Goal: Task Accomplishment & Management: Manage account settings

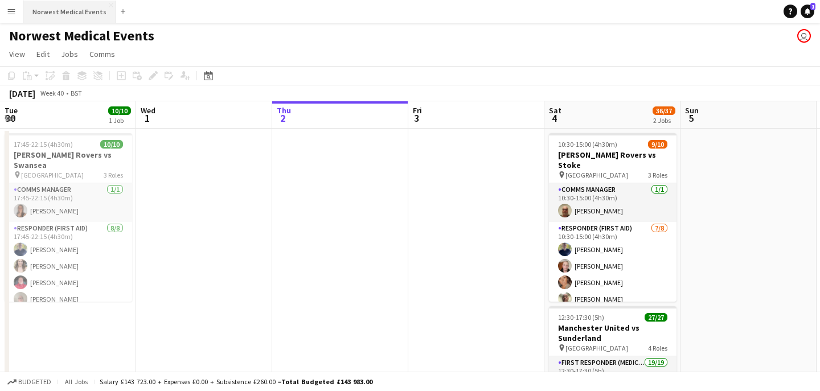
click at [79, 9] on button "Norwest Medical Events Close" at bounding box center [69, 12] width 93 height 22
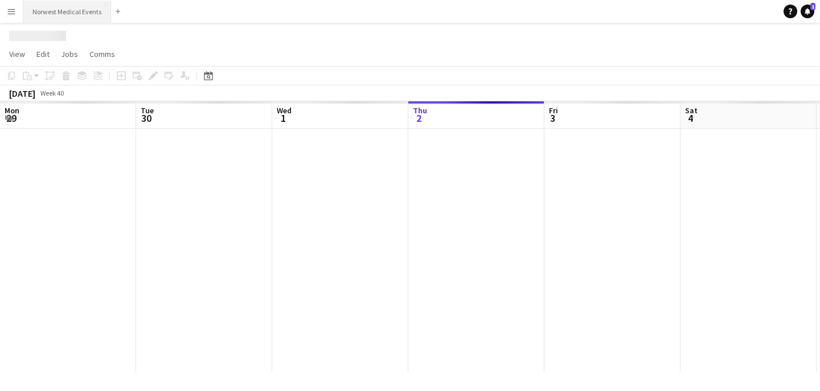
scroll to position [0, 272]
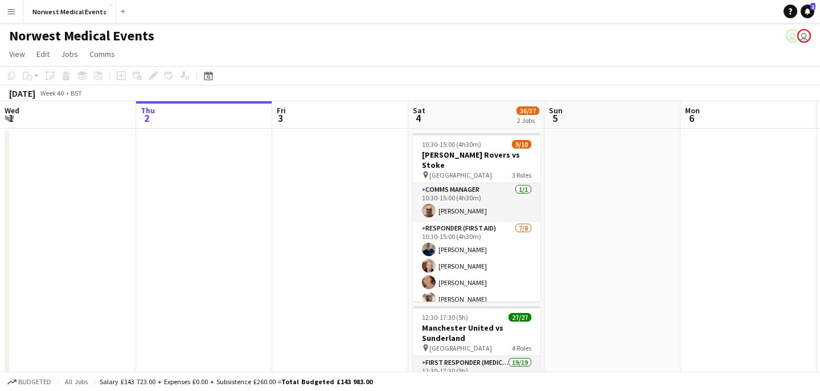
click at [74, 22] on div "Norwest Medical Events Close Add" at bounding box center [76, 11] width 107 height 23
click at [74, 13] on button "Norwest Medical Events Close" at bounding box center [69, 12] width 93 height 22
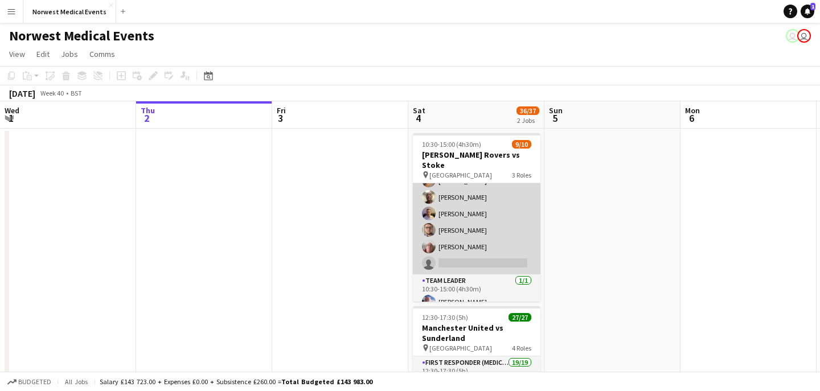
click at [489, 218] on app-card-role "Responder (First Aid) [DATE] 10:30-15:00 (4h30m) [PERSON_NAME] [PERSON_NAME] [P…" at bounding box center [477, 197] width 128 height 154
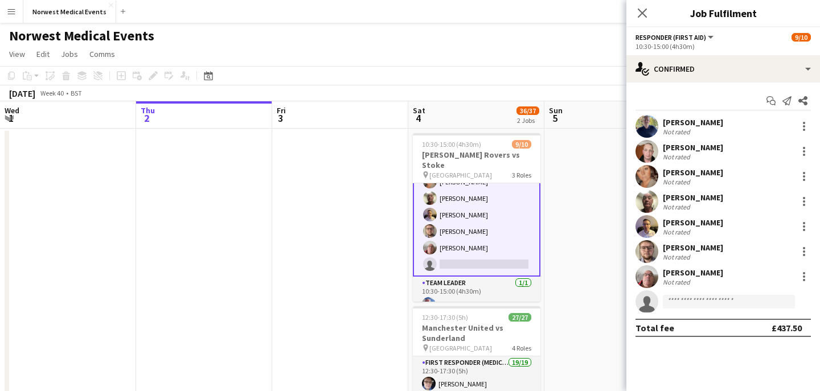
scroll to position [103, 0]
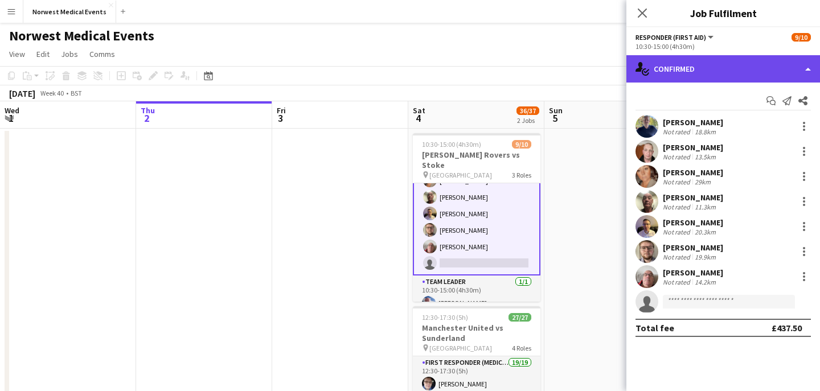
click at [696, 79] on div "single-neutral-actions-check-2 Confirmed" at bounding box center [724, 68] width 194 height 27
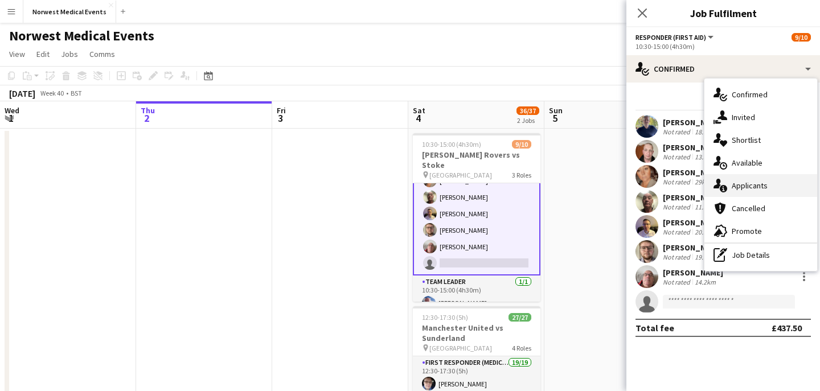
click at [759, 183] on span "Applicants" at bounding box center [750, 186] width 36 height 10
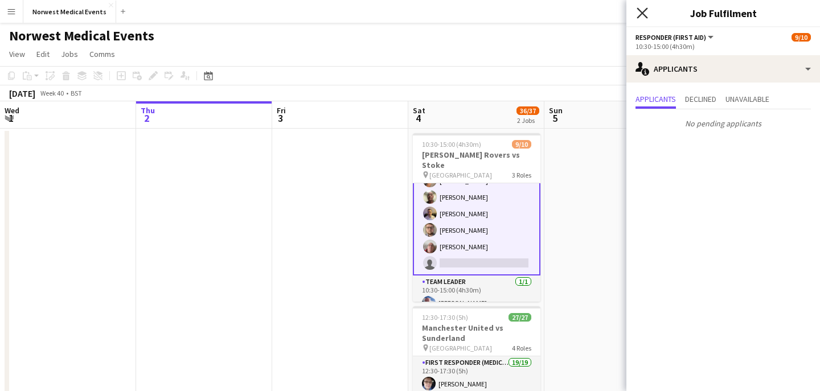
click at [645, 14] on icon "Close pop-in" at bounding box center [642, 12] width 11 height 11
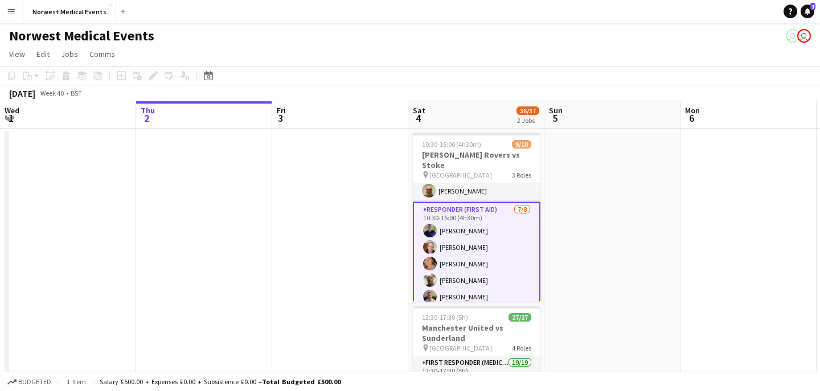
scroll to position [0, 0]
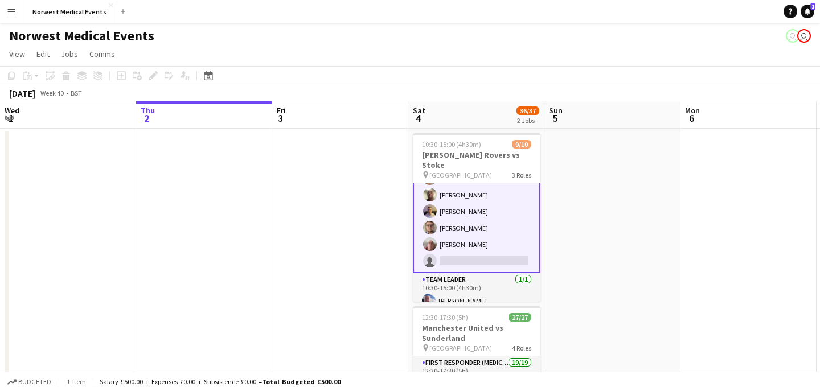
click at [493, 232] on app-card-role "Responder (First Aid) [DATE] 10:30-15:00 (4h30m) [PERSON_NAME] [PERSON_NAME] [P…" at bounding box center [477, 195] width 128 height 157
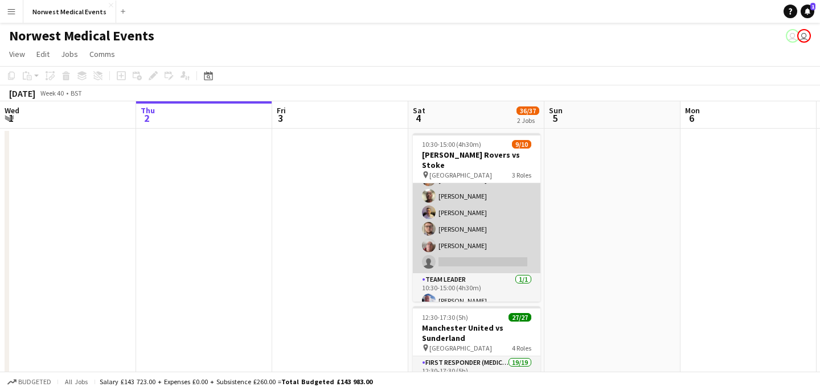
click at [493, 232] on app-card-role "Responder (First Aid) [DATE] 10:30-15:00 (4h30m) [PERSON_NAME] [PERSON_NAME] [P…" at bounding box center [477, 196] width 128 height 154
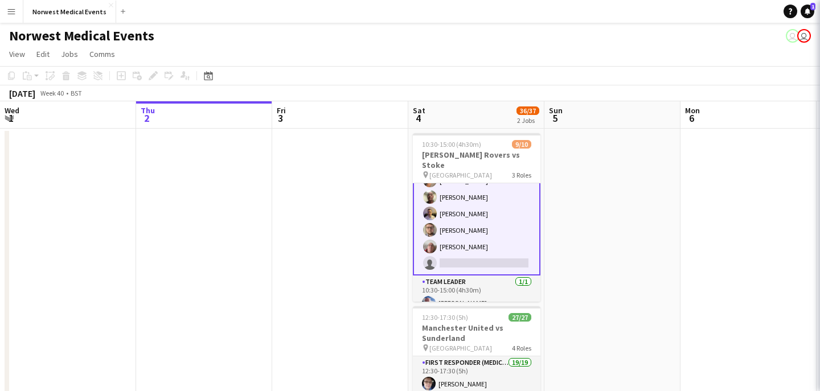
scroll to position [105, 0]
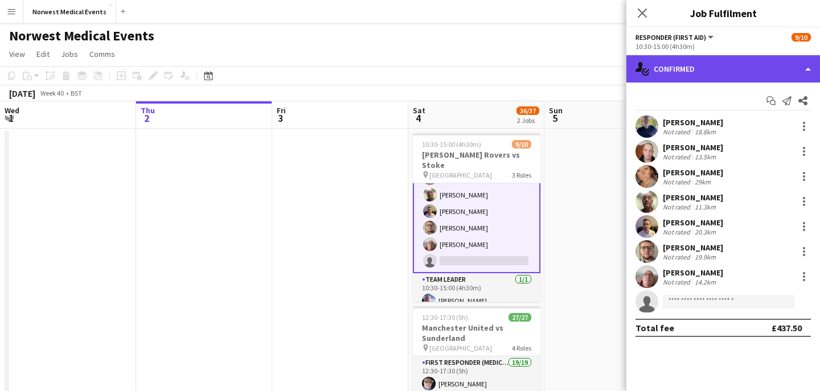
click at [693, 62] on div "single-neutral-actions-check-2 Confirmed" at bounding box center [724, 68] width 194 height 27
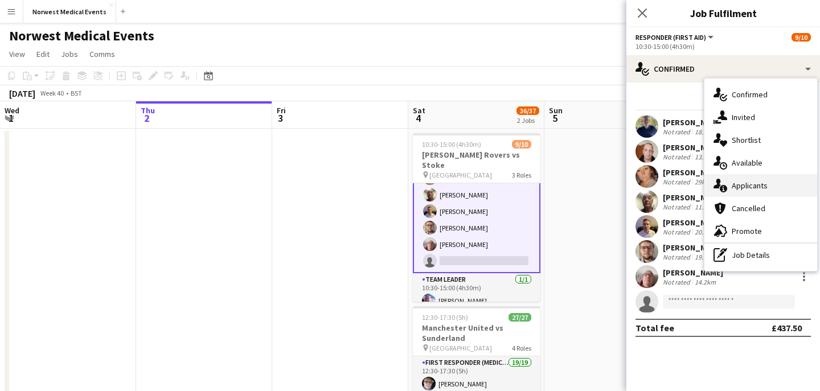
click at [748, 181] on span "Applicants" at bounding box center [750, 186] width 36 height 10
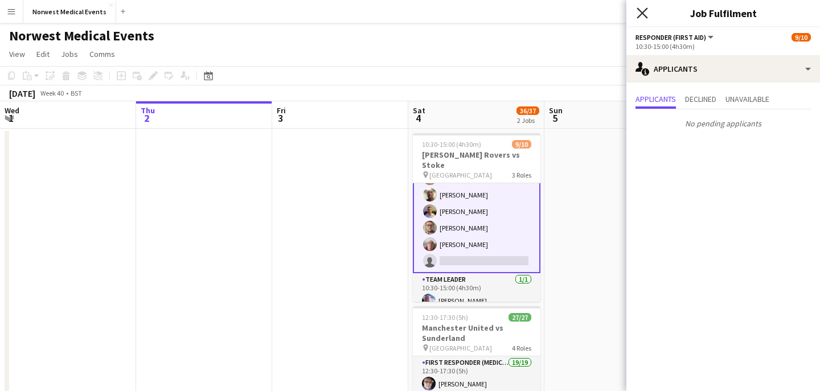
click at [643, 14] on icon at bounding box center [642, 12] width 11 height 11
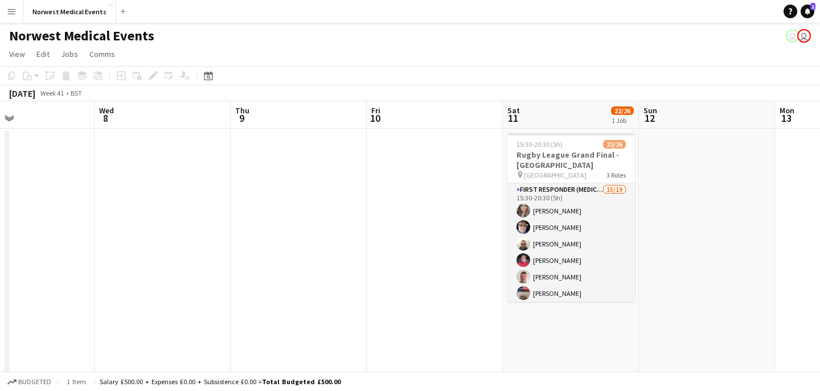
scroll to position [0, 358]
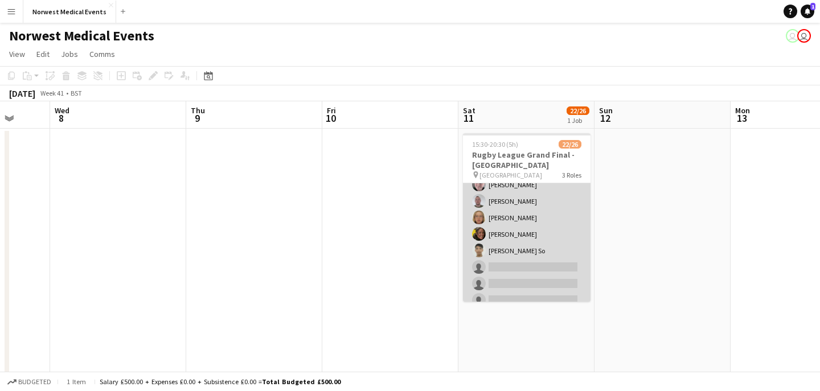
click at [534, 230] on app-card-role "First Responder (Medical) 15/19 15:30-20:30 (5h) [PERSON_NAME] [PERSON_NAME] [P…" at bounding box center [527, 160] width 128 height 336
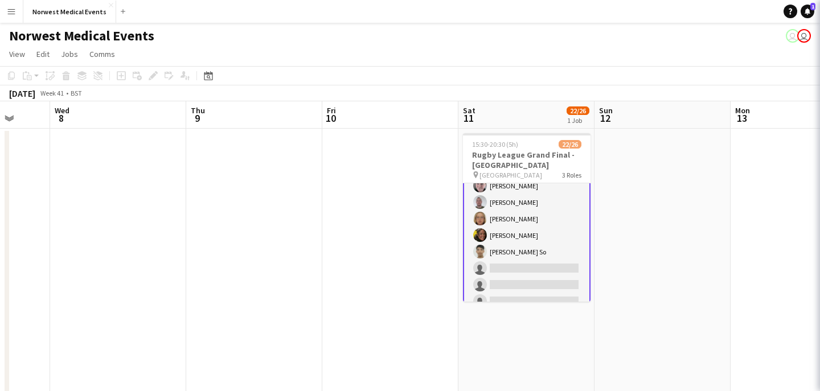
scroll to position [193, 0]
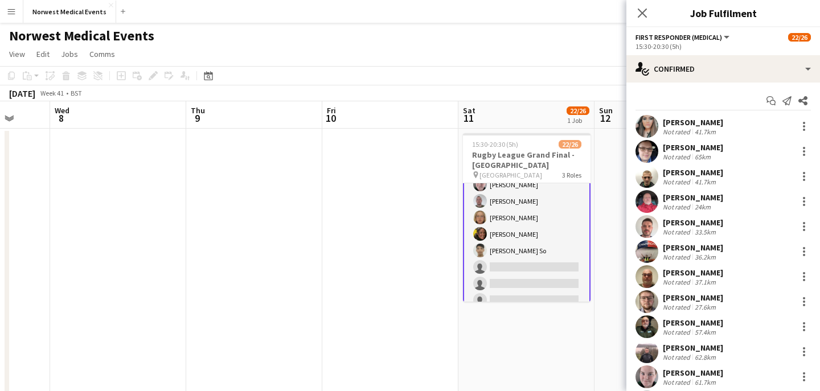
click at [713, 50] on div "15:30-20:30 (5h)" at bounding box center [723, 46] width 175 height 9
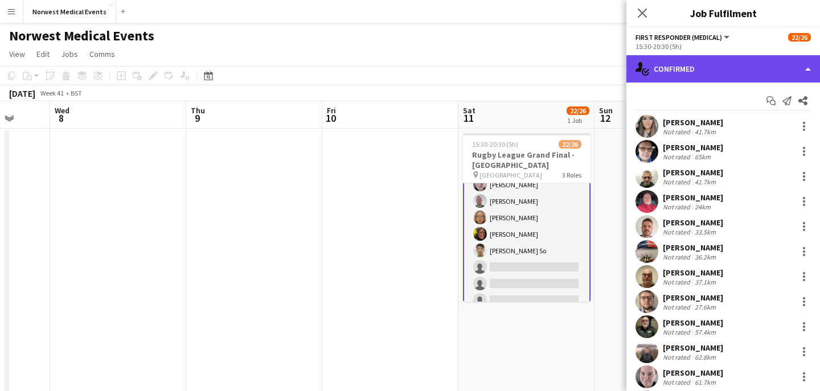
click at [711, 65] on div "single-neutral-actions-check-2 Confirmed" at bounding box center [724, 68] width 194 height 27
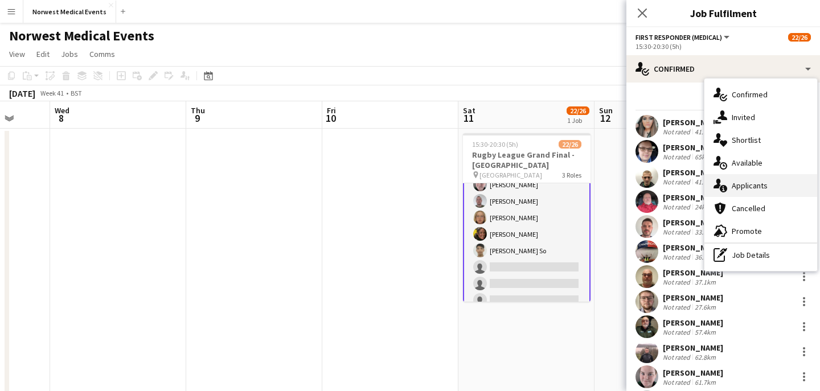
click at [743, 185] on span "Applicants" at bounding box center [750, 186] width 36 height 10
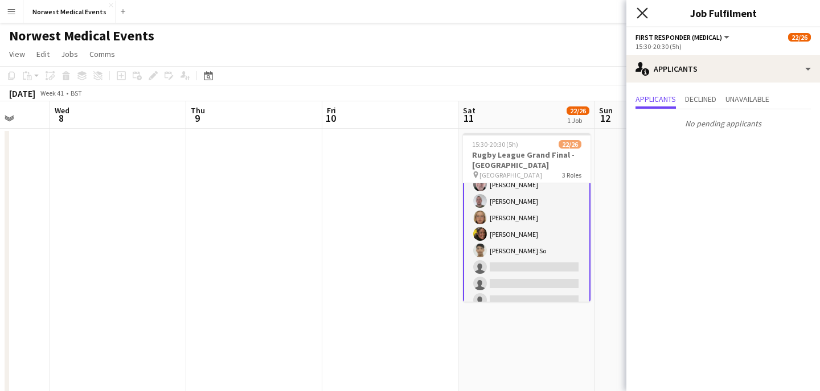
click at [641, 14] on icon at bounding box center [642, 12] width 11 height 11
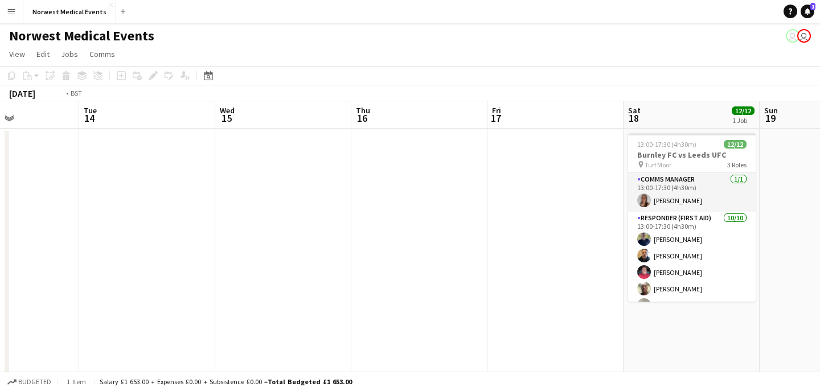
scroll to position [0, 259]
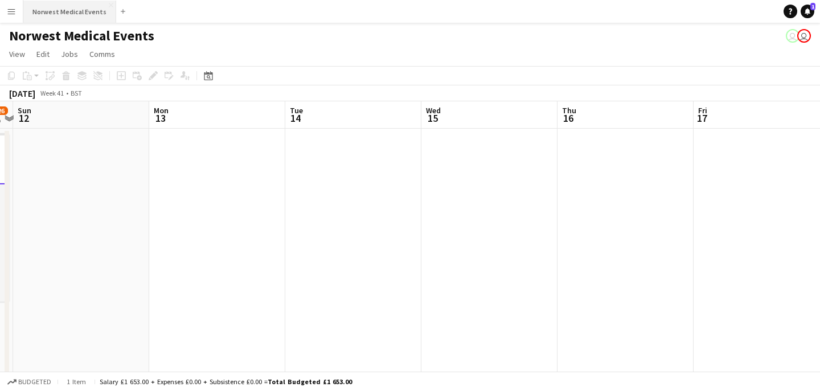
click at [60, 8] on button "Norwest Medical Events Close" at bounding box center [69, 12] width 93 height 22
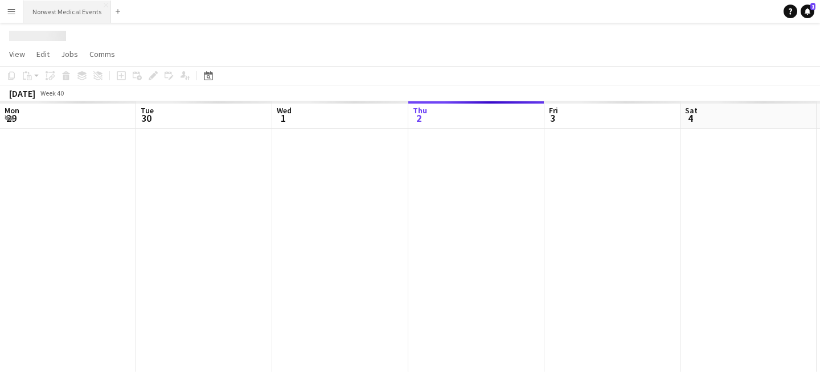
scroll to position [0, 272]
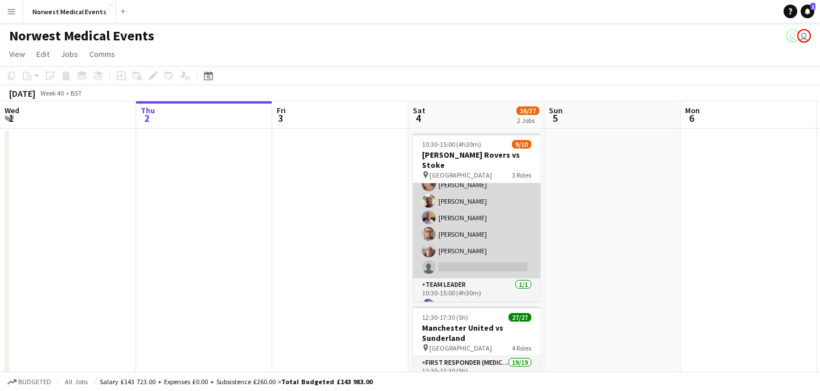
click at [481, 238] on app-card-role "Responder (First Aid) [DATE] 10:30-15:00 (4h30m) [PERSON_NAME] [PERSON_NAME] [P…" at bounding box center [477, 201] width 128 height 154
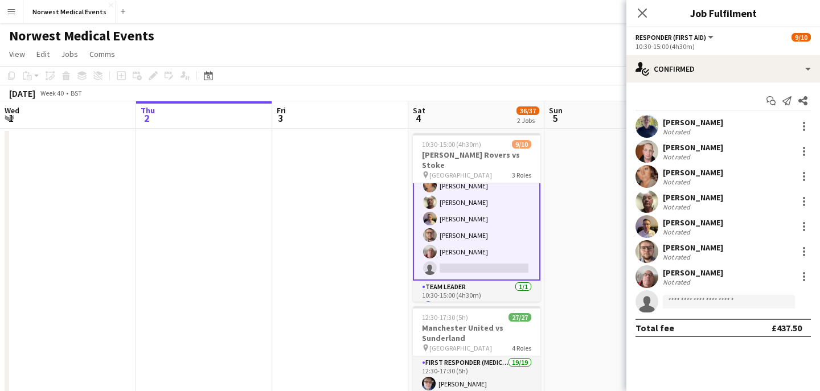
scroll to position [99, 0]
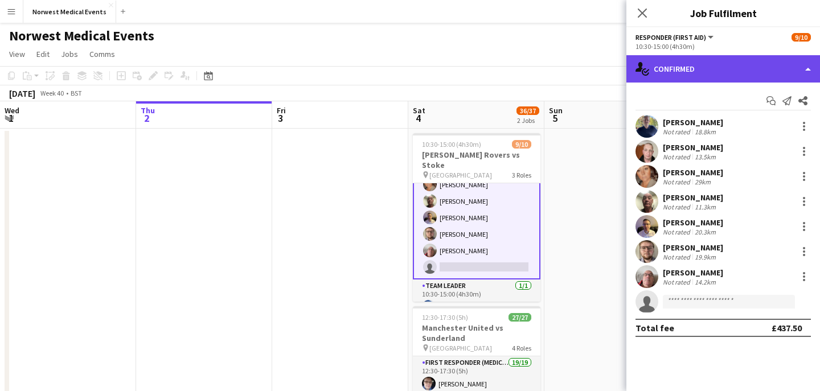
click at [690, 60] on div "single-neutral-actions-check-2 Confirmed" at bounding box center [724, 68] width 194 height 27
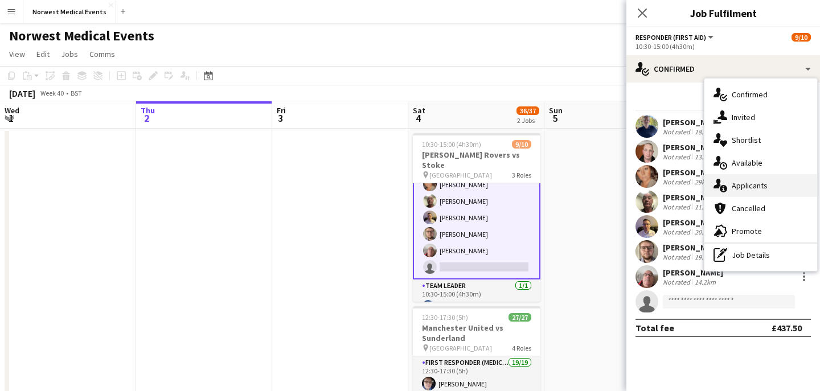
click at [754, 192] on div "single-neutral-actions-information Applicants" at bounding box center [761, 185] width 113 height 23
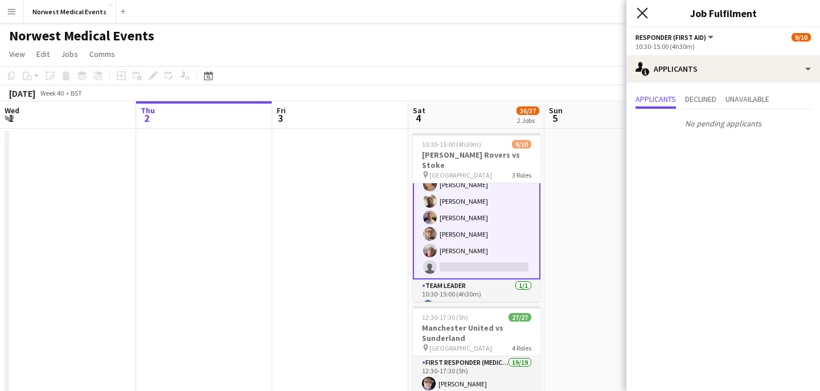
click at [644, 13] on icon at bounding box center [642, 12] width 11 height 11
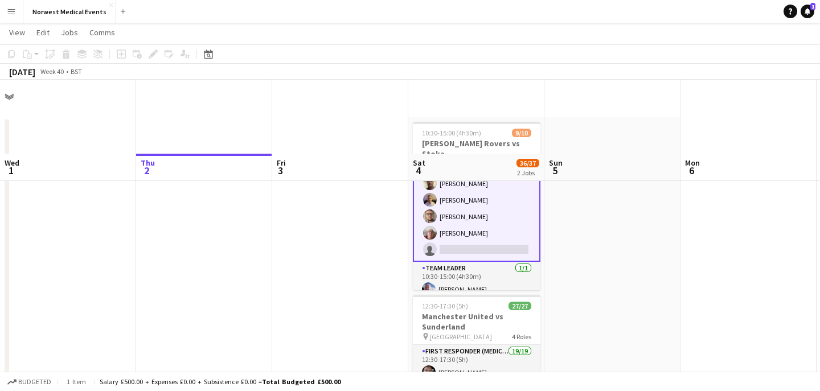
scroll to position [0, 0]
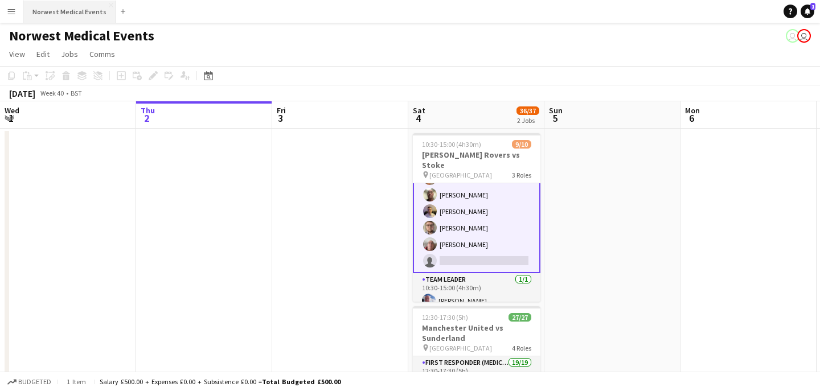
click at [75, 9] on button "Norwest Medical Events Close" at bounding box center [69, 12] width 93 height 22
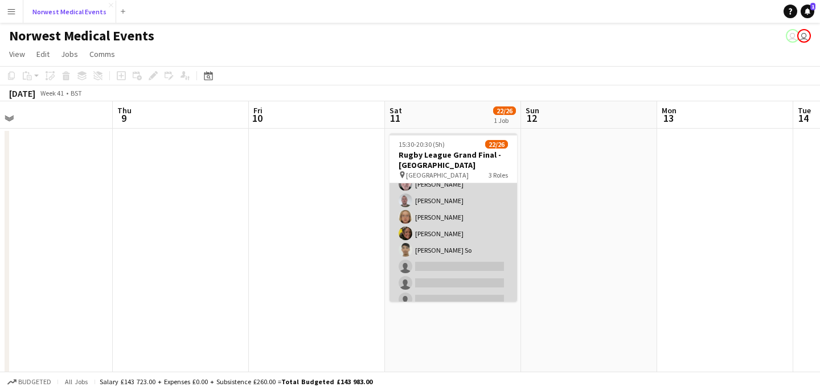
scroll to position [173, 0]
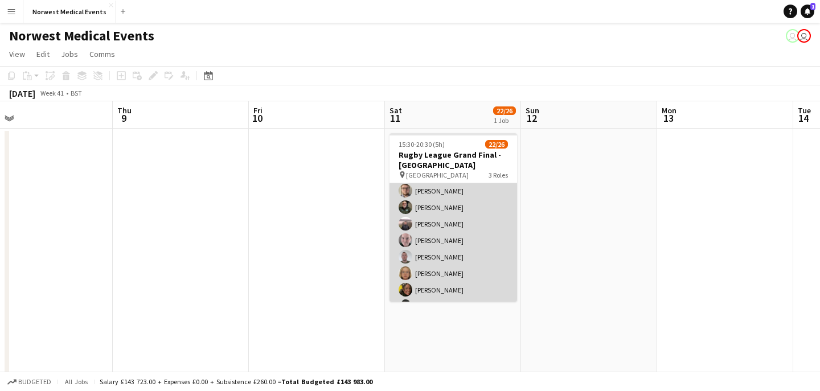
click at [479, 237] on app-card-role "First Responder (Medical) 15/19 15:30-20:30 (5h) [PERSON_NAME] [PERSON_NAME] [P…" at bounding box center [454, 216] width 128 height 336
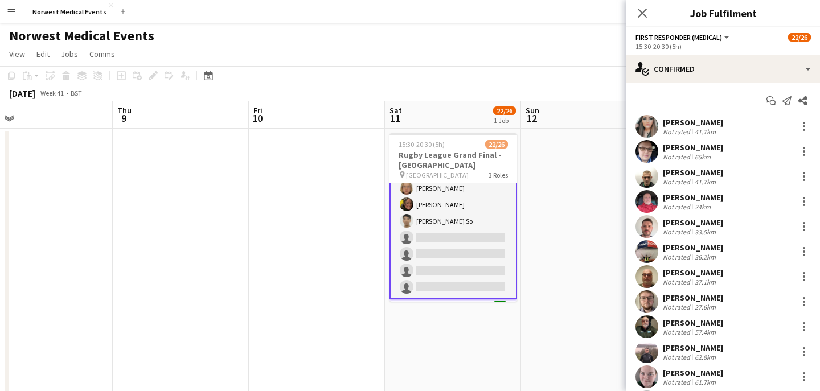
scroll to position [255, 0]
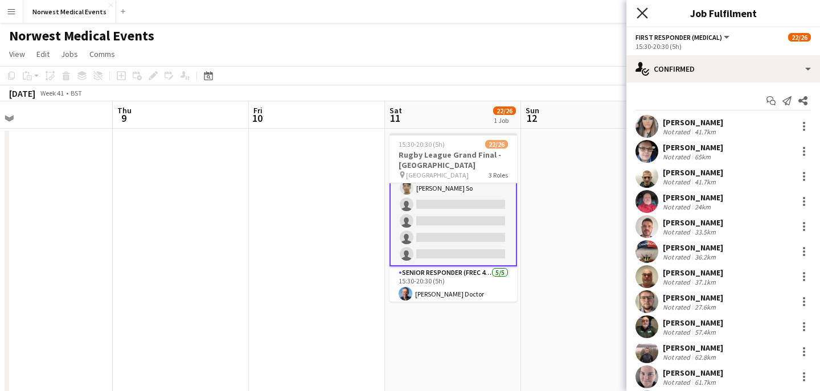
click at [642, 15] on icon "Close pop-in" at bounding box center [642, 12] width 11 height 11
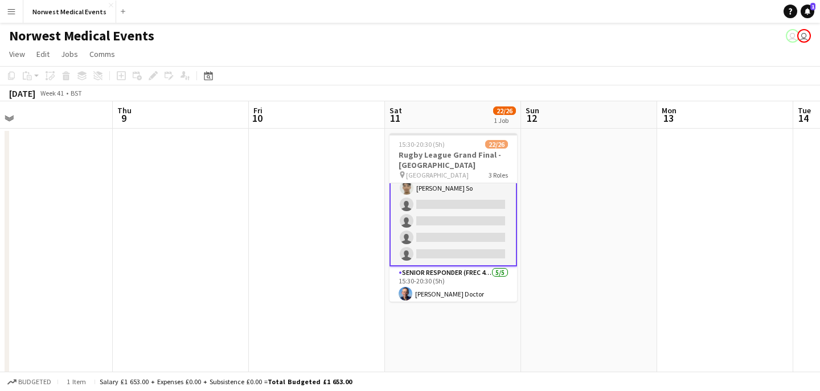
click at [464, 216] on app-card-role "First Responder (Medical) 15/19 15:30-20:30 (5h) [PERSON_NAME] [PERSON_NAME] [P…" at bounding box center [454, 97] width 128 height 338
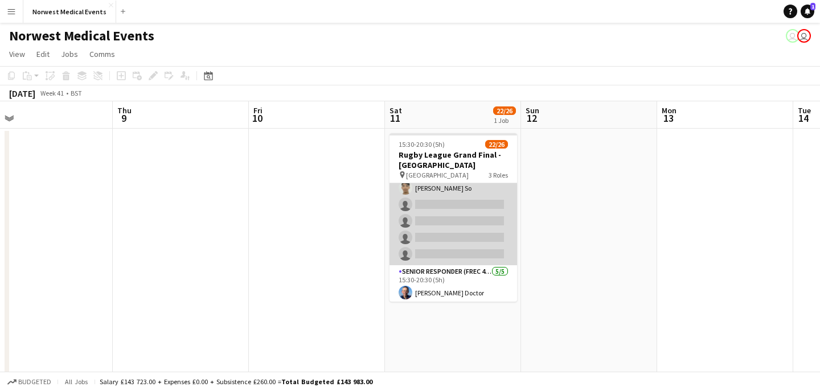
click at [464, 216] on app-card-role "First Responder (Medical) 15/19 15:30-20:30 (5h) [PERSON_NAME] [PERSON_NAME] [P…" at bounding box center [454, 97] width 128 height 336
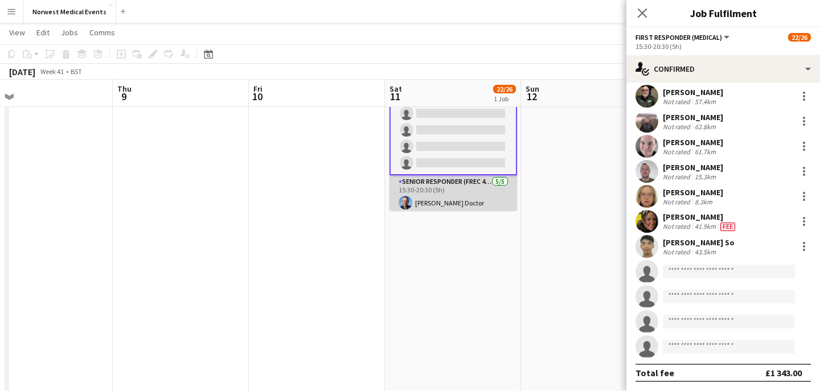
scroll to position [325, 0]
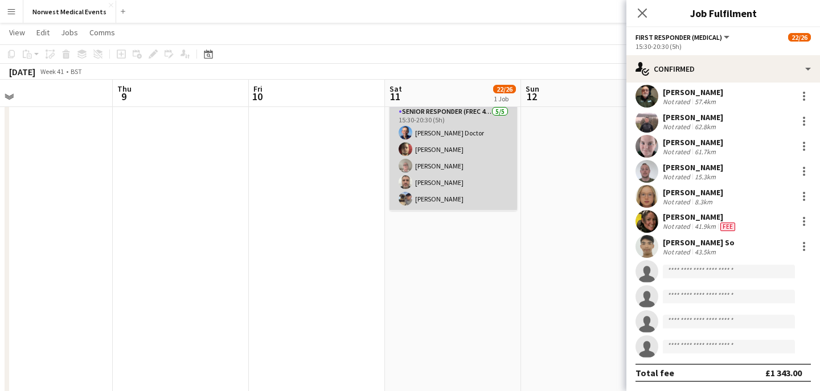
click at [468, 177] on app-card-role "Senior Responder (FREC 4 or Above) [DATE] 15:30-20:30 (5h) [PERSON_NAME] Doctor…" at bounding box center [454, 157] width 128 height 105
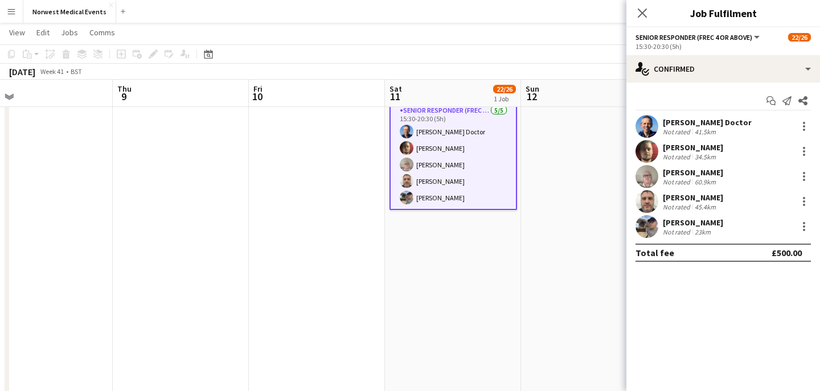
scroll to position [324, 0]
click at [640, 15] on icon at bounding box center [642, 13] width 9 height 9
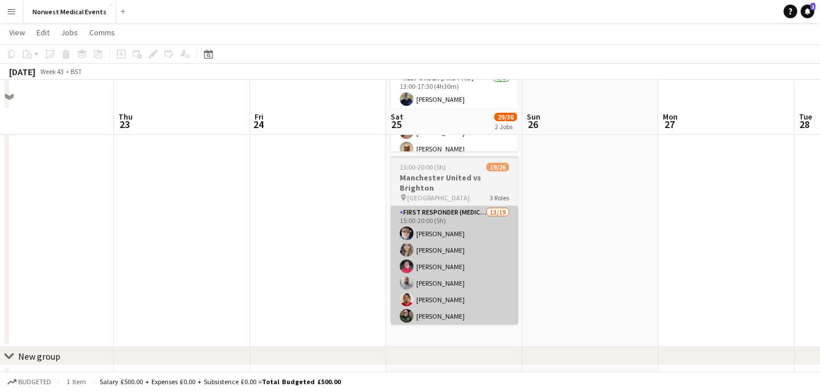
scroll to position [177, 0]
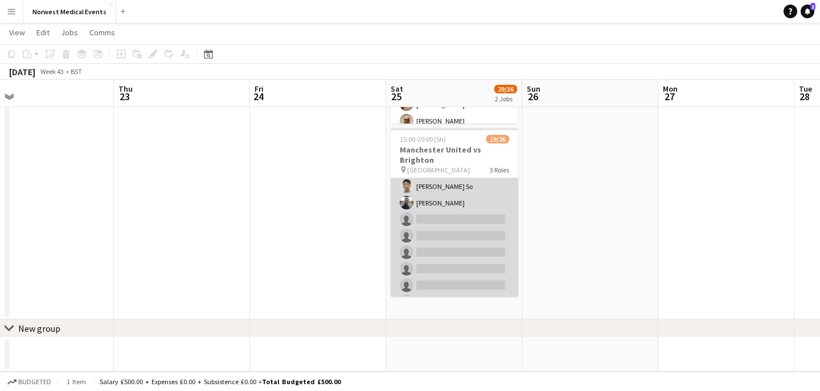
click at [479, 220] on app-card-role "First Responder (Medical) 13/19 15:00-20:00 (5h) [PERSON_NAME] [PERSON_NAME] [P…" at bounding box center [455, 145] width 128 height 336
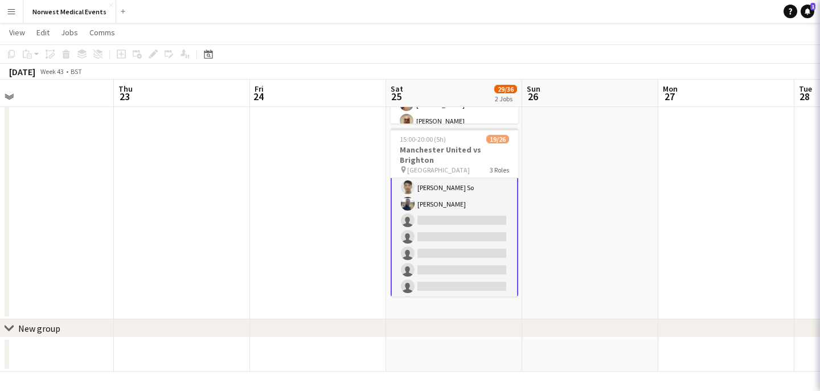
scroll to position [202, 0]
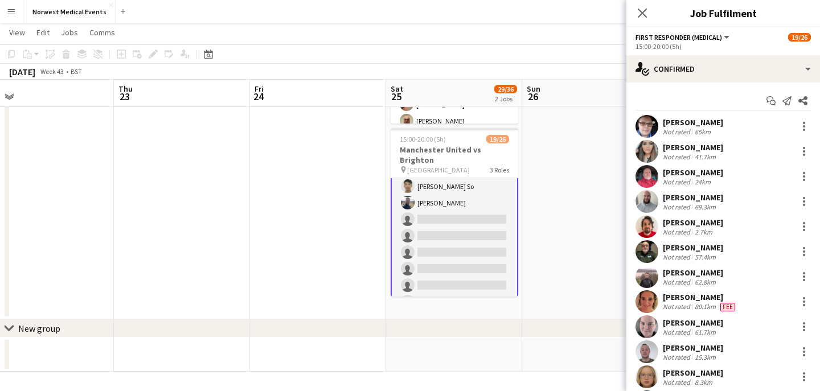
click at [699, 54] on app-options-switcher "First Responder (Medical) All roles First Responder (Medical) 19/26 15:00-20:00…" at bounding box center [724, 41] width 194 height 28
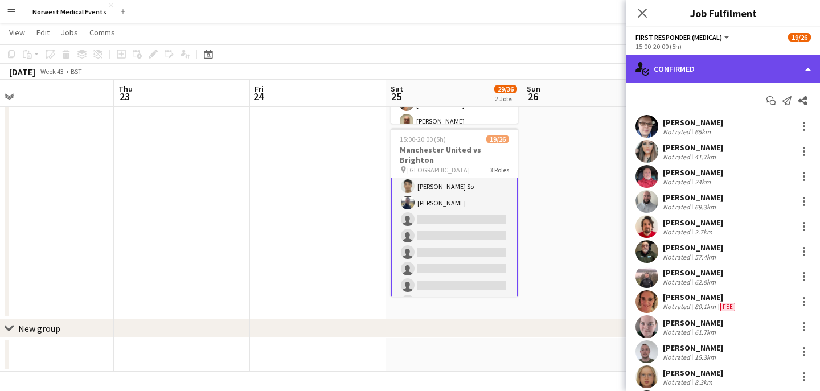
click at [699, 63] on div "single-neutral-actions-check-2 Confirmed" at bounding box center [724, 68] width 194 height 27
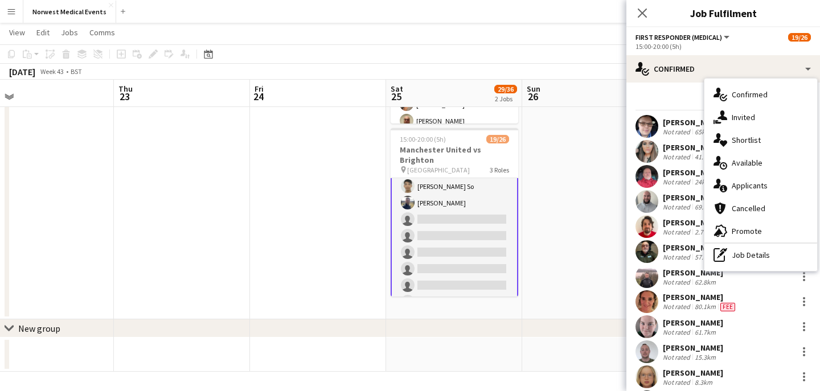
click at [749, 186] on span "Applicants" at bounding box center [750, 186] width 36 height 10
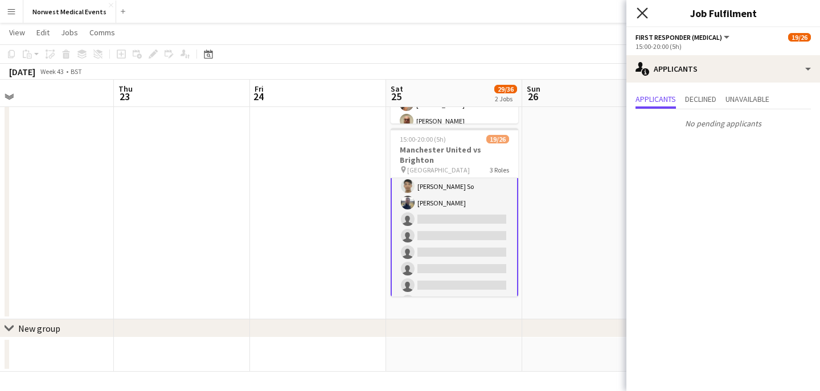
click at [643, 13] on icon at bounding box center [642, 12] width 11 height 11
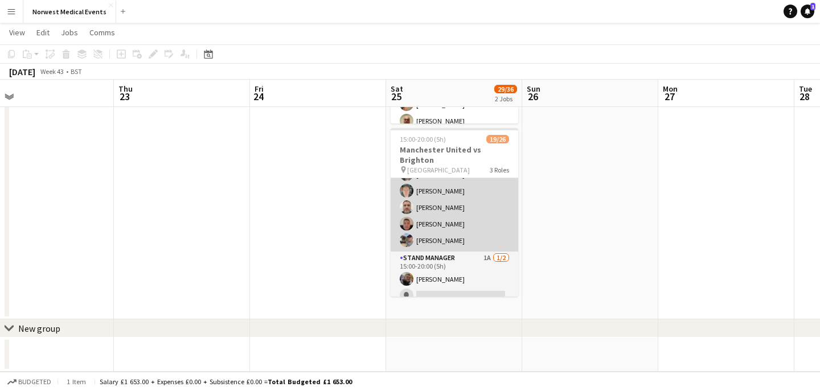
click at [462, 214] on app-card-role "Senior Responder (FREC 4 or Above) [DATE] 15:00-20:00 (5h) [PERSON_NAME] [PERSO…" at bounding box center [455, 199] width 128 height 105
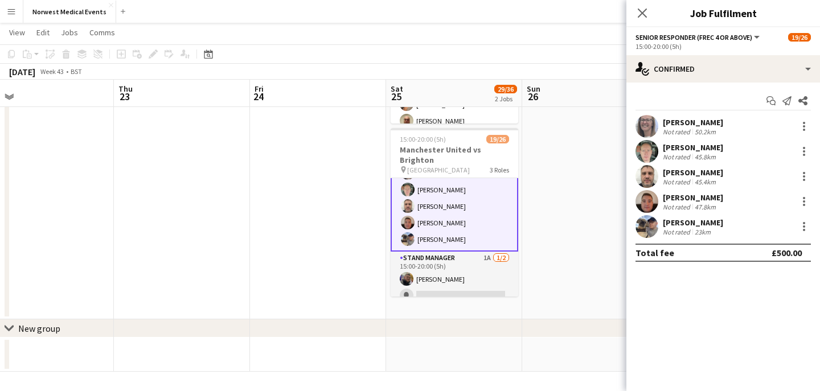
scroll to position [369, 0]
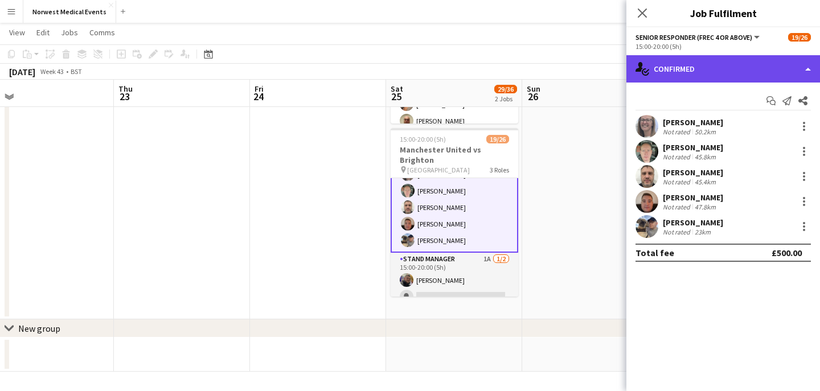
click at [697, 60] on div "single-neutral-actions-check-2 Confirmed" at bounding box center [724, 68] width 194 height 27
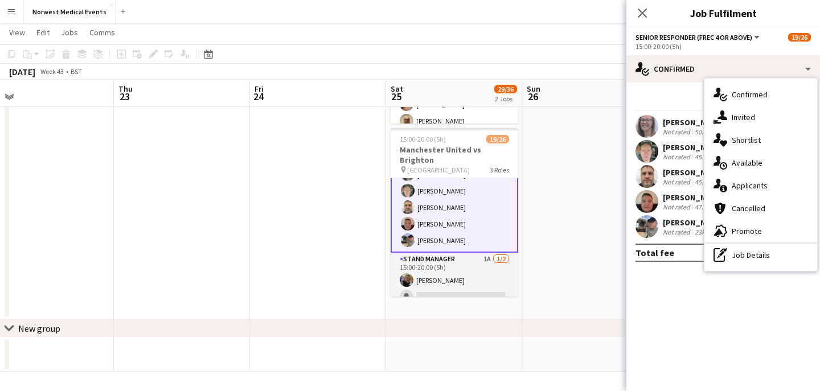
click at [752, 178] on div "single-neutral-actions-information Applicants" at bounding box center [761, 185] width 113 height 23
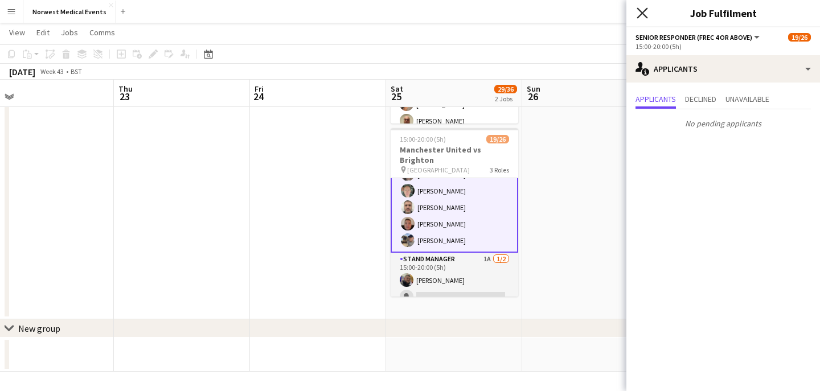
click at [641, 17] on icon "Close pop-in" at bounding box center [642, 12] width 11 height 11
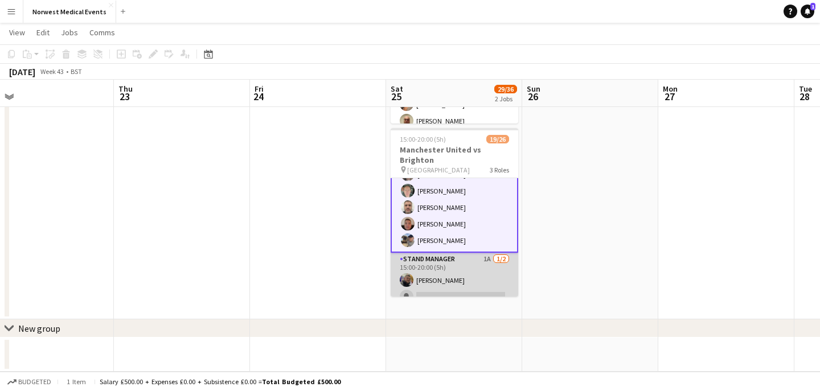
click at [464, 279] on app-card-role "Stand Manager 1A [DATE] 15:00-20:00 (5h) [PERSON_NAME] single-neutral-actions" at bounding box center [455, 280] width 128 height 55
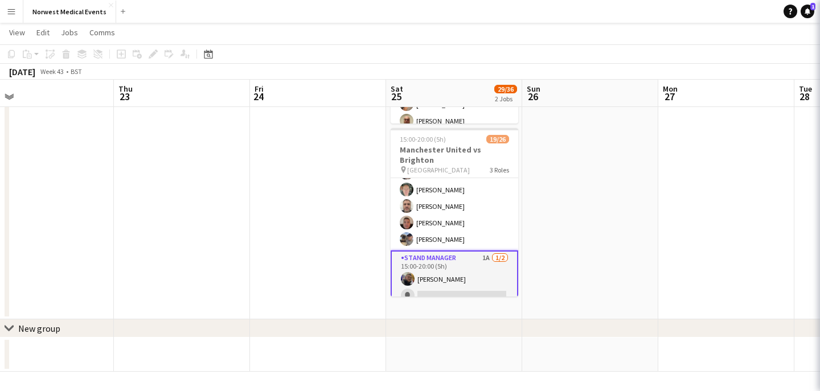
scroll to position [367, 0]
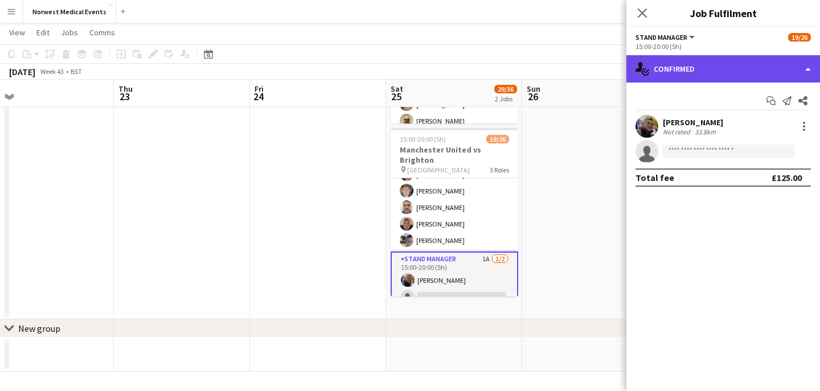
click at [706, 71] on div "single-neutral-actions-check-2 Confirmed" at bounding box center [724, 68] width 194 height 27
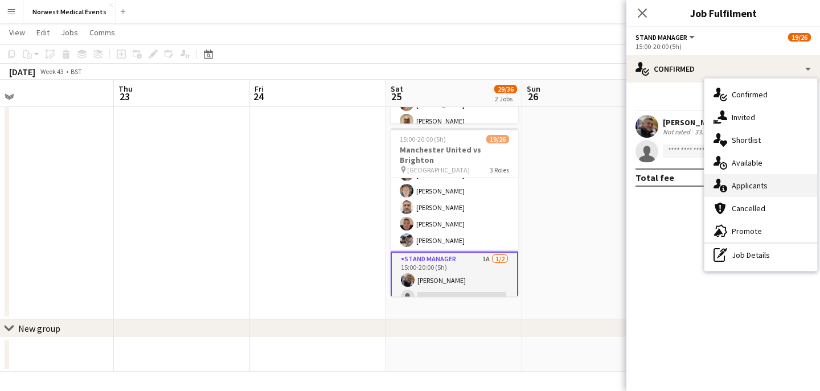
click at [759, 184] on span "Applicants" at bounding box center [750, 186] width 36 height 10
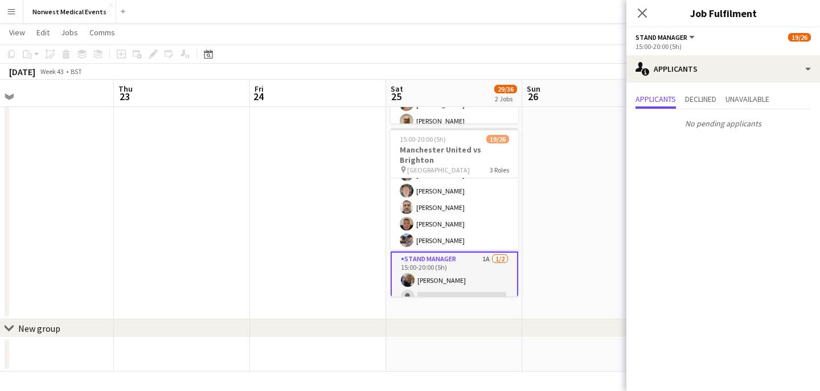
click at [645, 17] on icon at bounding box center [642, 13] width 9 height 9
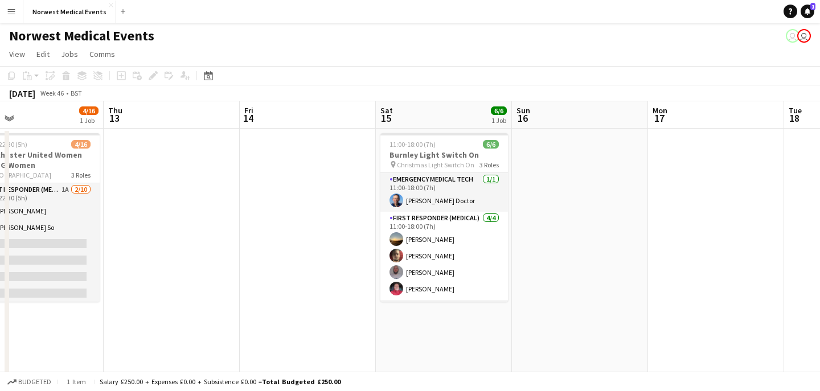
scroll to position [0, 386]
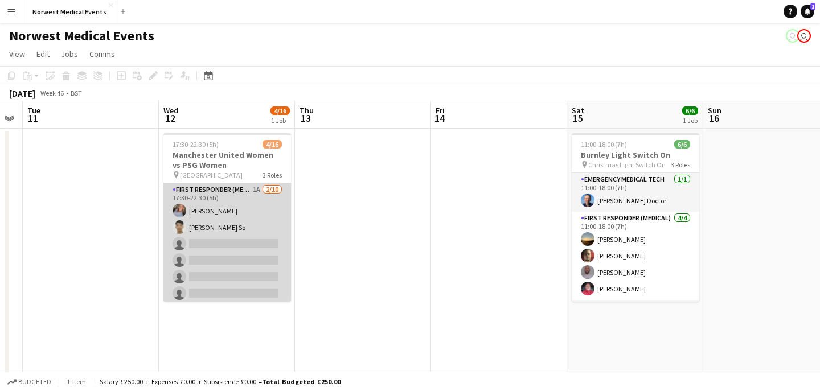
click at [232, 259] on app-card-role "First Responder (Medical) 1A [DATE] 17:30-22:30 (5h) [PERSON_NAME] [PERSON_NAME…" at bounding box center [227, 276] width 128 height 187
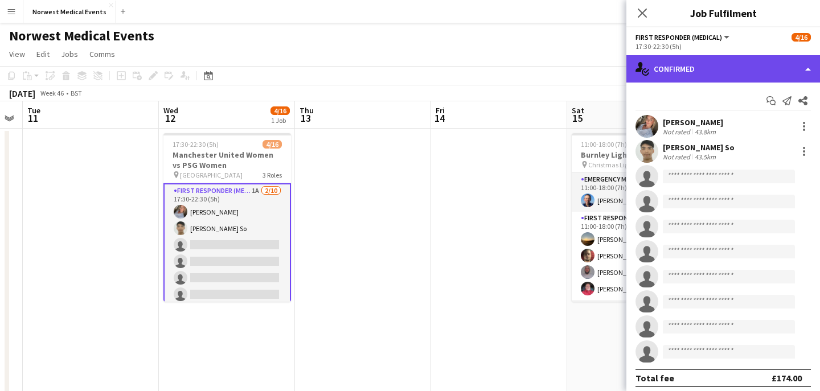
click at [707, 71] on div "single-neutral-actions-check-2 Confirmed" at bounding box center [724, 68] width 194 height 27
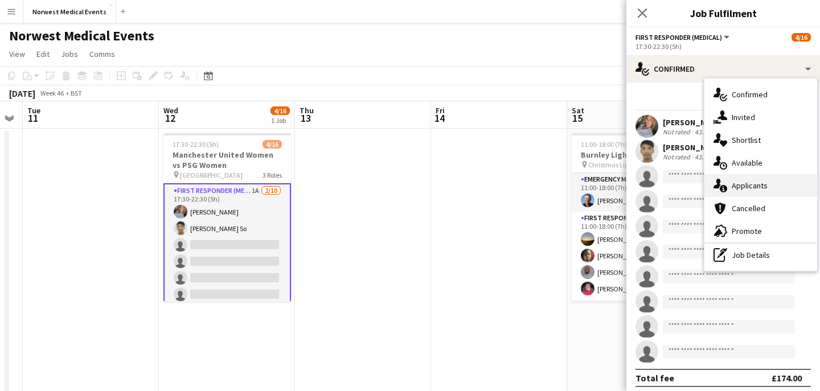
click at [755, 181] on span "Applicants" at bounding box center [750, 186] width 36 height 10
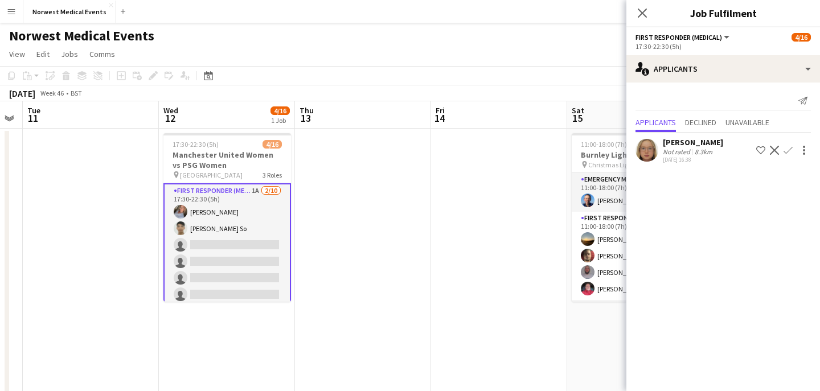
click at [786, 148] on app-icon "Confirm" at bounding box center [788, 150] width 9 height 9
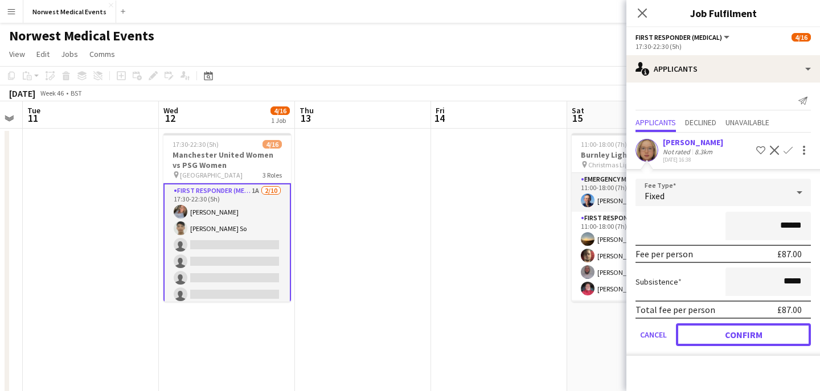
click at [759, 329] on button "Confirm" at bounding box center [743, 335] width 135 height 23
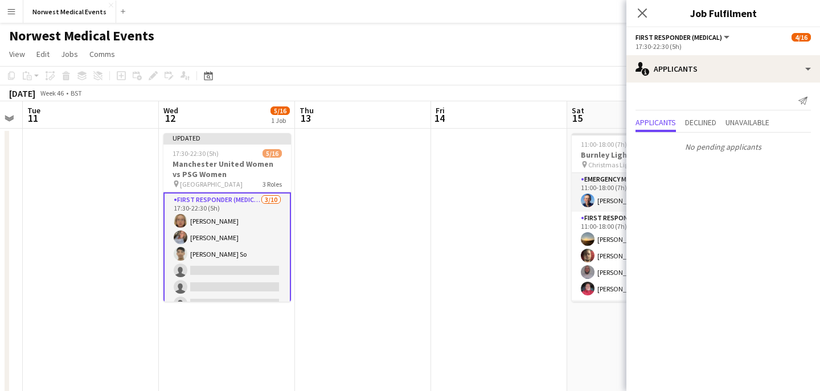
click at [644, 21] on div "Close pop-in" at bounding box center [643, 13] width 32 height 26
click at [643, 15] on icon "Close pop-in" at bounding box center [642, 12] width 11 height 11
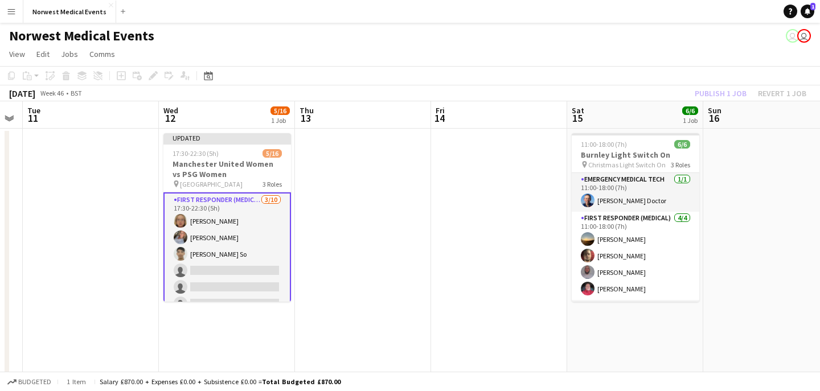
click at [711, 89] on div "Publish 1 job Revert 1 job" at bounding box center [750, 93] width 139 height 15
click at [711, 89] on button "Publish 1 job" at bounding box center [720, 93] width 61 height 15
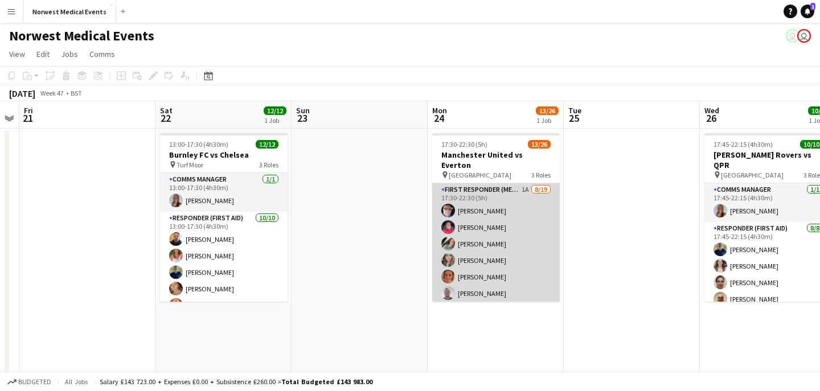
click at [493, 231] on app-card-role "First Responder (Medical) 1A [DATE] 17:30-22:30 (5h) [PERSON_NAME] [PERSON_NAME…" at bounding box center [496, 351] width 128 height 336
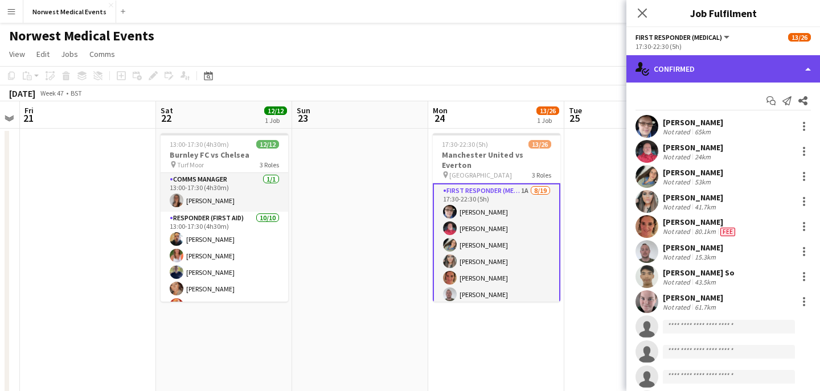
click at [705, 71] on div "single-neutral-actions-check-2 Confirmed" at bounding box center [724, 68] width 194 height 27
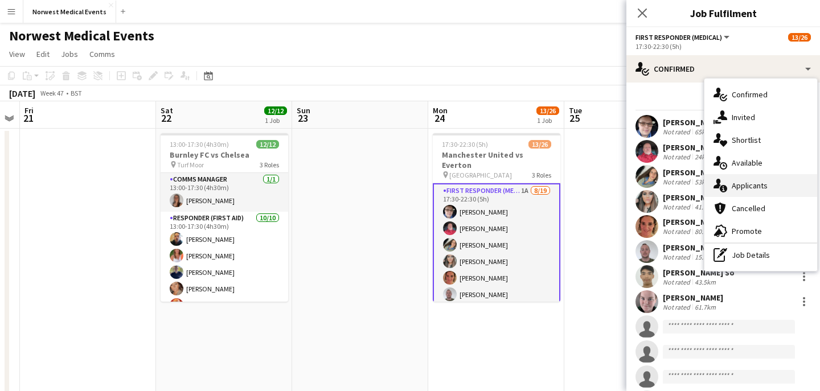
click at [757, 184] on span "Applicants" at bounding box center [750, 186] width 36 height 10
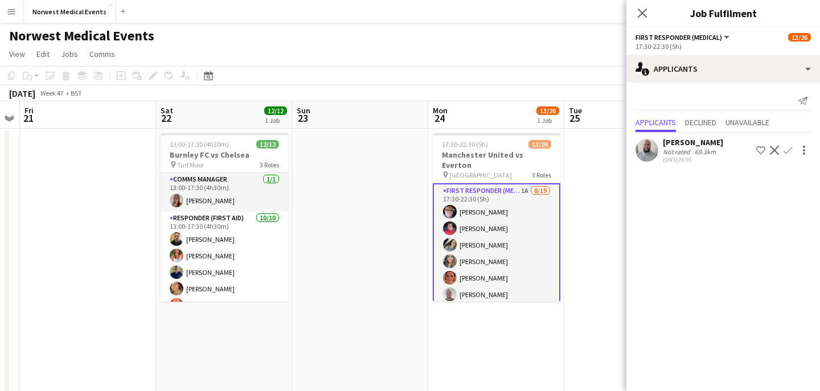
click at [791, 149] on app-icon "Confirm" at bounding box center [788, 150] width 9 height 9
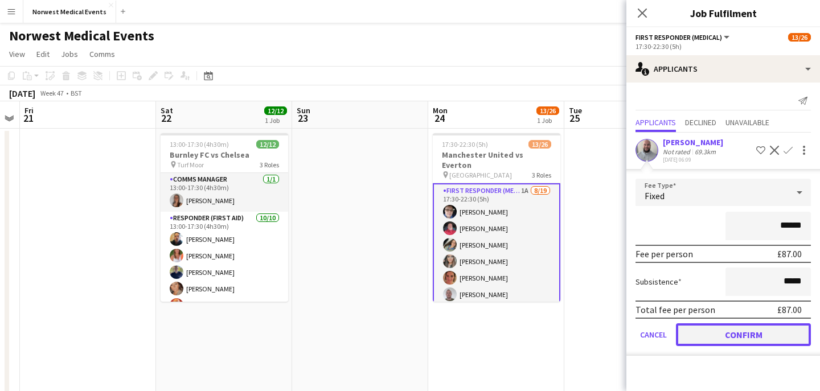
click at [739, 330] on button "Confirm" at bounding box center [743, 335] width 135 height 23
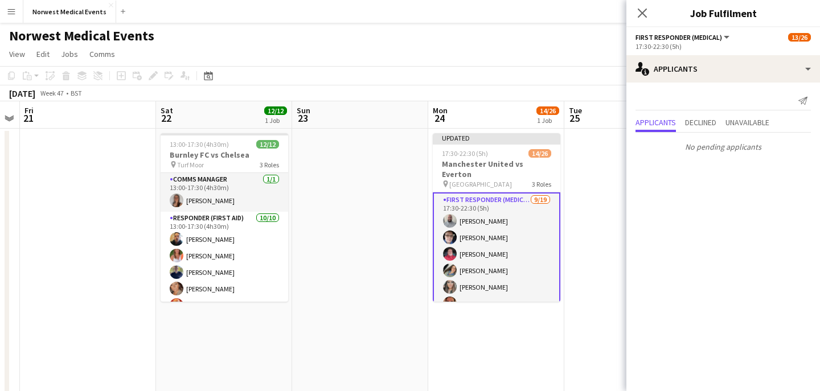
click at [640, 6] on app-icon "Close pop-in" at bounding box center [643, 13] width 14 height 14
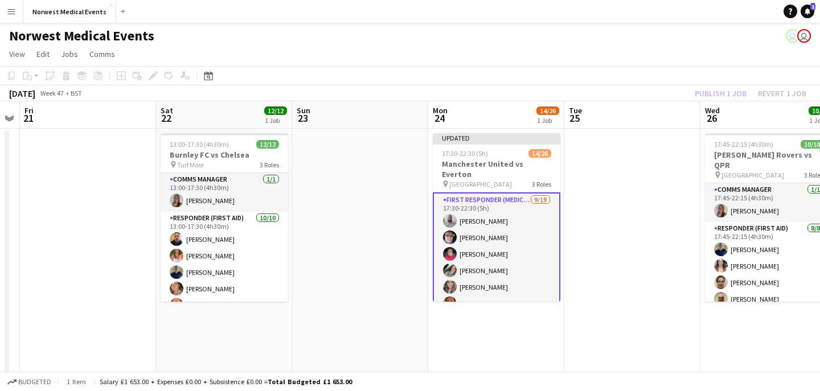
click at [723, 93] on div "Publish 1 job Revert 1 job" at bounding box center [750, 93] width 139 height 15
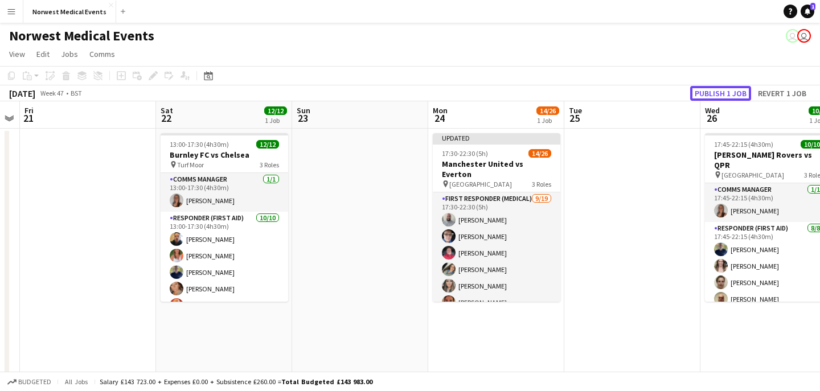
click at [723, 93] on button "Publish 1 job" at bounding box center [720, 93] width 61 height 15
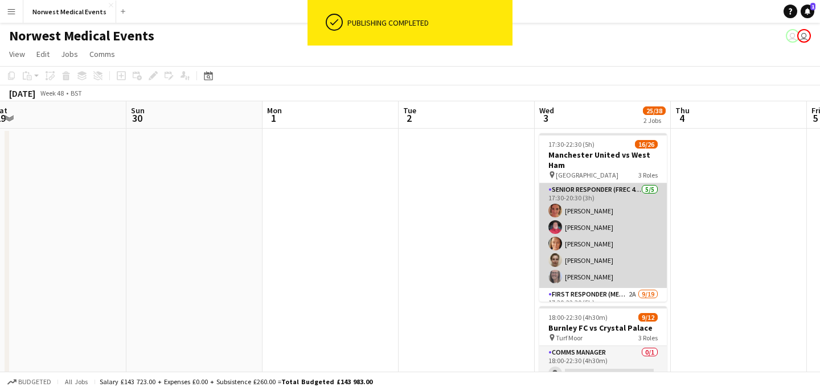
scroll to position [0, 329]
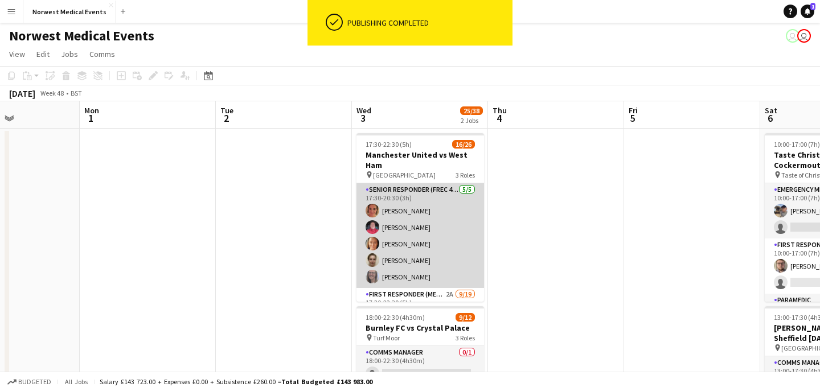
click at [418, 248] on app-card-role "Senior Responder (FREC 4 or Above) [DATE] 17:30-20:30 (3h) [PERSON_NAME] [PERSO…" at bounding box center [421, 235] width 128 height 105
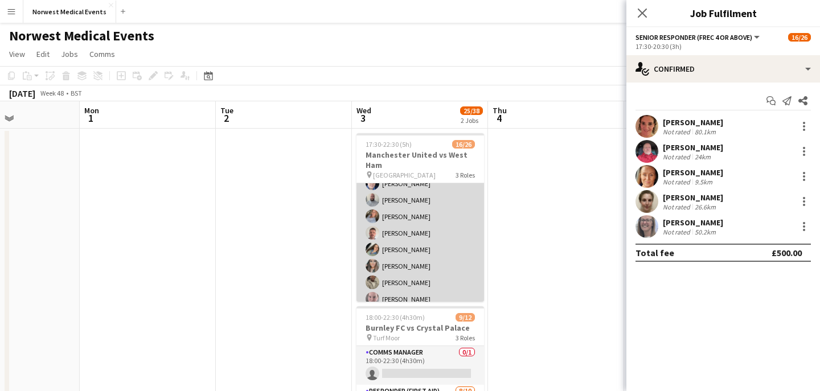
click at [436, 238] on app-card-role "First Responder (Medical) 2A [DATE] 17:30-22:30 (5h) [PERSON_NAME] [PERSON_NAME…" at bounding box center [421, 324] width 128 height 336
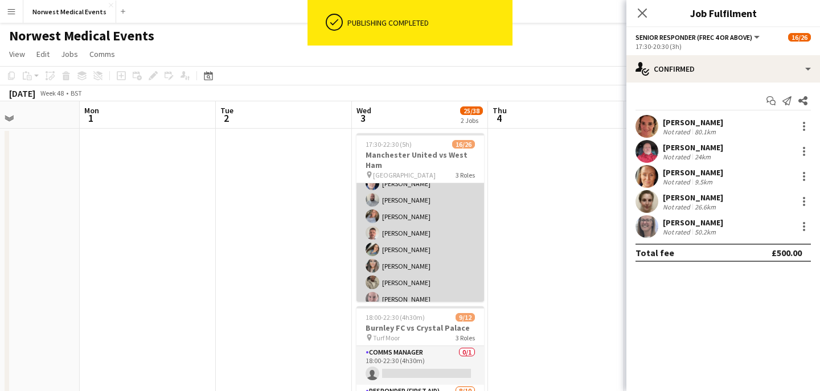
scroll to position [133, 0]
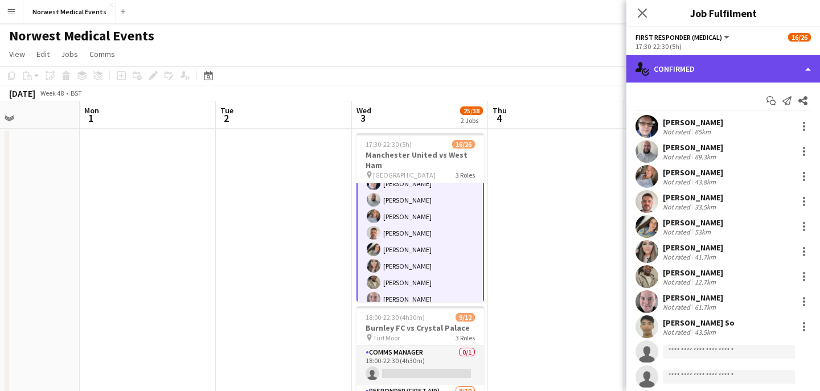
click at [699, 56] on div "single-neutral-actions-check-2 Confirmed" at bounding box center [724, 68] width 194 height 27
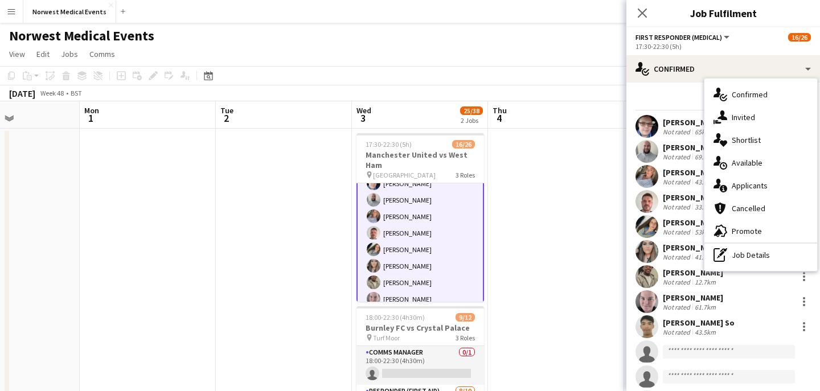
click at [760, 183] on span "Applicants" at bounding box center [750, 186] width 36 height 10
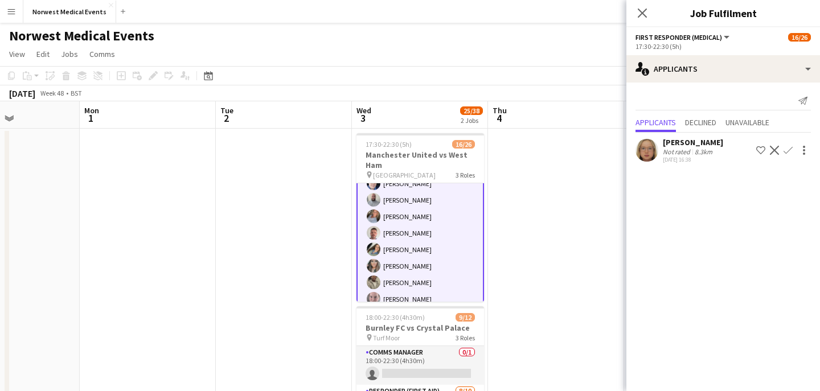
click at [789, 149] on app-icon "Confirm" at bounding box center [788, 150] width 9 height 9
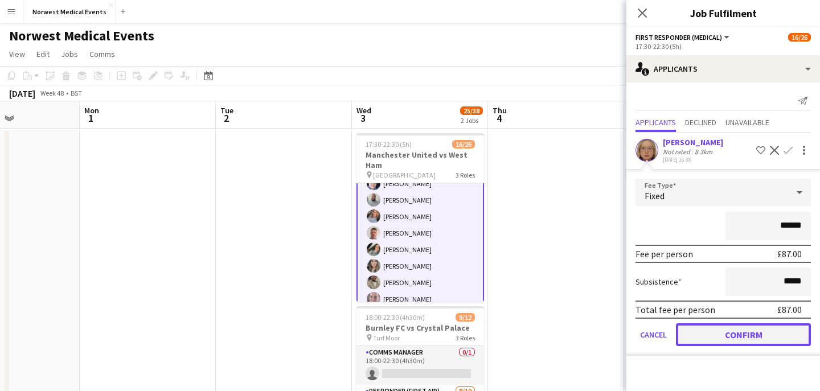
click at [741, 337] on button "Confirm" at bounding box center [743, 335] width 135 height 23
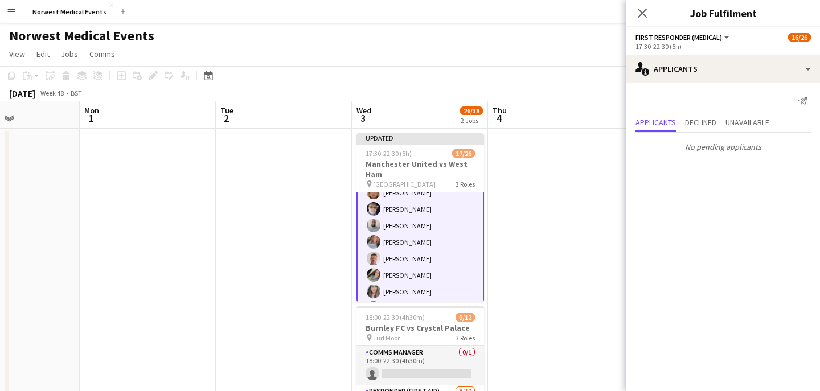
click at [644, 15] on icon at bounding box center [642, 13] width 9 height 9
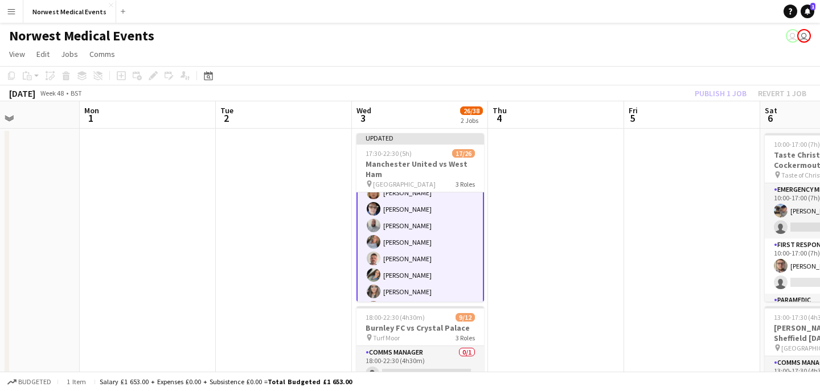
click at [710, 96] on div "Publish 1 job Revert 1 job" at bounding box center [750, 93] width 139 height 15
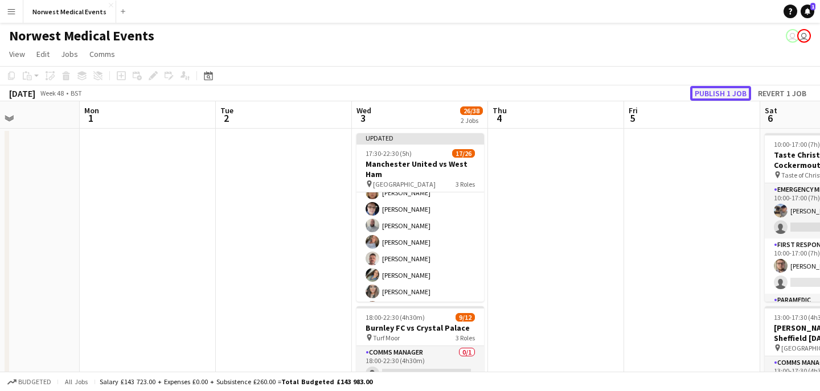
click at [709, 96] on button "Publish 1 job" at bounding box center [720, 93] width 61 height 15
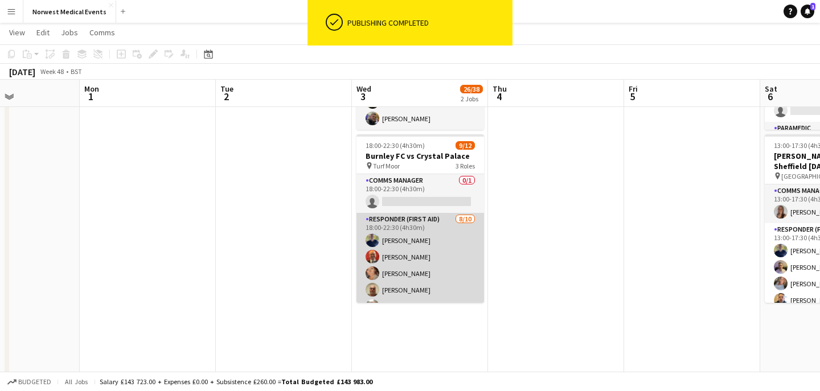
scroll to position [38, 0]
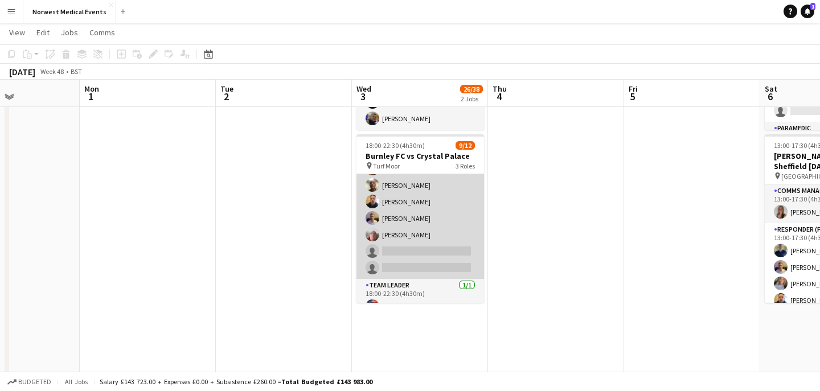
click at [439, 222] on app-card-role "Responder (First Aid) [DATE] 18:00-22:30 (4h30m) [PERSON_NAME] [PERSON_NAME] [P…" at bounding box center [421, 185] width 128 height 187
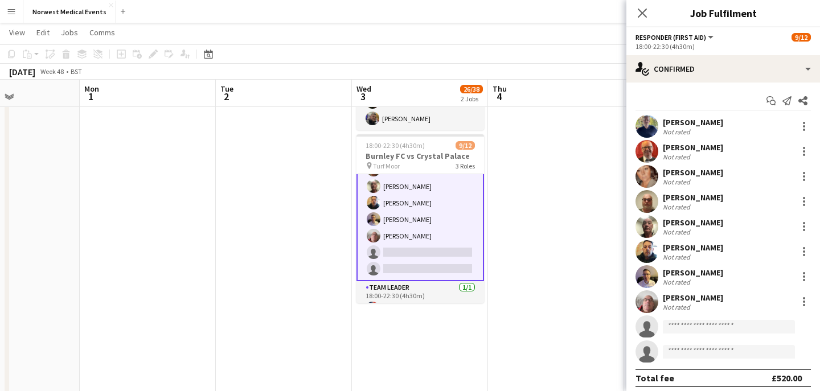
scroll to position [122, 0]
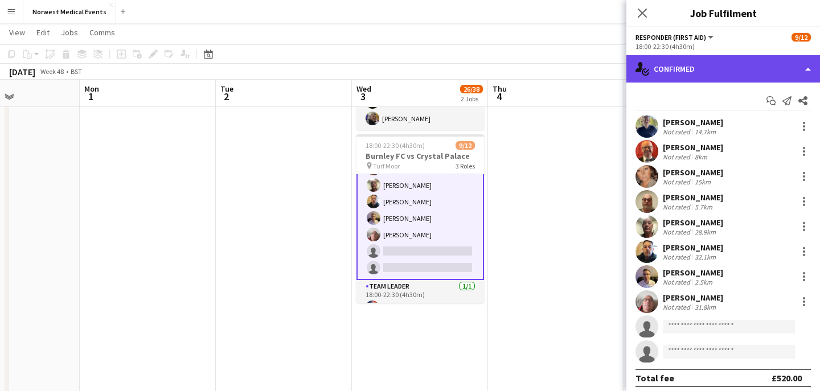
click at [708, 73] on div "single-neutral-actions-check-2 Confirmed" at bounding box center [724, 68] width 194 height 27
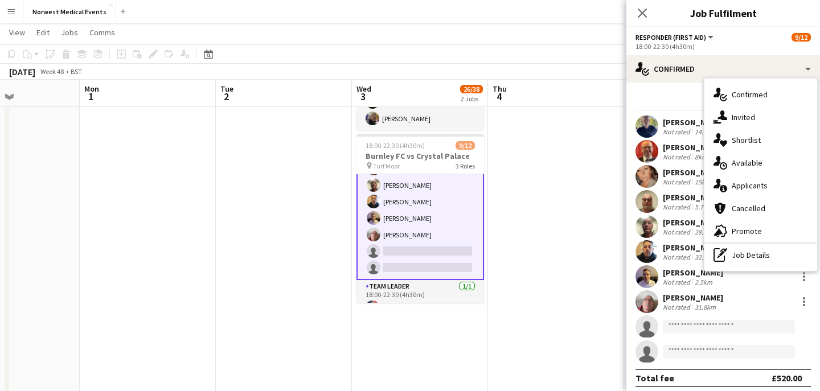
click at [754, 188] on span "Applicants" at bounding box center [750, 186] width 36 height 10
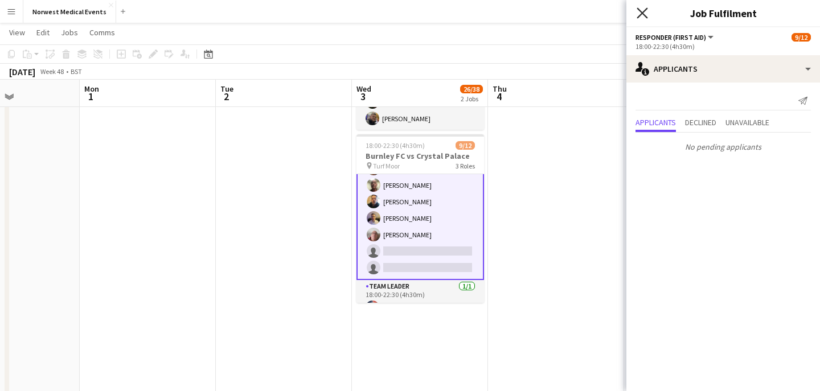
click at [643, 11] on icon at bounding box center [642, 12] width 11 height 11
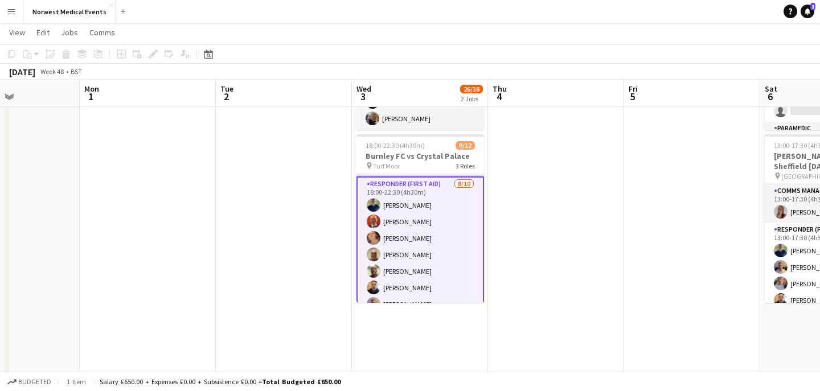
scroll to position [0, 0]
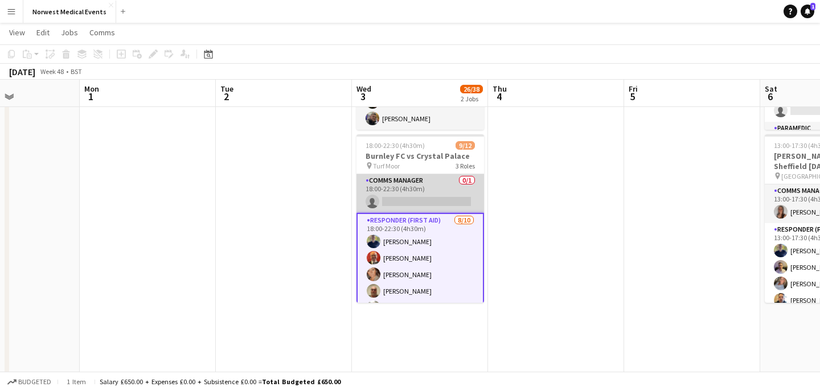
click at [443, 198] on app-card-role "Comms Manager 0/1 18:00-22:30 (4h30m) single-neutral-actions" at bounding box center [421, 193] width 128 height 39
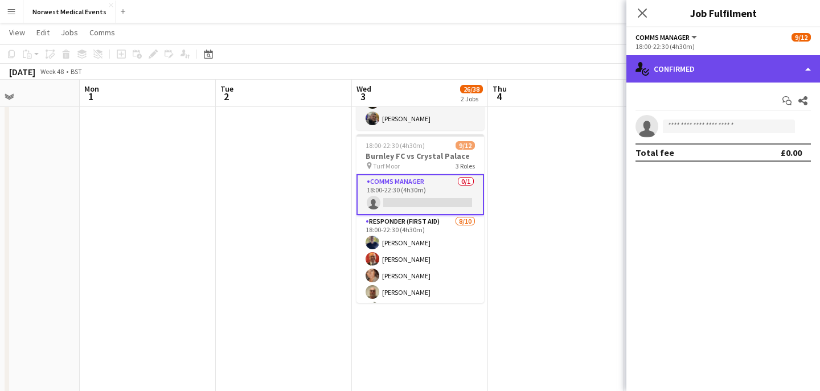
click at [694, 72] on div "single-neutral-actions-check-2 Confirmed" at bounding box center [724, 68] width 194 height 27
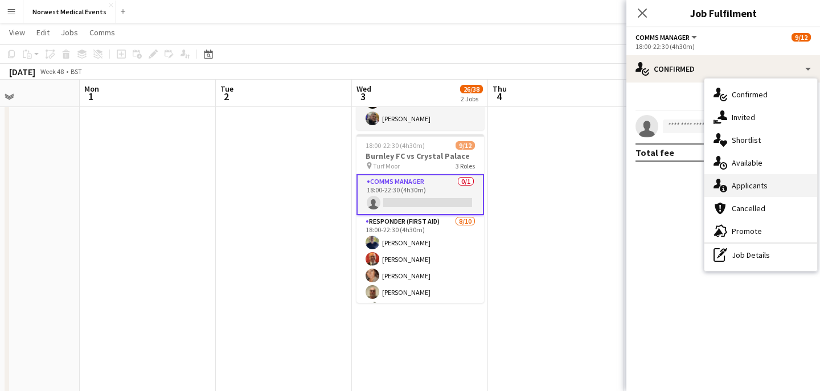
click at [767, 185] on div "single-neutral-actions-information Applicants" at bounding box center [761, 185] width 113 height 23
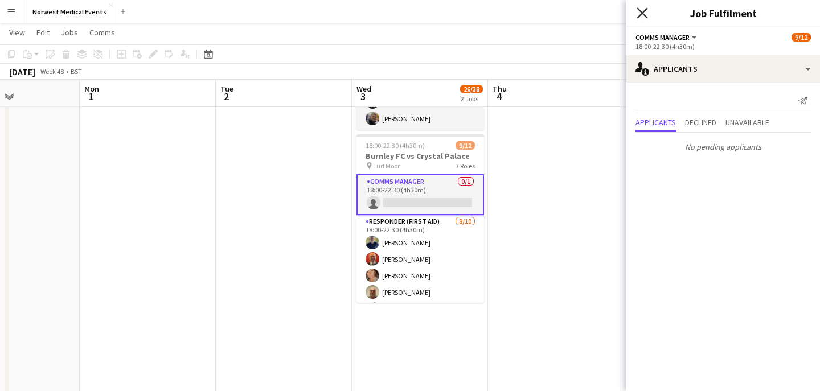
click at [641, 17] on icon "Close pop-in" at bounding box center [642, 12] width 11 height 11
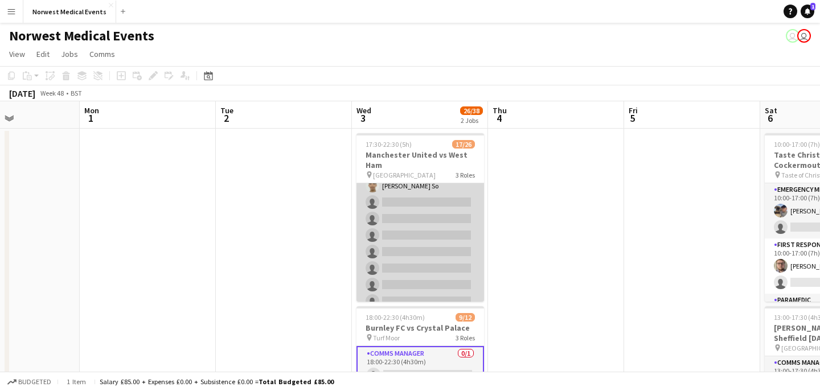
click at [428, 242] on app-card-role "First Responder (Medical) 1A [DATE] 17:30-22:30 (5h) [PERSON_NAME] [PERSON_NAME…" at bounding box center [421, 178] width 128 height 336
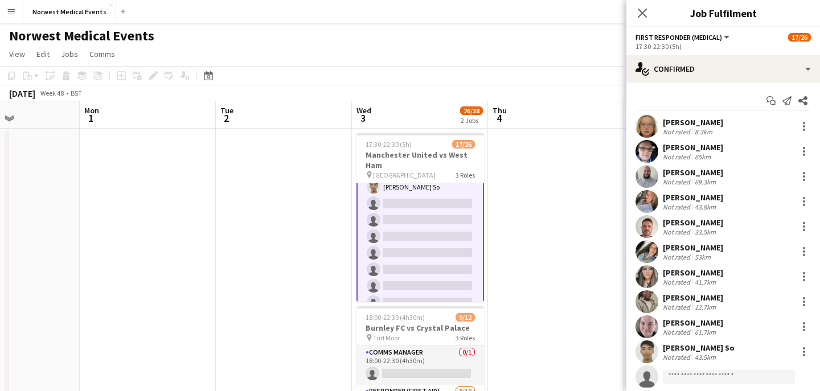
scroll to position [280, 0]
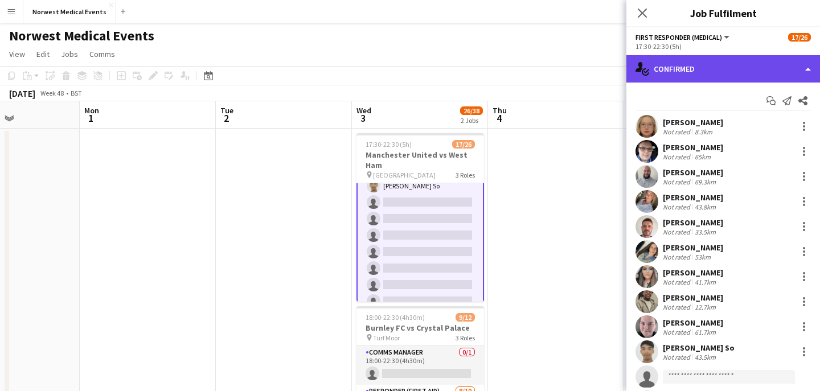
click at [710, 68] on div "single-neutral-actions-check-2 Confirmed" at bounding box center [724, 68] width 194 height 27
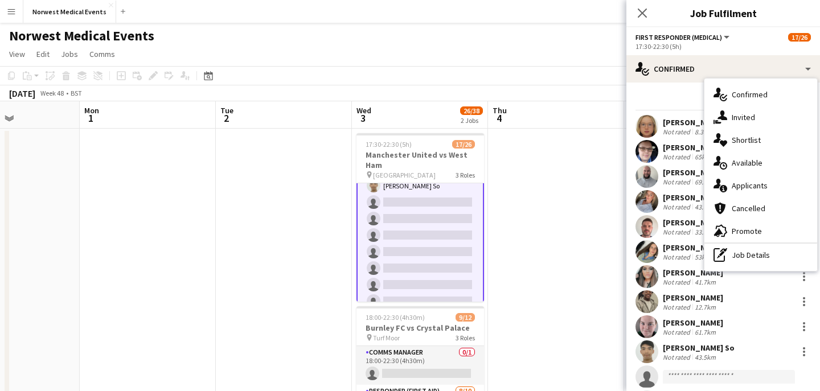
click at [748, 184] on span "Applicants" at bounding box center [750, 186] width 36 height 10
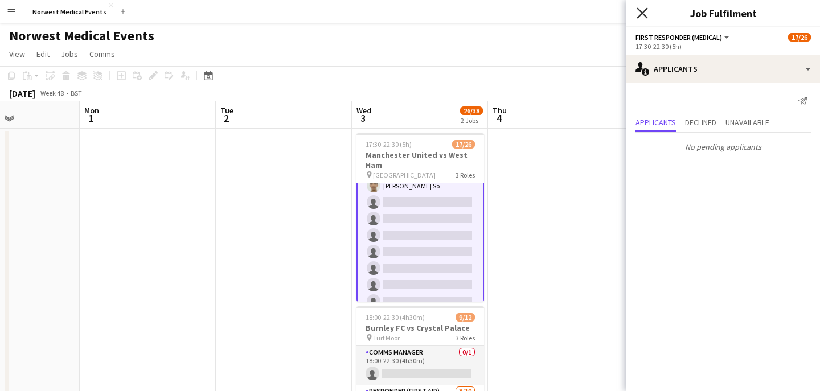
click at [642, 13] on icon at bounding box center [642, 12] width 11 height 11
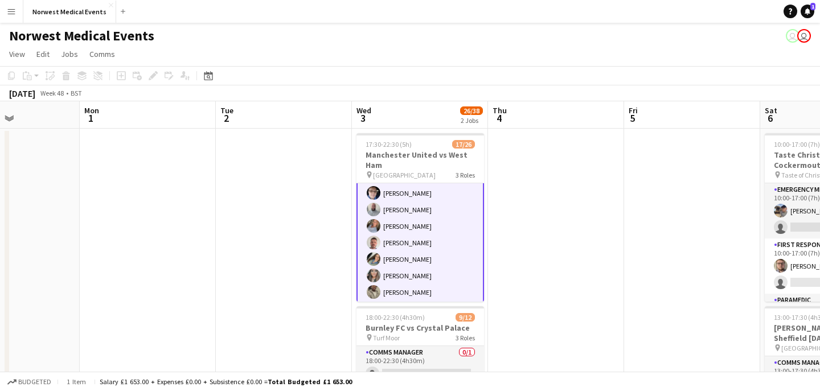
scroll to position [238, 0]
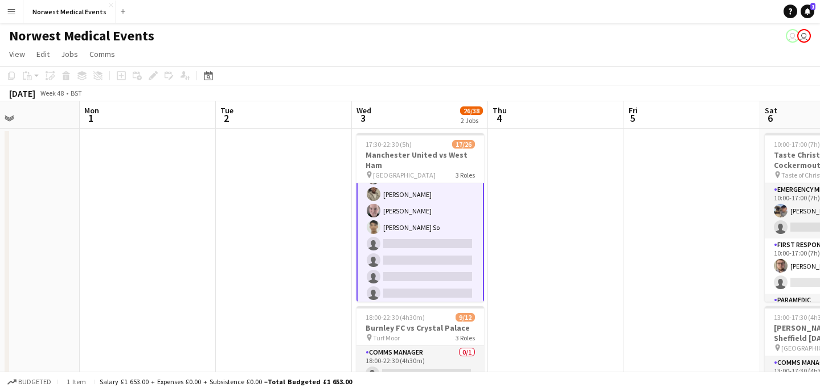
click at [430, 233] on app-card-role "First Responder (Medical) 1A [DATE] 17:30-22:30 (5h) [PERSON_NAME] [PERSON_NAME…" at bounding box center [421, 219] width 128 height 338
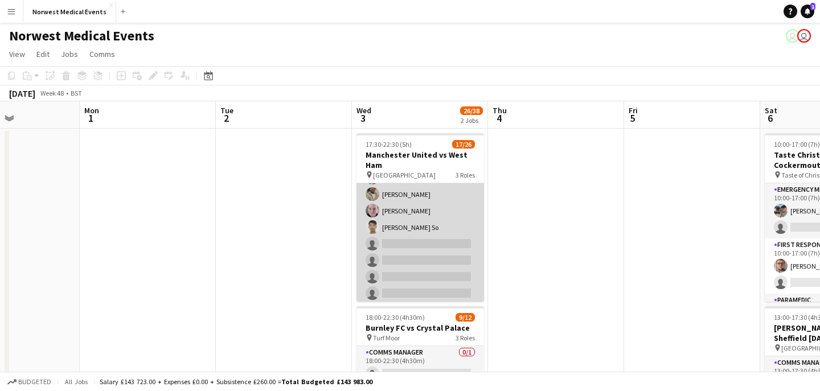
click at [430, 233] on app-card-role "First Responder (Medical) 1A [DATE] 17:30-22:30 (5h) [PERSON_NAME] [PERSON_NAME…" at bounding box center [421, 219] width 128 height 336
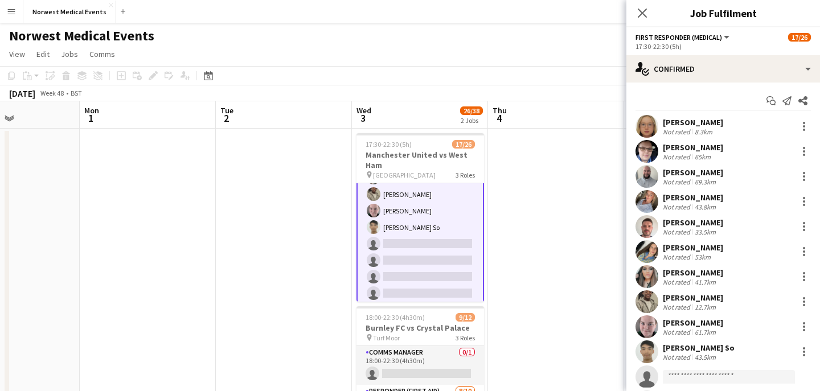
click at [718, 53] on app-options-switcher "First Responder (Medical) All roles First Responder (Medical) 17/26 17:30-22:30…" at bounding box center [724, 41] width 194 height 28
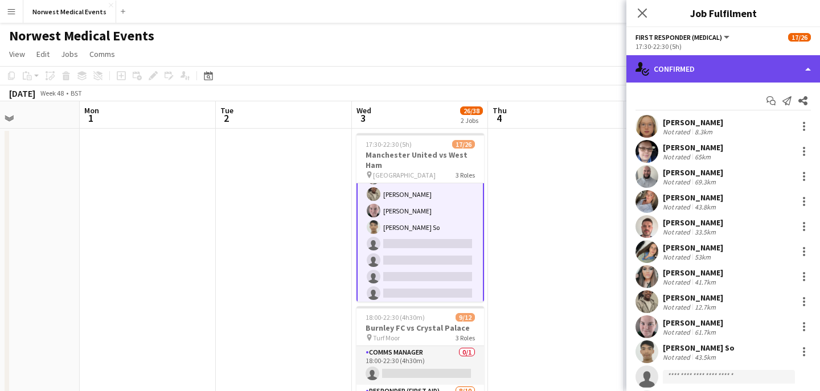
click at [717, 64] on div "single-neutral-actions-check-2 Confirmed" at bounding box center [724, 68] width 194 height 27
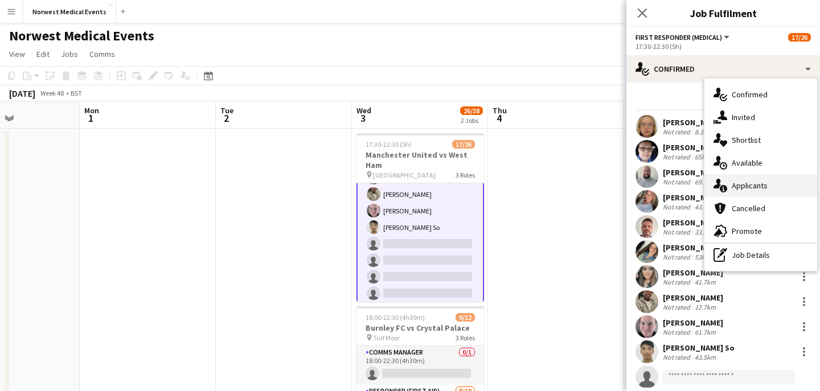
click at [754, 178] on div "single-neutral-actions-information Applicants" at bounding box center [761, 185] width 113 height 23
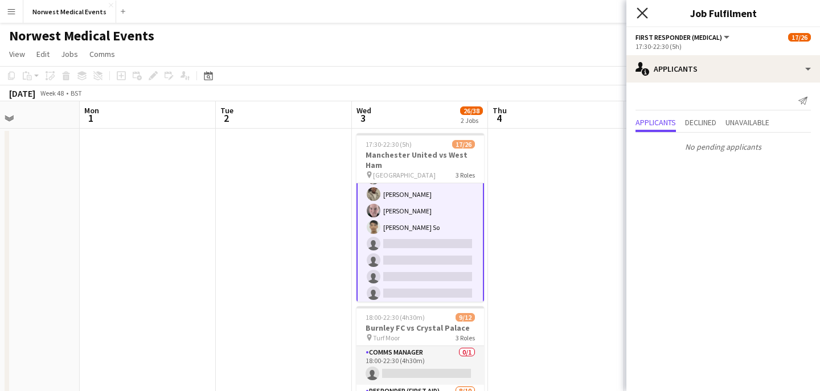
click at [641, 9] on icon "Close pop-in" at bounding box center [642, 12] width 11 height 11
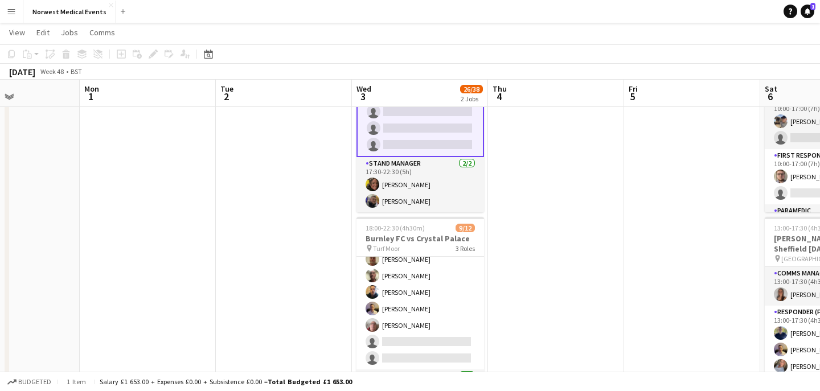
scroll to position [136, 0]
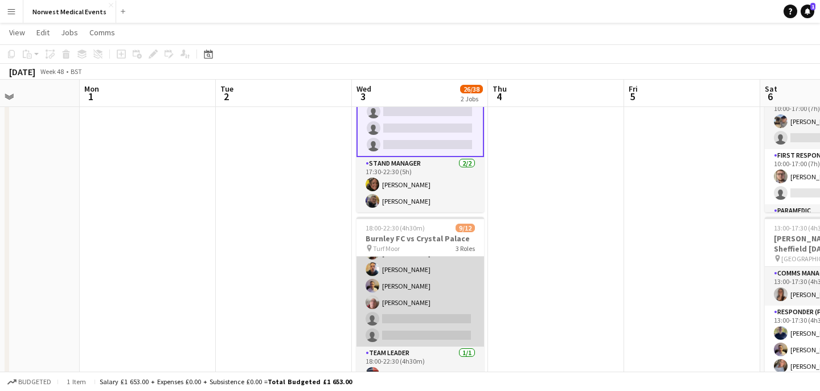
click at [427, 287] on app-card-role "Responder (First Aid) [DATE] 18:00-22:30 (4h30m) [PERSON_NAME] [PERSON_NAME] [P…" at bounding box center [421, 252] width 128 height 187
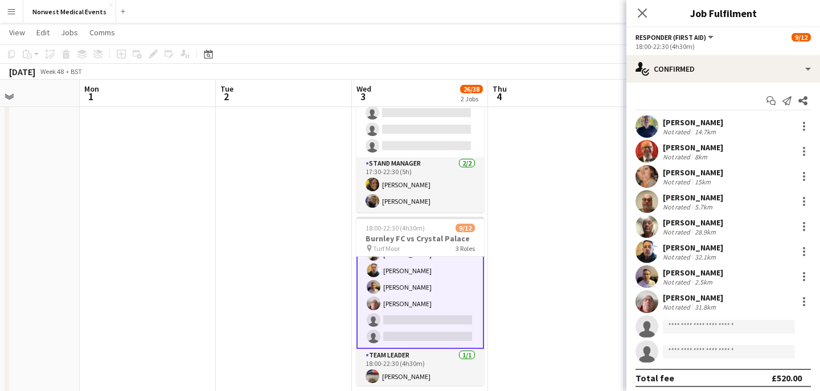
scroll to position [137, 0]
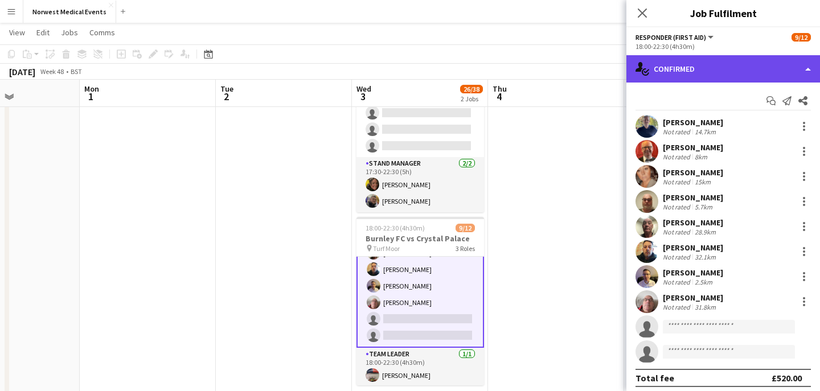
click at [725, 73] on div "single-neutral-actions-check-2 Confirmed" at bounding box center [724, 68] width 194 height 27
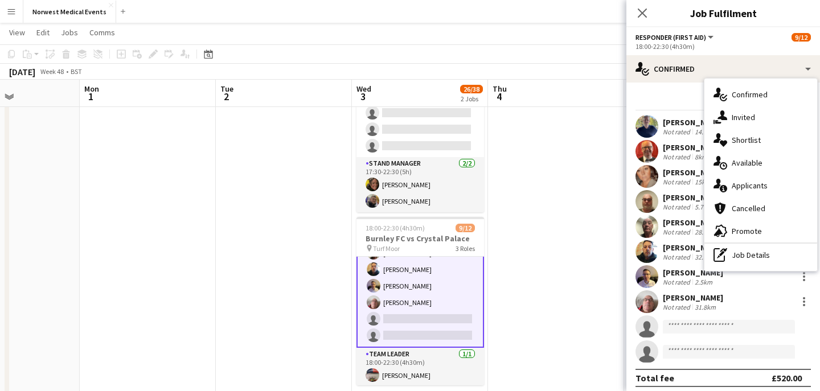
click at [755, 178] on div "single-neutral-actions-information Applicants" at bounding box center [761, 185] width 113 height 23
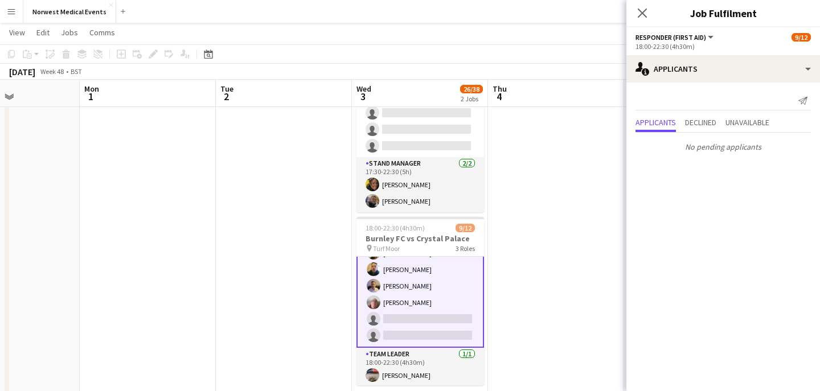
click at [640, 16] on icon at bounding box center [642, 13] width 9 height 9
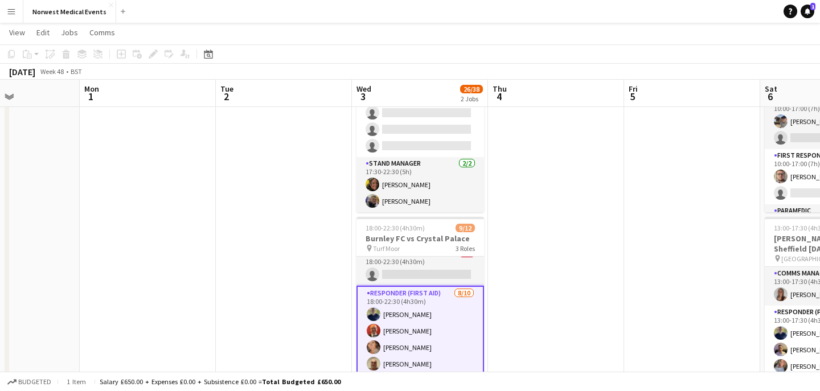
scroll to position [0, 0]
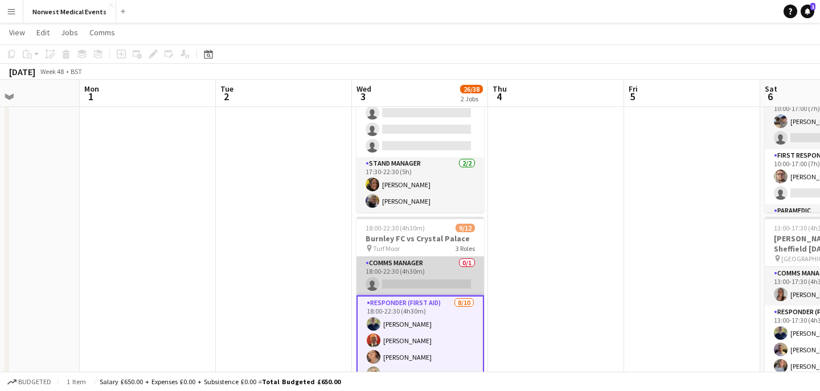
click at [444, 277] on app-card-role "Comms Manager 0/1 18:00-22:30 (4h30m) single-neutral-actions" at bounding box center [421, 276] width 128 height 39
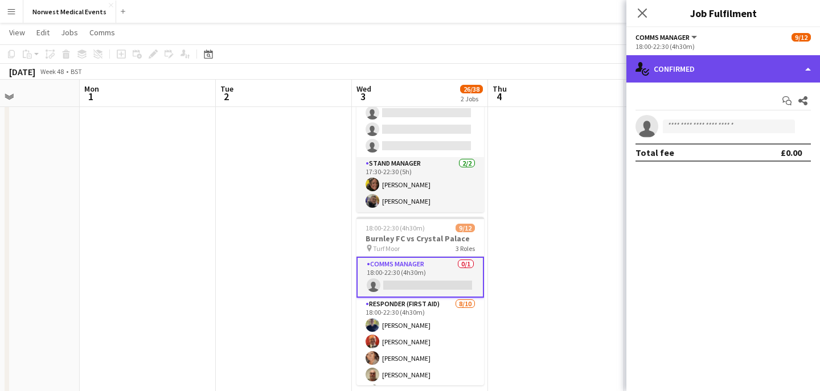
click at [708, 72] on div "single-neutral-actions-check-2 Confirmed" at bounding box center [724, 68] width 194 height 27
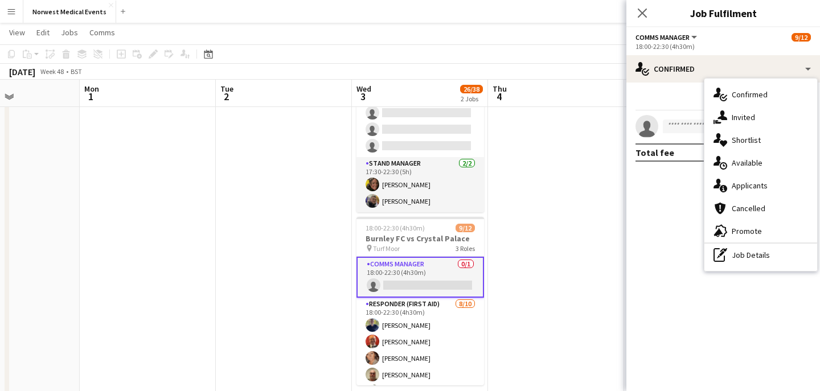
click at [747, 181] on span "Applicants" at bounding box center [750, 186] width 36 height 10
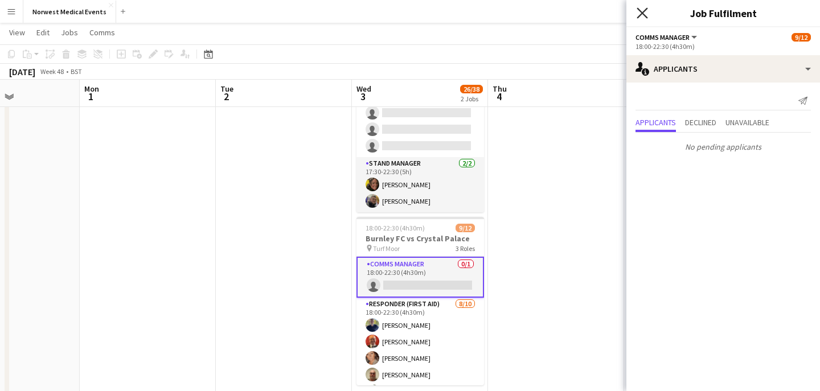
click at [639, 10] on icon at bounding box center [642, 12] width 11 height 11
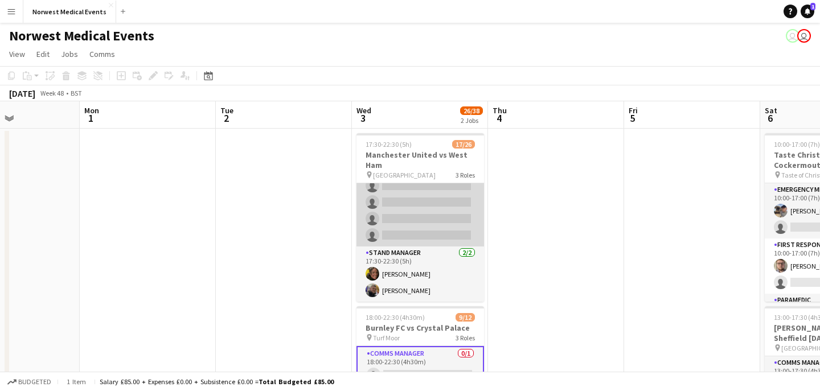
click at [440, 220] on app-card-role "First Responder (Medical) 1A [DATE] 17:30-22:30 (5h) [PERSON_NAME] [PERSON_NAME…" at bounding box center [421, 79] width 128 height 336
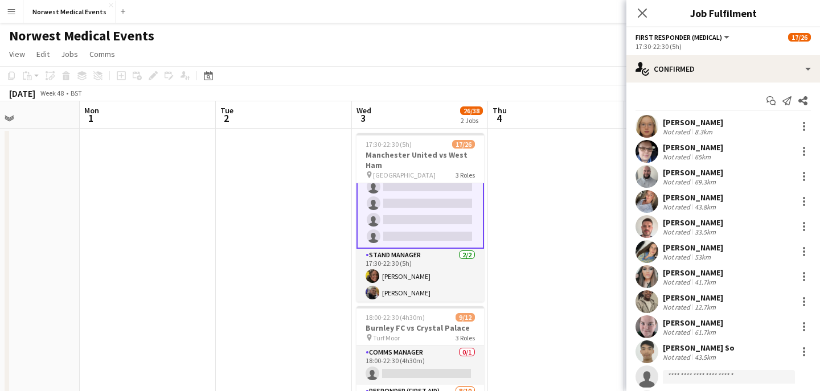
scroll to position [379, 0]
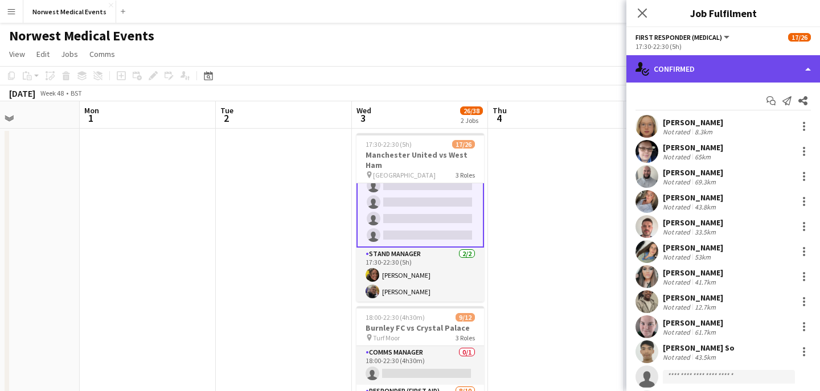
click at [718, 69] on div "single-neutral-actions-check-2 Confirmed" at bounding box center [724, 68] width 194 height 27
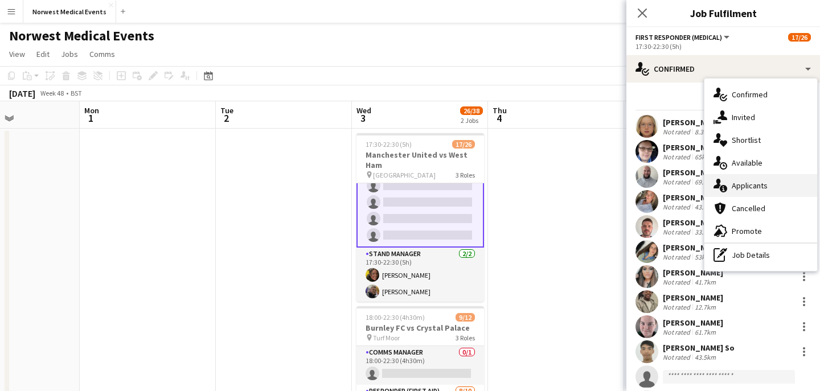
click at [754, 189] on span "Applicants" at bounding box center [750, 186] width 36 height 10
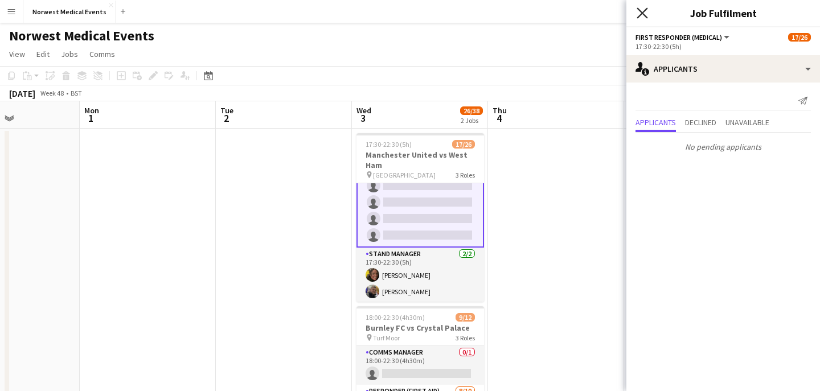
click at [645, 13] on icon "Close pop-in" at bounding box center [642, 12] width 11 height 11
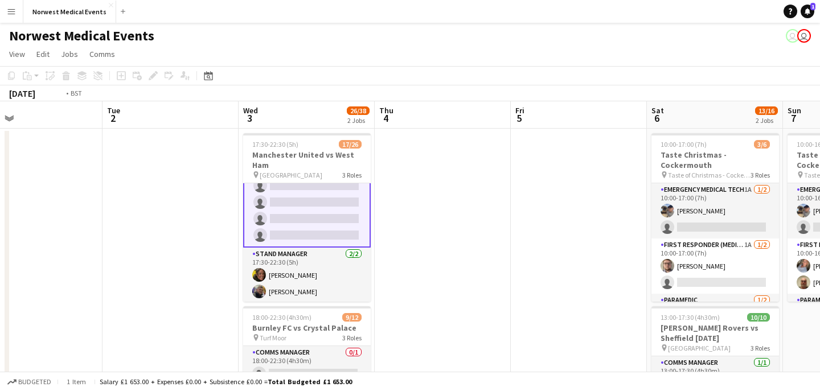
scroll to position [0, 516]
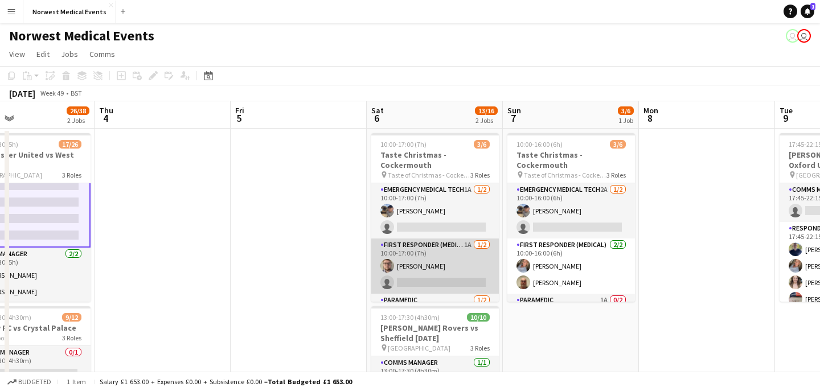
click at [441, 271] on app-card-role "First Responder (Medical) 1A [DATE] 10:00-17:00 (7h) [PERSON_NAME] single-neutr…" at bounding box center [435, 266] width 128 height 55
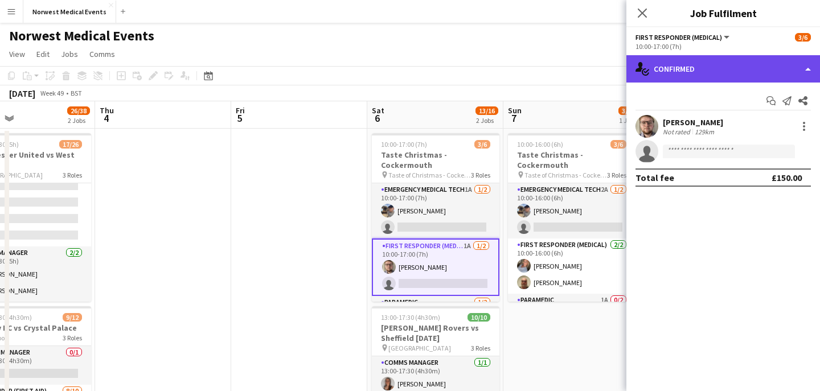
click at [723, 81] on div "single-neutral-actions-check-2 Confirmed" at bounding box center [724, 68] width 194 height 27
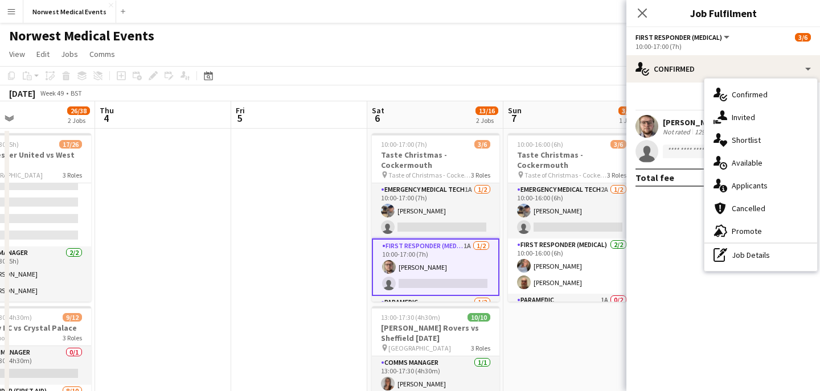
click at [764, 186] on span "Applicants" at bounding box center [750, 186] width 36 height 10
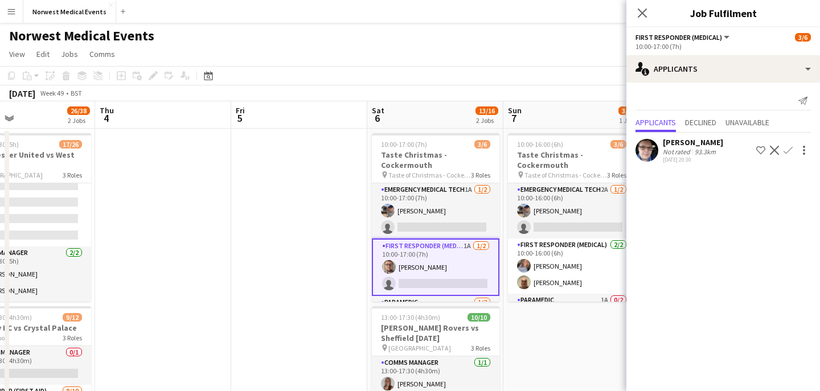
click at [790, 152] on app-icon "Confirm" at bounding box center [788, 150] width 9 height 9
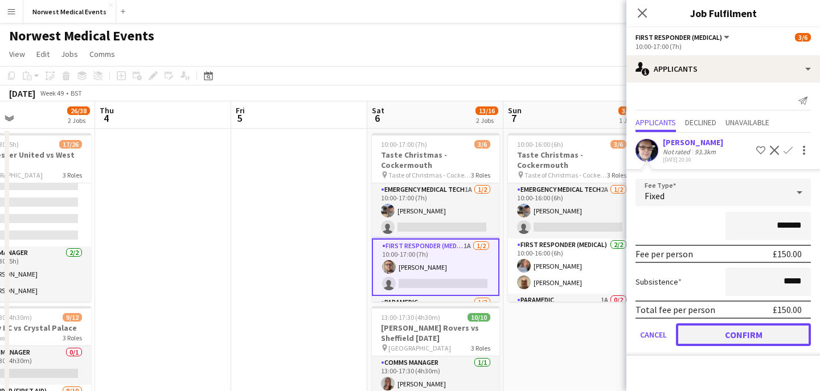
click at [752, 328] on button "Confirm" at bounding box center [743, 335] width 135 height 23
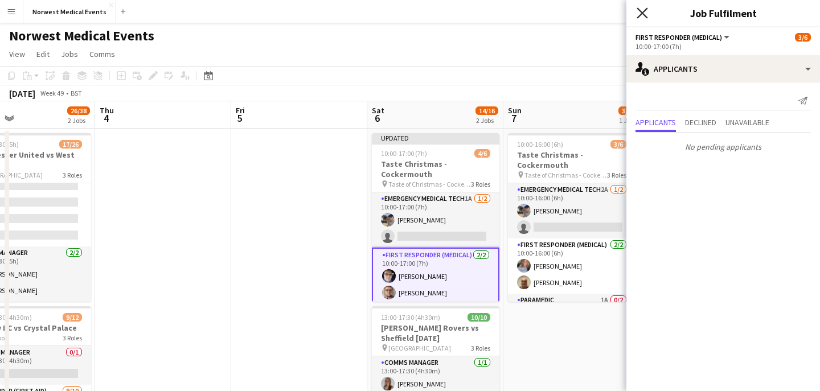
click at [640, 16] on icon "Close pop-in" at bounding box center [642, 12] width 11 height 11
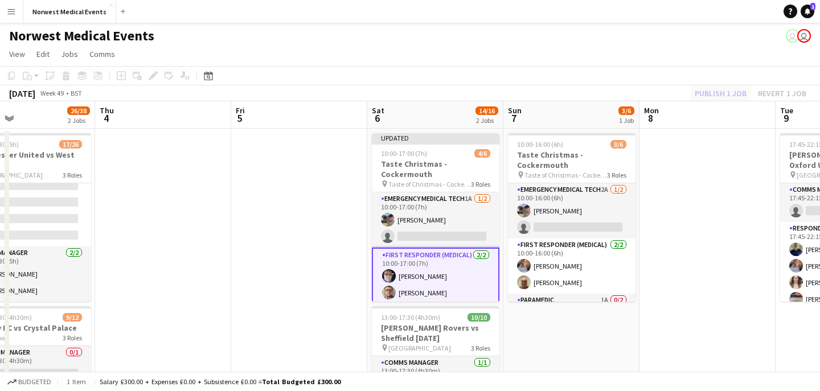
click at [713, 93] on div "Publish 1 job Revert 1 job" at bounding box center [750, 93] width 139 height 15
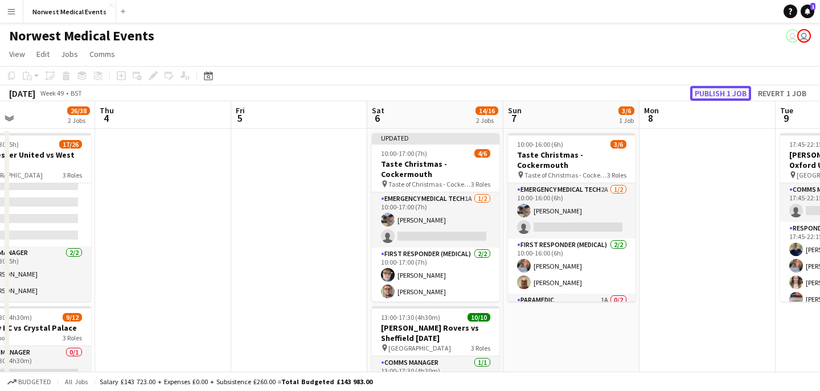
click at [713, 93] on button "Publish 1 job" at bounding box center [720, 93] width 61 height 15
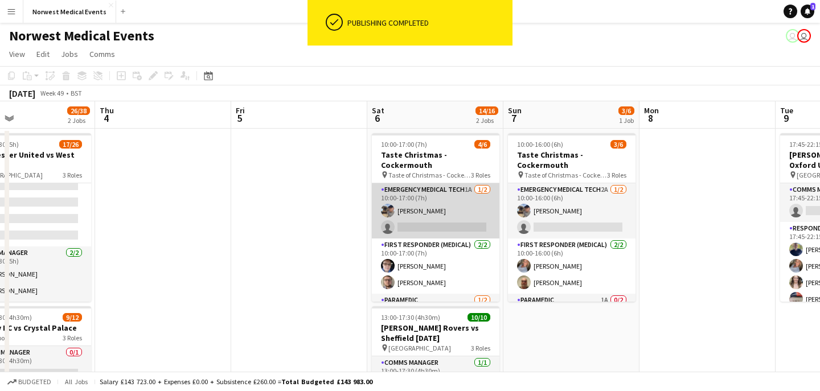
click at [447, 215] on app-card-role "Emergency Medical Tech 1A [DATE] 10:00-17:00 (7h) [PERSON_NAME] single-neutral-…" at bounding box center [436, 210] width 128 height 55
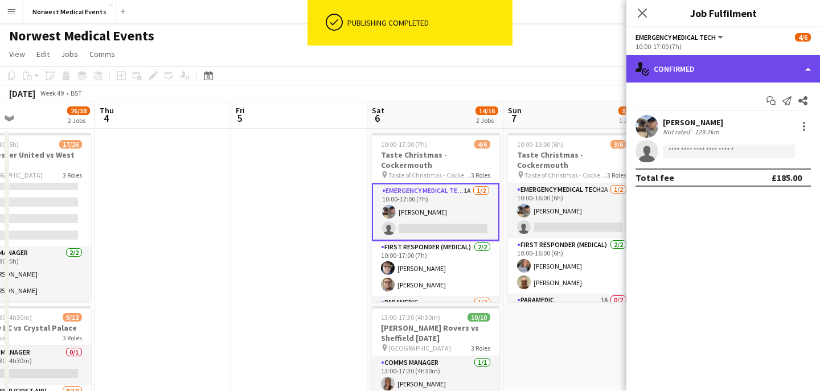
click at [672, 75] on div "single-neutral-actions-check-2 Confirmed" at bounding box center [724, 68] width 194 height 27
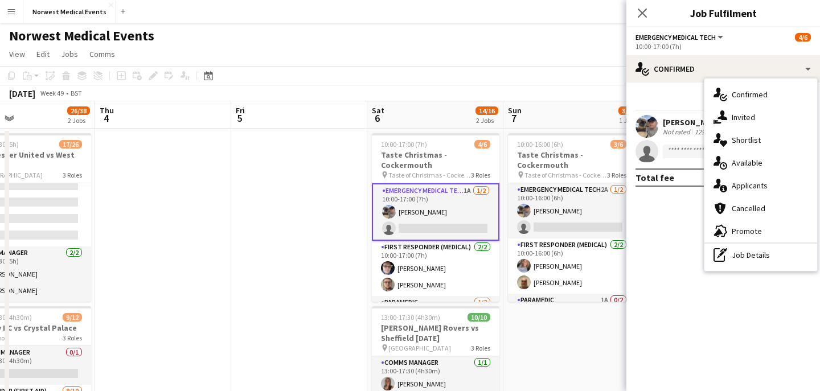
click at [758, 182] on span "Applicants" at bounding box center [750, 186] width 36 height 10
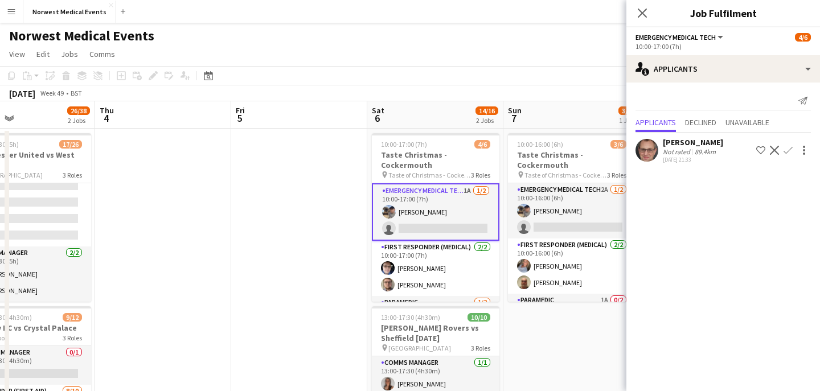
click at [788, 141] on div "[PERSON_NAME] Not rated 89.4km [DATE] 21:33 Shortlist crew Decline Confirm" at bounding box center [724, 150] width 194 height 26
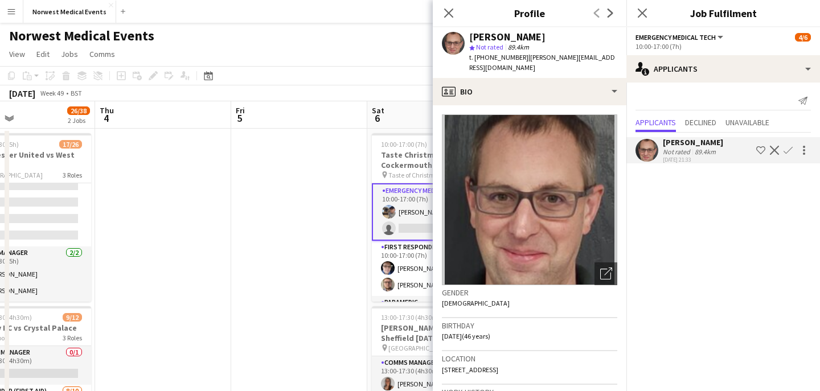
click at [788, 148] on app-icon "Confirm" at bounding box center [788, 150] width 9 height 9
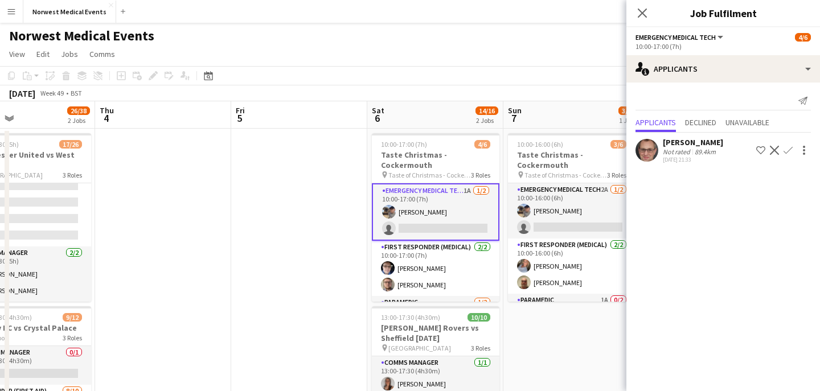
click at [789, 148] on app-icon "Confirm" at bounding box center [788, 150] width 9 height 9
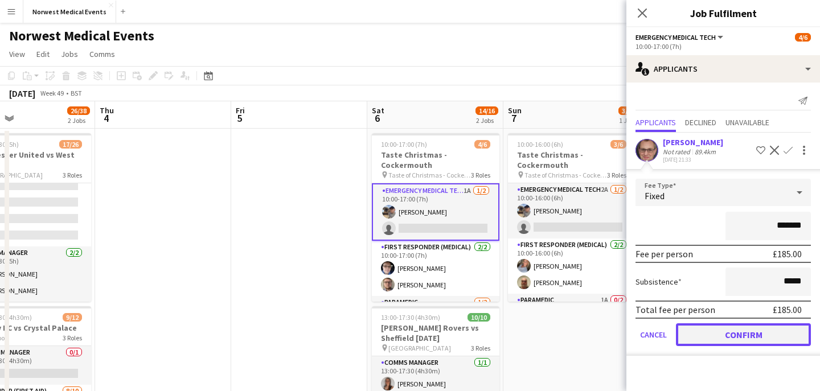
click at [763, 338] on button "Confirm" at bounding box center [743, 335] width 135 height 23
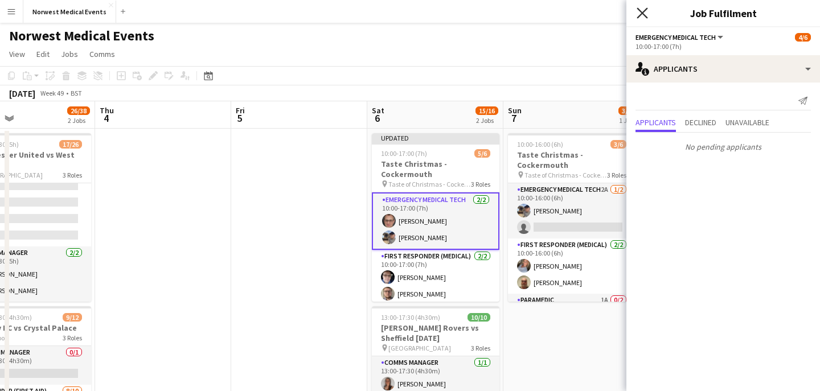
click at [643, 10] on icon "Close pop-in" at bounding box center [642, 12] width 11 height 11
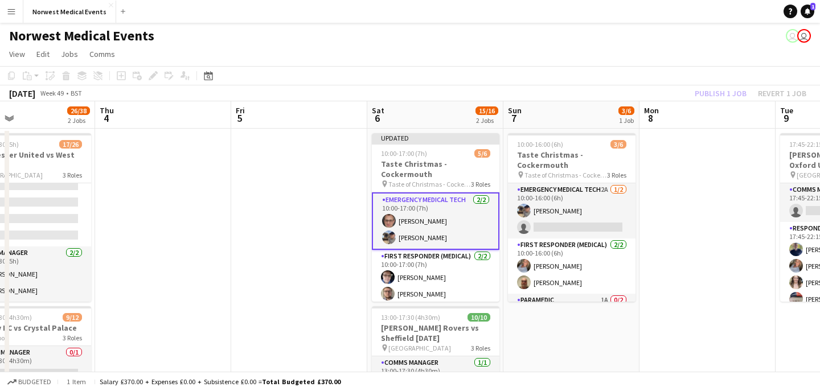
click at [723, 93] on div "Publish 1 job Revert 1 job" at bounding box center [750, 93] width 139 height 15
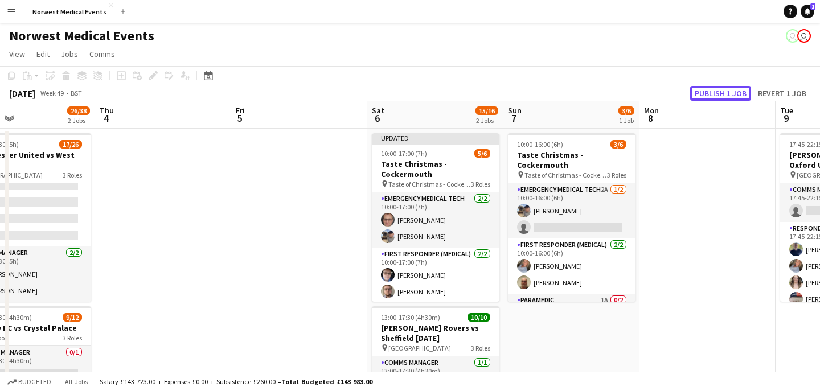
click at [723, 93] on button "Publish 1 job" at bounding box center [720, 93] width 61 height 15
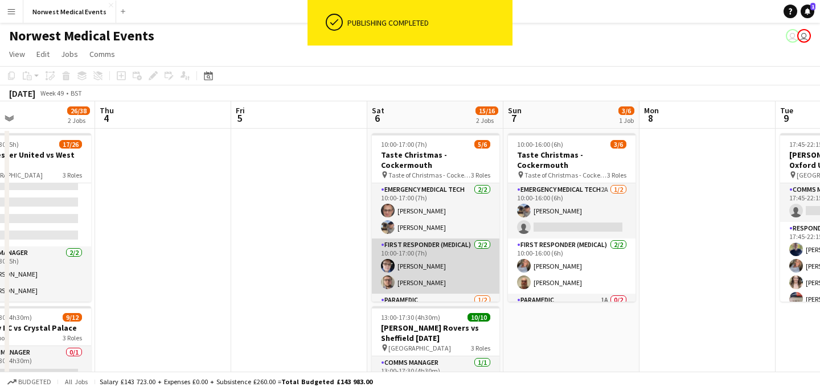
scroll to position [37, 0]
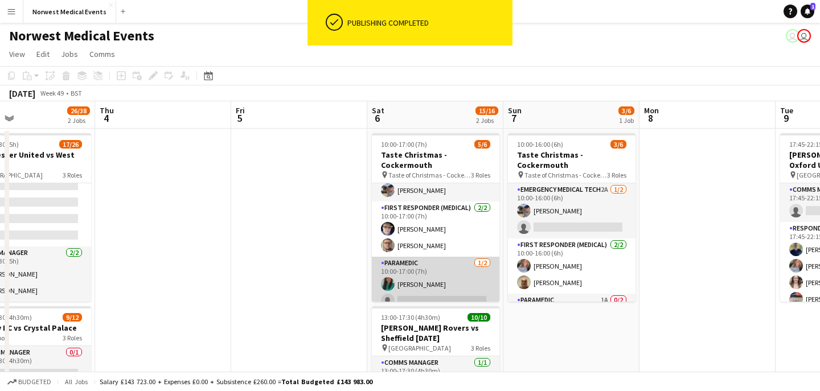
click at [449, 268] on app-card-role "Paramedic [DATE] 10:00-17:00 (7h) [PERSON_NAME] single-neutral-actions" at bounding box center [436, 284] width 128 height 55
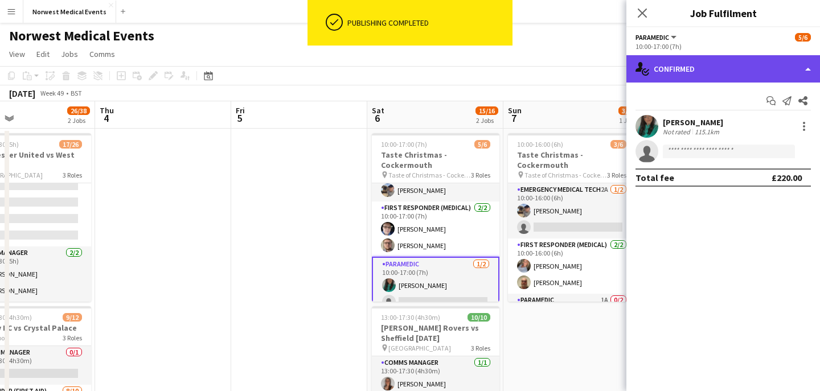
click at [701, 69] on div "single-neutral-actions-check-2 Confirmed" at bounding box center [724, 68] width 194 height 27
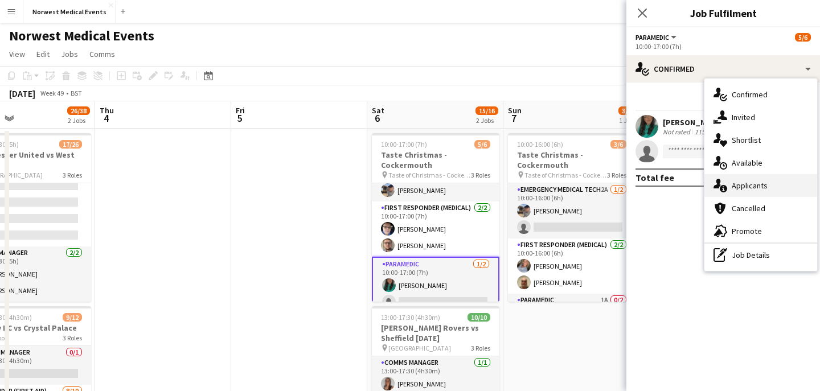
click at [763, 185] on span "Applicants" at bounding box center [750, 186] width 36 height 10
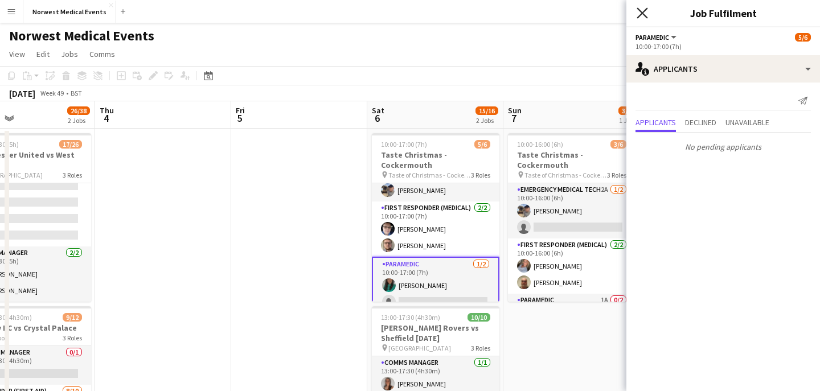
click at [643, 18] on icon "Close pop-in" at bounding box center [642, 12] width 11 height 11
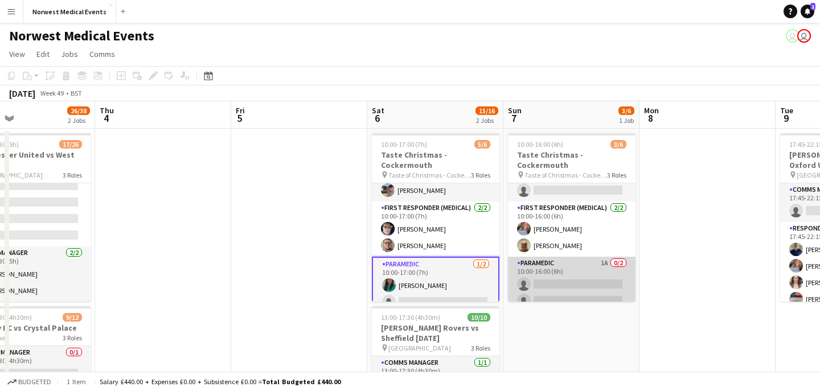
click at [575, 267] on app-card-role "Paramedic 1A 0/2 10:00-16:00 (6h) single-neutral-actions single-neutral-actions" at bounding box center [572, 284] width 128 height 55
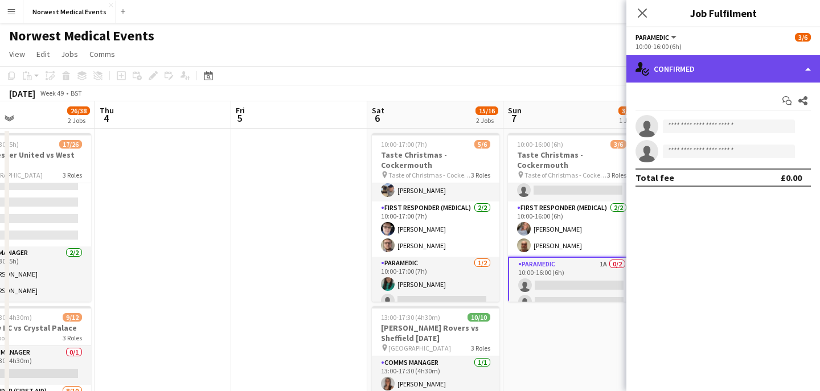
click at [711, 69] on div "single-neutral-actions-check-2 Confirmed" at bounding box center [724, 68] width 194 height 27
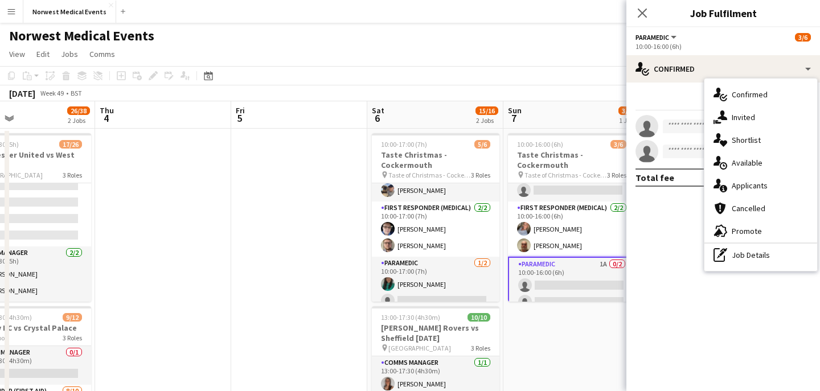
click at [752, 188] on span "Applicants" at bounding box center [750, 186] width 36 height 10
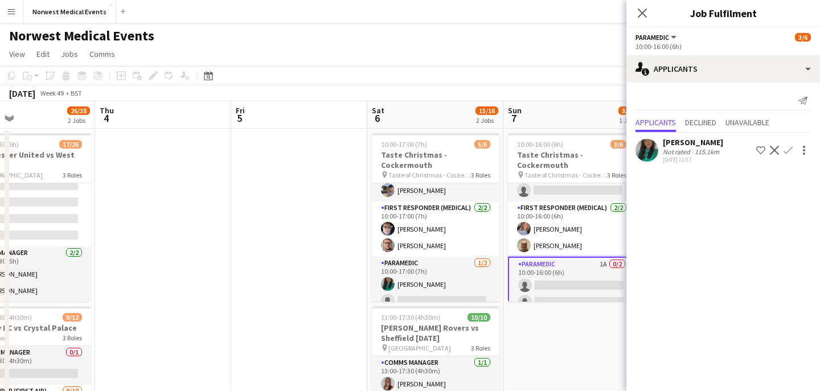
click at [641, 11] on icon at bounding box center [642, 13] width 9 height 9
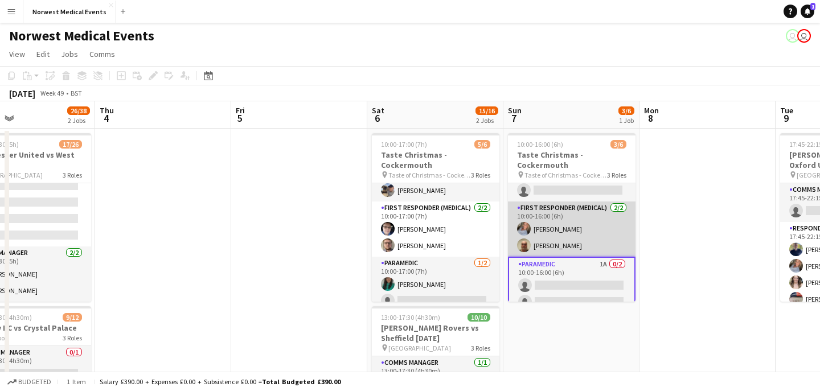
scroll to position [0, 0]
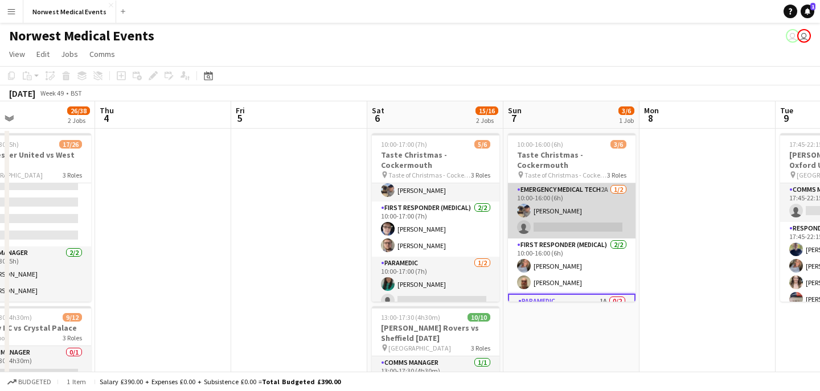
click at [586, 220] on app-card-role "Emergency Medical Tech 2A [DATE] 10:00-16:00 (6h) [PERSON_NAME] single-neutral-…" at bounding box center [572, 210] width 128 height 55
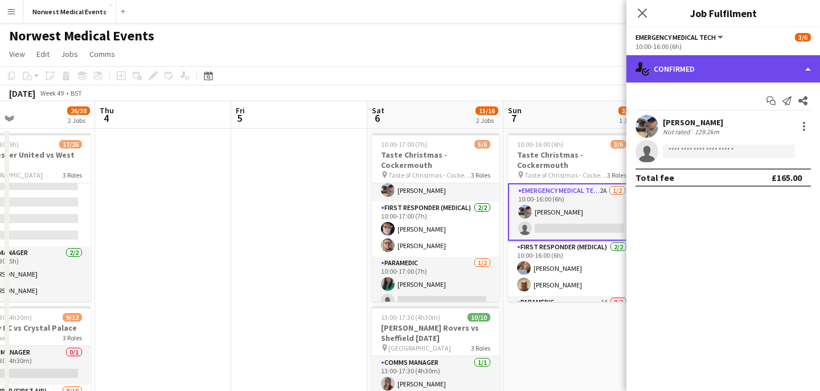
click at [714, 80] on div "single-neutral-actions-check-2 Confirmed" at bounding box center [724, 68] width 194 height 27
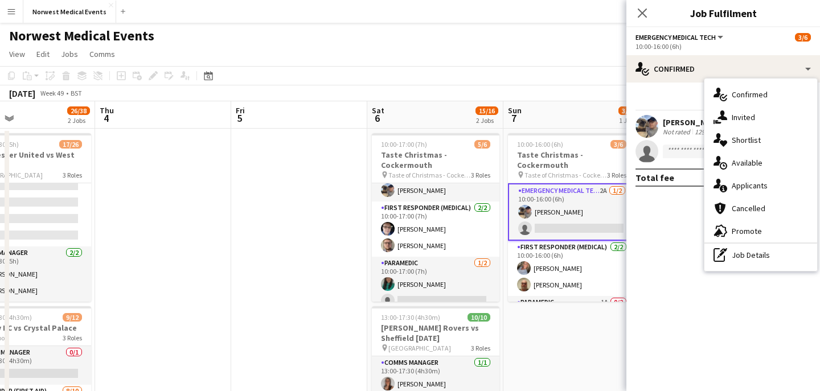
click at [755, 185] on span "Applicants" at bounding box center [750, 186] width 36 height 10
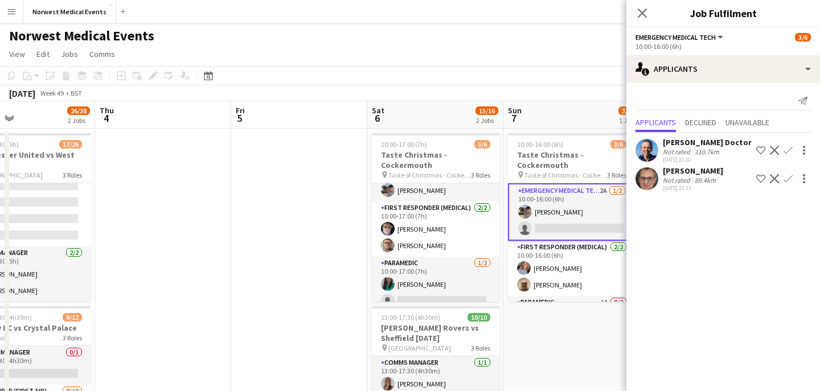
click at [787, 150] on app-icon "Confirm" at bounding box center [788, 150] width 9 height 9
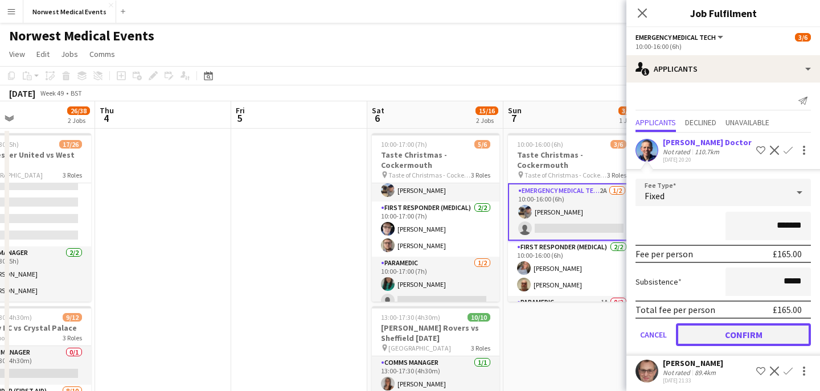
click at [764, 328] on button "Confirm" at bounding box center [743, 335] width 135 height 23
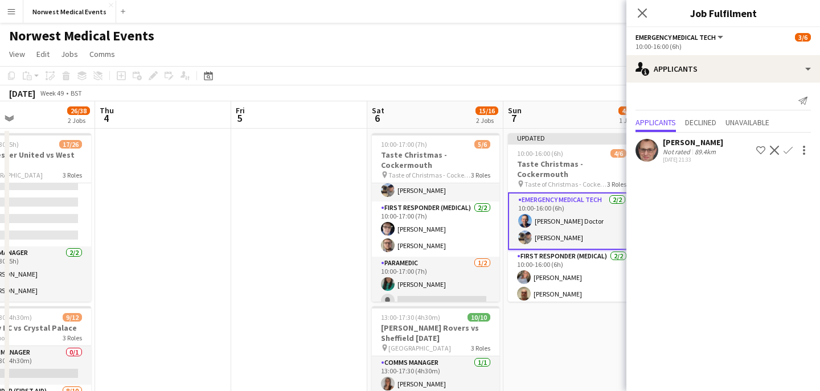
click at [648, 8] on app-icon "Close pop-in" at bounding box center [643, 13] width 14 height 14
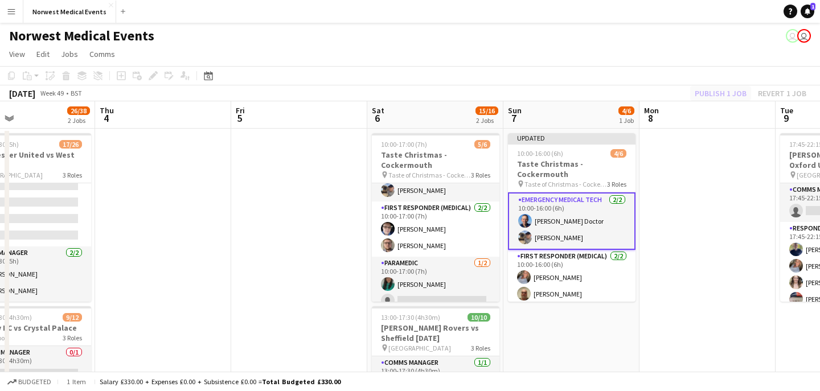
click at [713, 88] on div "Publish 1 job Revert 1 job" at bounding box center [750, 93] width 139 height 15
click at [713, 88] on button "Publish 1 job" at bounding box center [720, 93] width 61 height 15
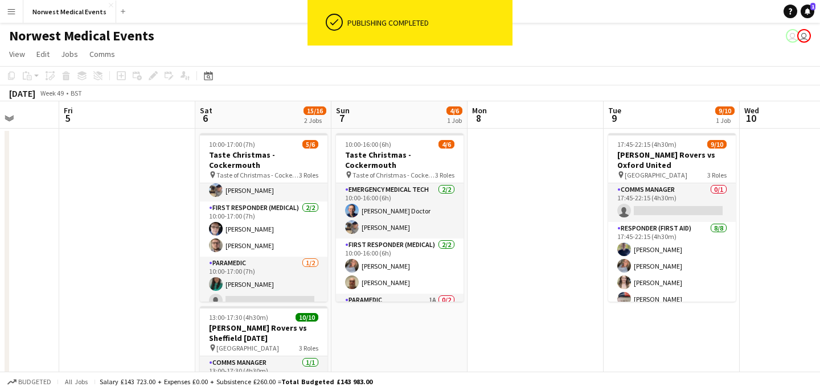
scroll to position [0, 477]
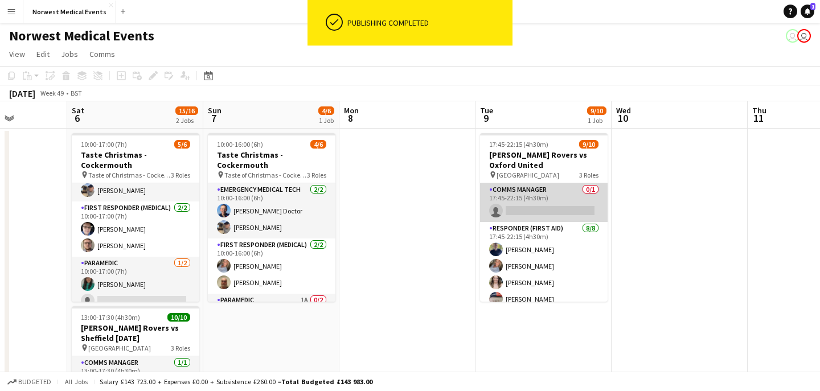
click at [574, 210] on app-card-role "Comms Manager 0/1 17:45-22:15 (4h30m) single-neutral-actions" at bounding box center [544, 202] width 128 height 39
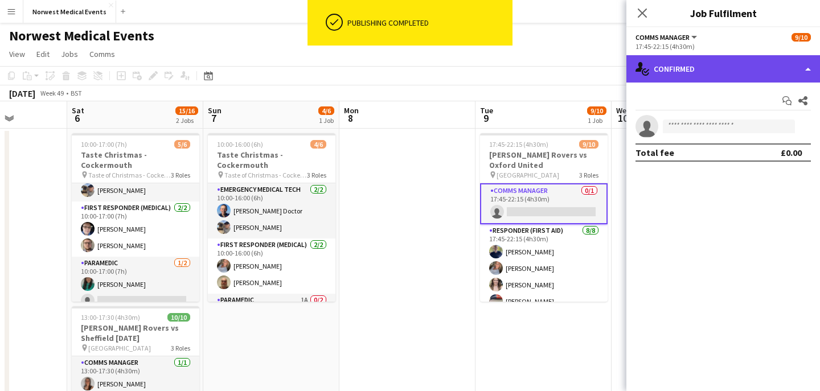
click at [733, 69] on div "single-neutral-actions-check-2 Confirmed" at bounding box center [724, 68] width 194 height 27
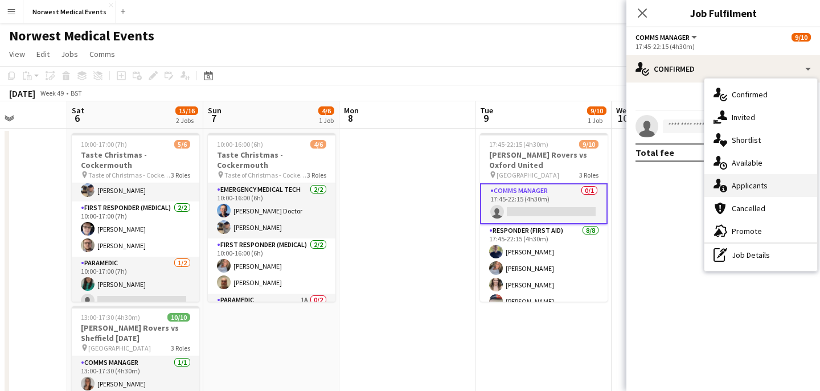
click at [764, 190] on span "Applicants" at bounding box center [750, 186] width 36 height 10
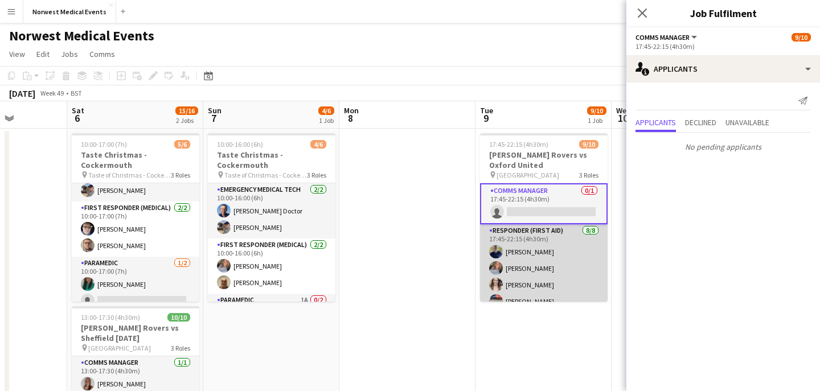
scroll to position [116, 0]
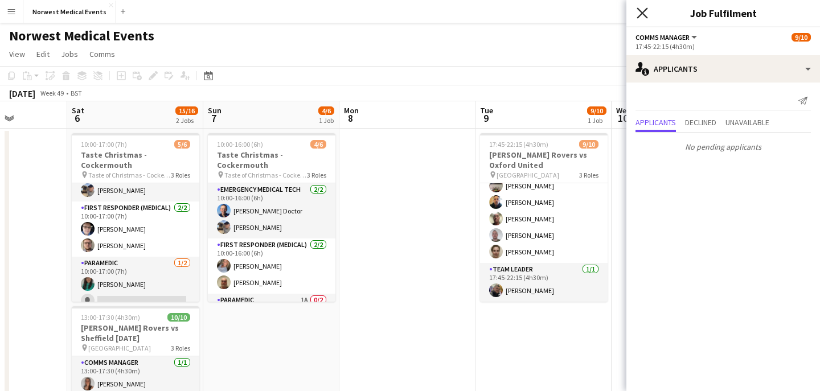
click at [644, 14] on icon "Close pop-in" at bounding box center [642, 12] width 11 height 11
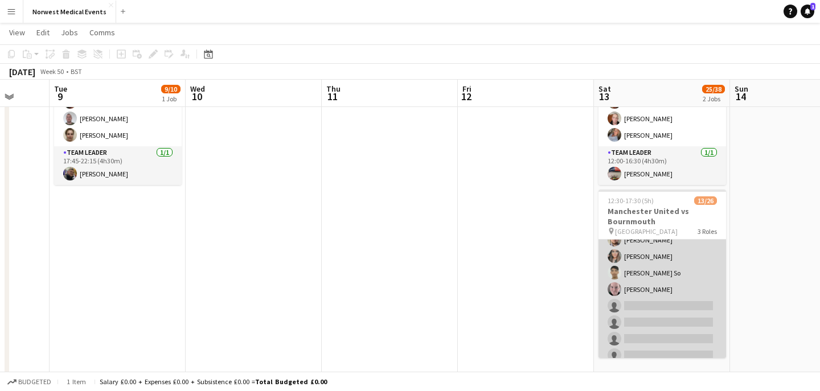
scroll to position [136, 0]
click at [658, 276] on app-card-role "First Responder (Medical) [DATE] 12:30-17:30 (5h) [PERSON_NAME] [PERSON_NAME] […" at bounding box center [663, 272] width 128 height 336
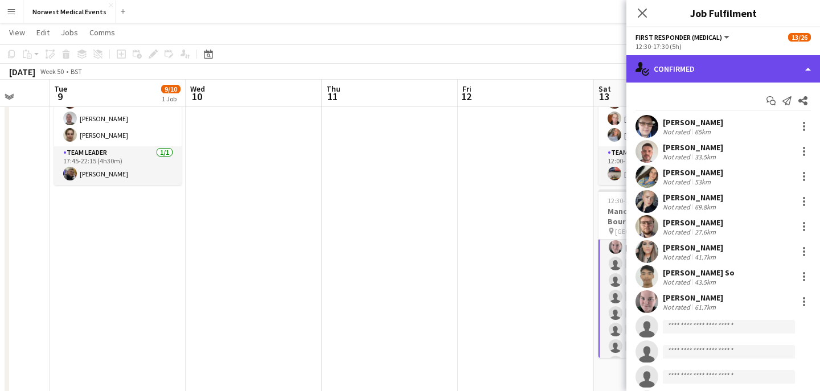
click at [740, 68] on div "single-neutral-actions-check-2 Confirmed" at bounding box center [724, 68] width 194 height 27
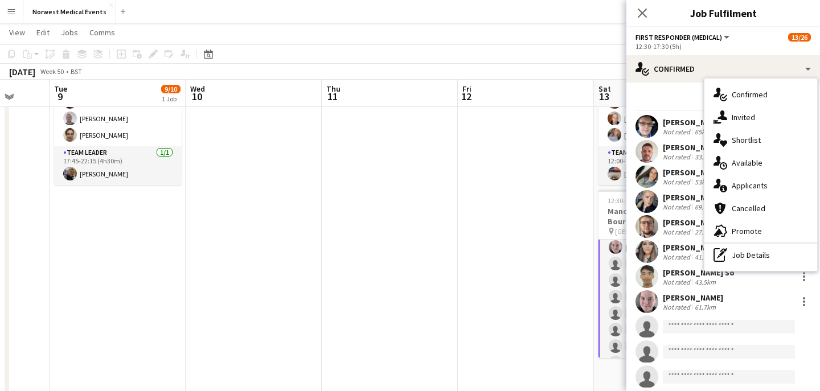
click at [754, 183] on span "Applicants" at bounding box center [750, 186] width 36 height 10
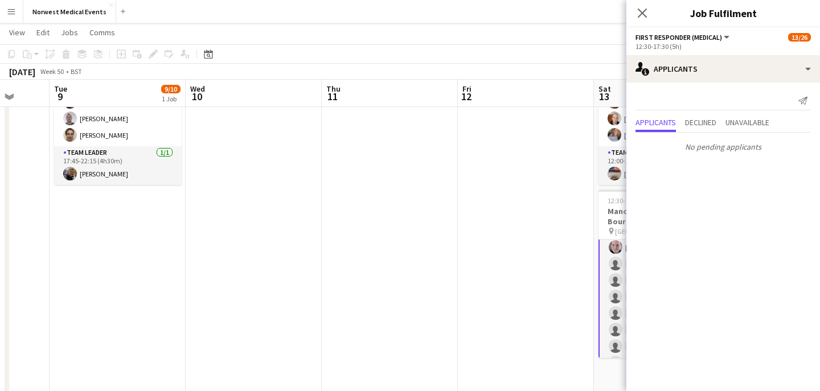
click at [651, 9] on div "Close pop-in" at bounding box center [643, 13] width 32 height 26
click at [642, 13] on icon at bounding box center [642, 12] width 11 height 11
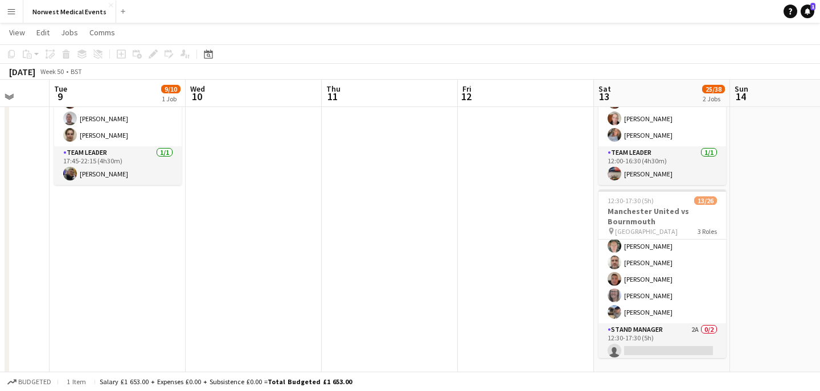
scroll to position [380, 0]
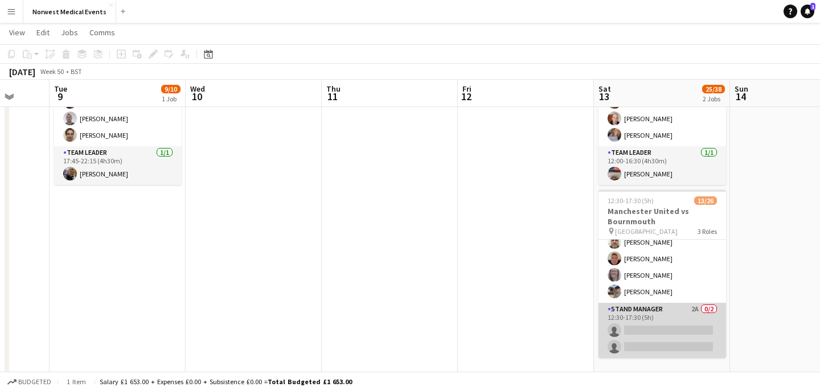
click at [671, 320] on app-card-role "Stand Manager 2A 0/2 12:30-17:30 (5h) single-neutral-actions single-neutral-act…" at bounding box center [663, 330] width 128 height 55
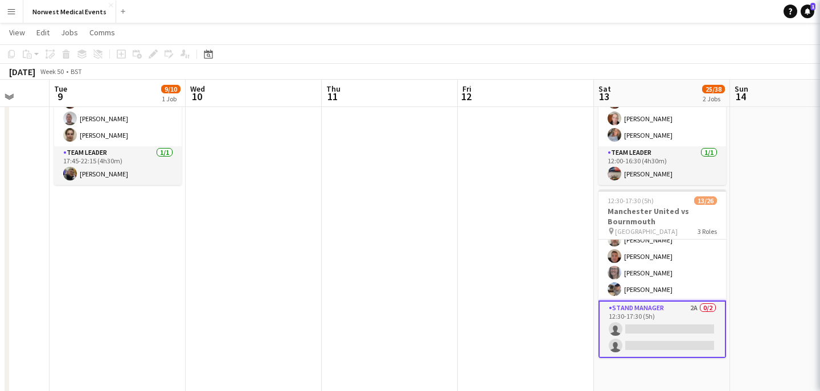
scroll to position [378, 0]
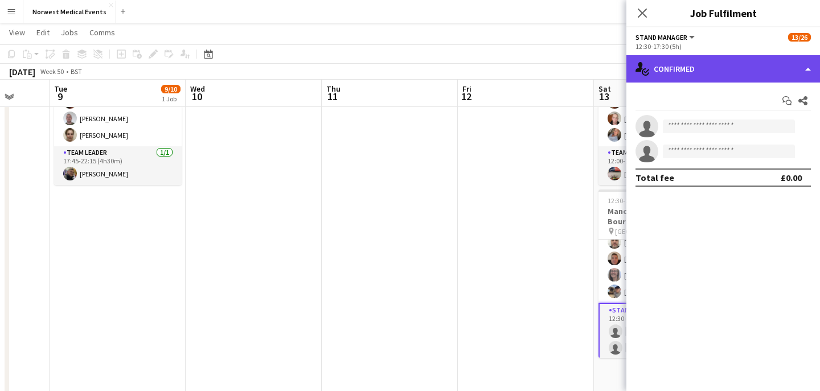
click at [742, 70] on div "single-neutral-actions-check-2 Confirmed" at bounding box center [724, 68] width 194 height 27
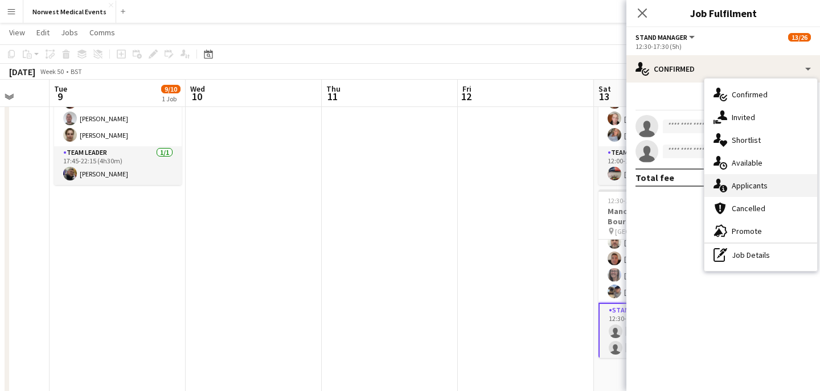
click at [762, 186] on span "Applicants" at bounding box center [750, 186] width 36 height 10
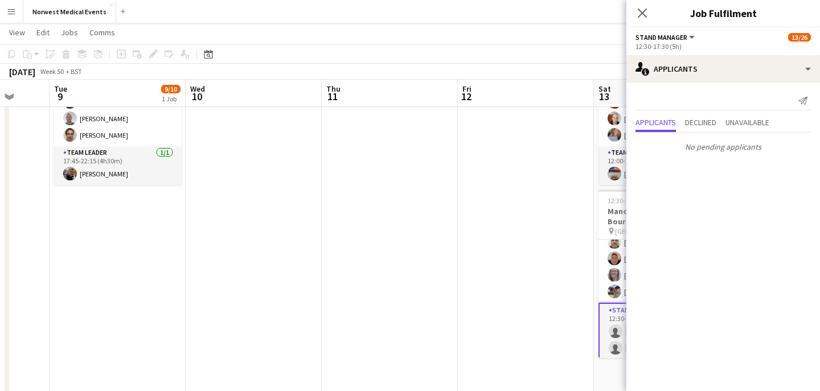
click at [643, 13] on icon at bounding box center [642, 13] width 9 height 9
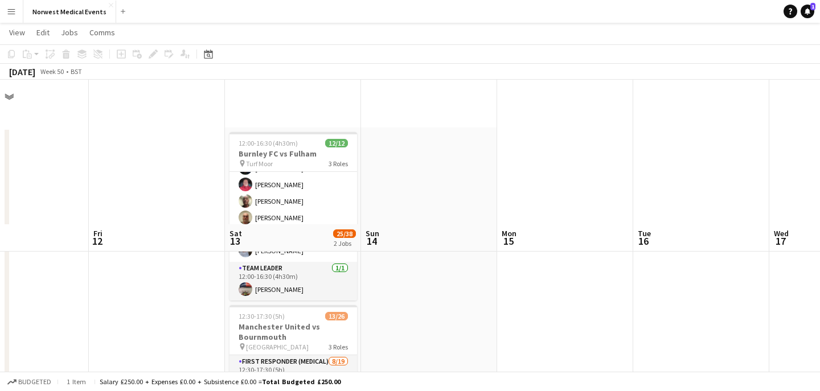
scroll to position [187, 0]
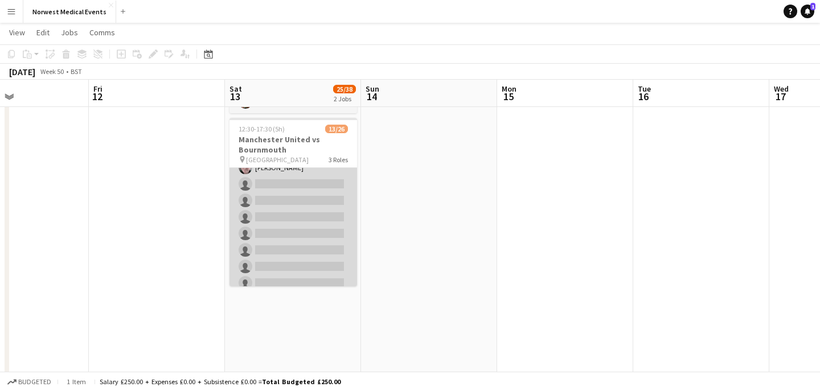
click at [321, 220] on app-card-role "First Responder (Medical) [DATE] 12:30-17:30 (5h) [PERSON_NAME] [PERSON_NAME] […" at bounding box center [294, 192] width 128 height 336
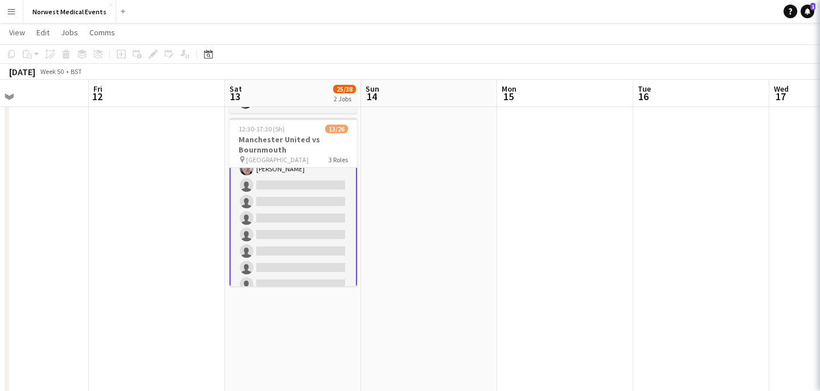
scroll to position [145, 0]
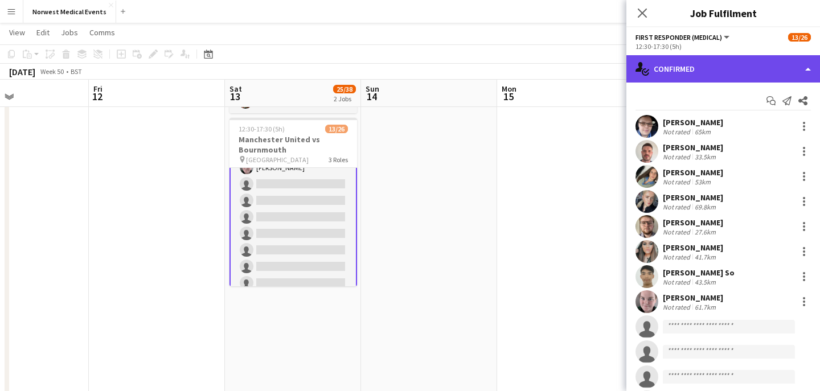
click at [707, 62] on div "single-neutral-actions-check-2 Confirmed" at bounding box center [724, 68] width 194 height 27
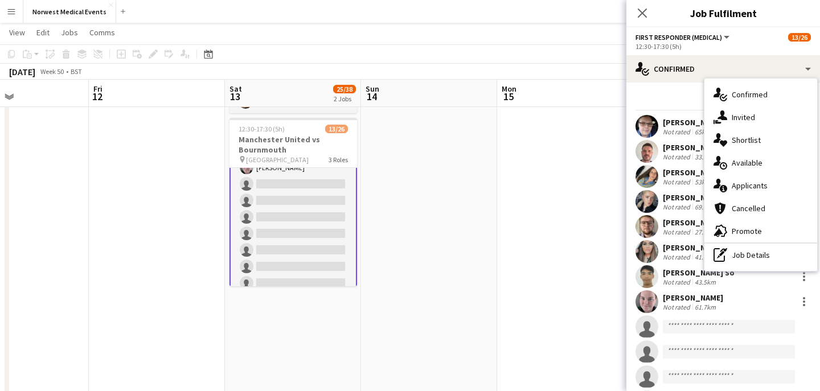
click at [750, 186] on span "Applicants" at bounding box center [750, 186] width 36 height 10
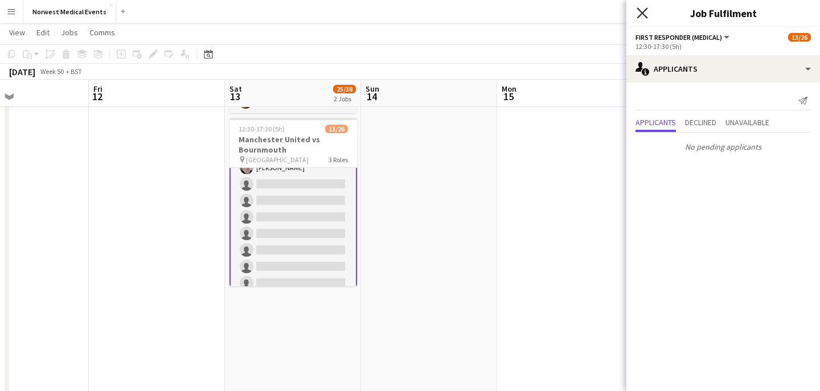
click at [645, 14] on icon "Close pop-in" at bounding box center [642, 12] width 11 height 11
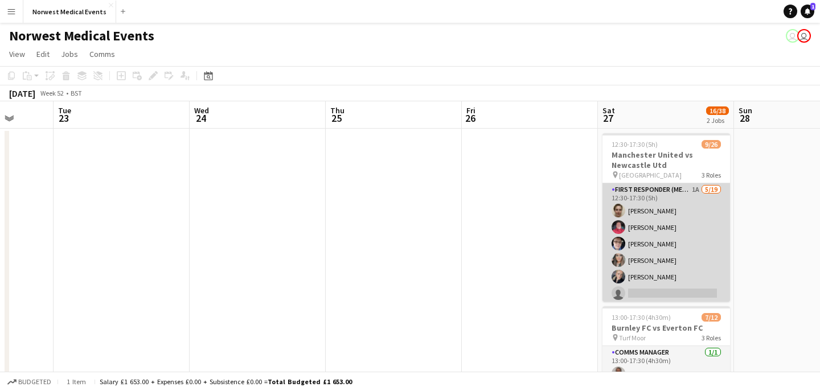
scroll to position [0, 436]
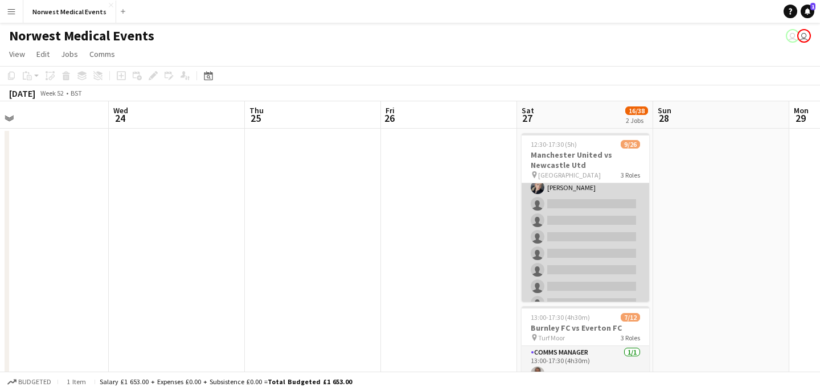
click at [601, 231] on app-card-role "First Responder (Medical) 1A [DATE] 12:30-17:30 (5h) [PERSON_NAME] [PERSON_NAME…" at bounding box center [586, 262] width 128 height 336
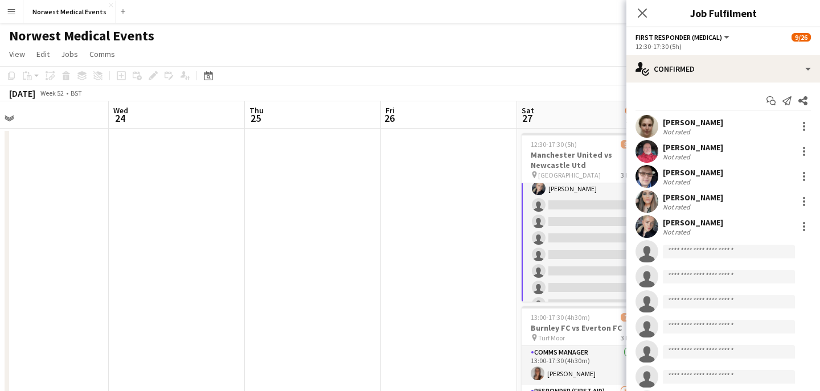
scroll to position [91, 0]
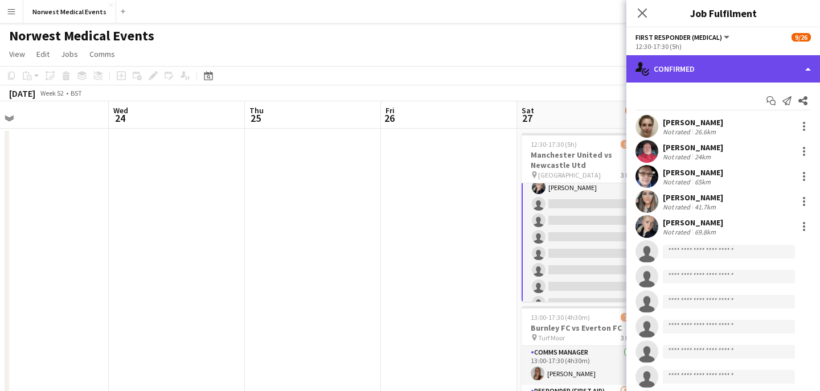
click at [717, 68] on div "single-neutral-actions-check-2 Confirmed" at bounding box center [724, 68] width 194 height 27
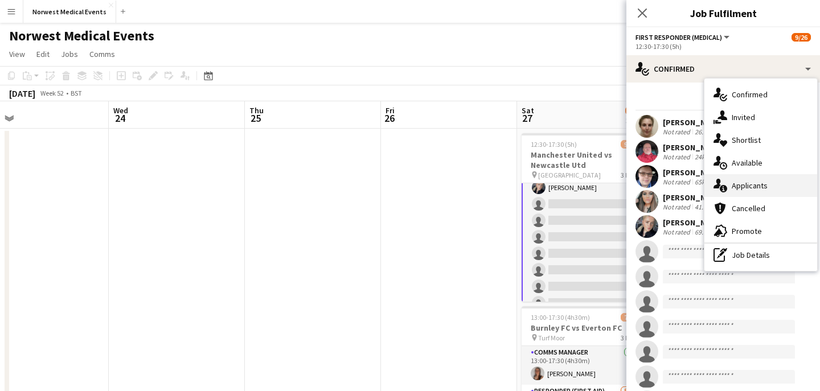
click at [754, 185] on span "Applicants" at bounding box center [750, 186] width 36 height 10
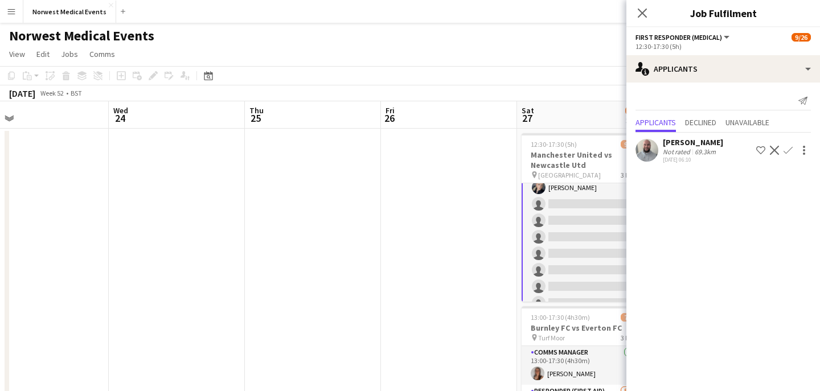
click at [789, 146] on app-icon "Confirm" at bounding box center [788, 150] width 9 height 9
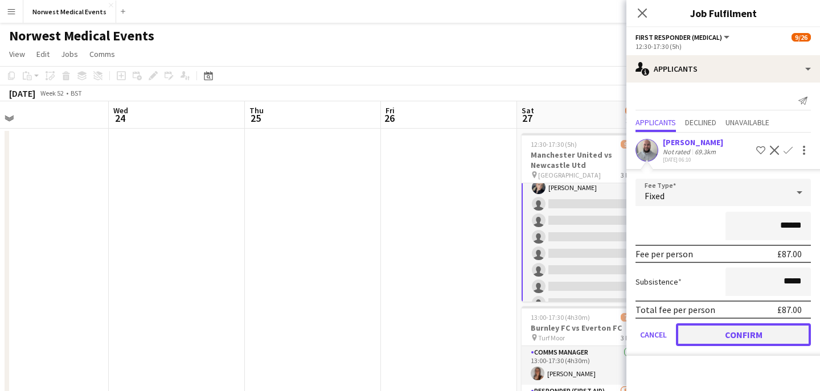
click at [752, 332] on button "Confirm" at bounding box center [743, 335] width 135 height 23
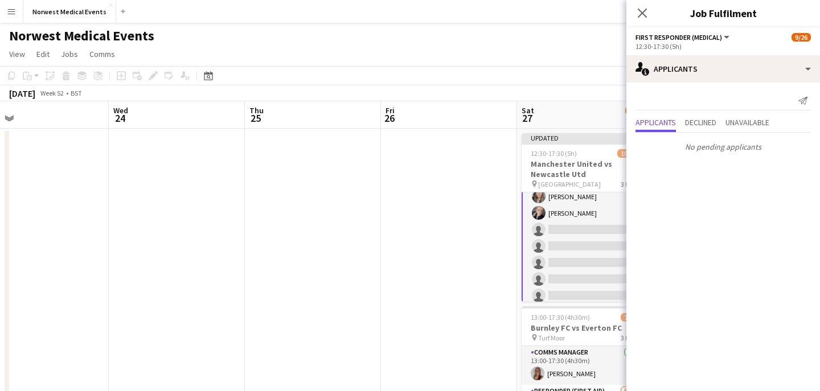
click at [643, 9] on icon "Close pop-in" at bounding box center [642, 13] width 9 height 9
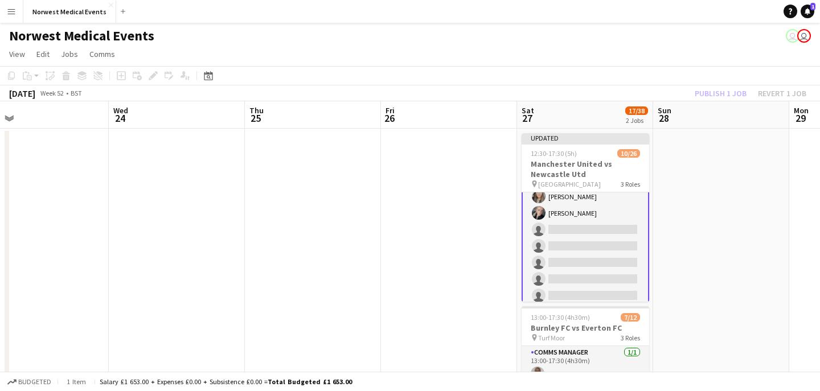
click at [715, 89] on div "Publish 1 job Revert 1 job" at bounding box center [750, 93] width 139 height 15
click at [715, 89] on button "Publish 1 job" at bounding box center [720, 93] width 61 height 15
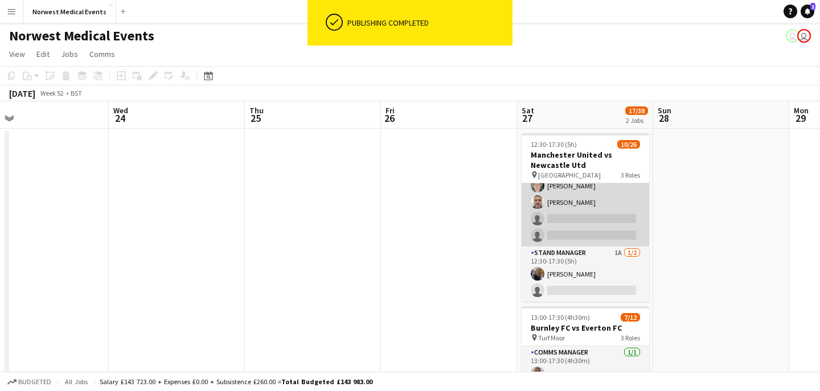
click at [599, 222] on app-card-role "Senior Responder (FREC 4 or Above) [DATE] 12:30-17:30 (5h) [PERSON_NAME] [PERSO…" at bounding box center [586, 194] width 128 height 105
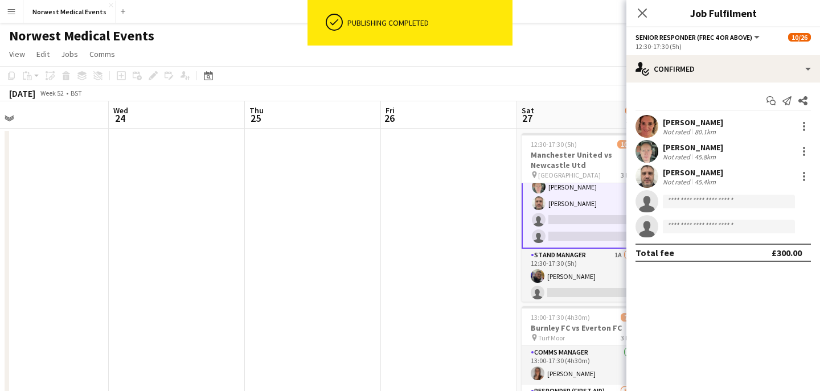
scroll to position [379, 0]
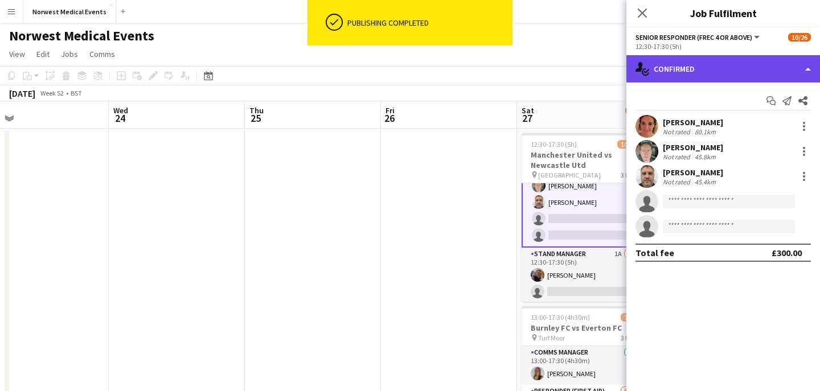
click at [712, 67] on div "single-neutral-actions-check-2 Confirmed" at bounding box center [724, 68] width 194 height 27
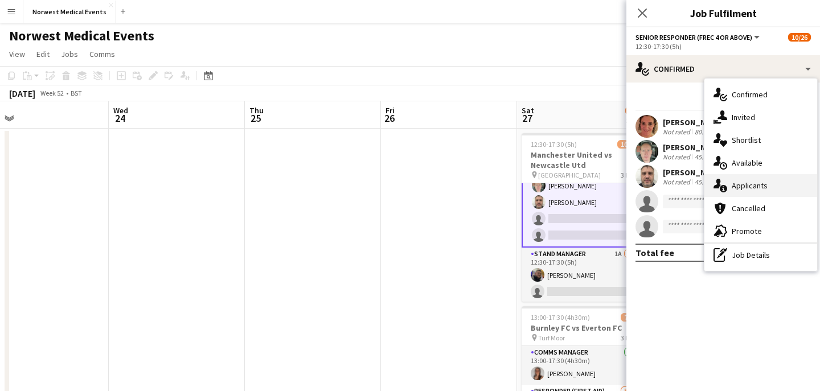
click at [748, 183] on span "Applicants" at bounding box center [750, 186] width 36 height 10
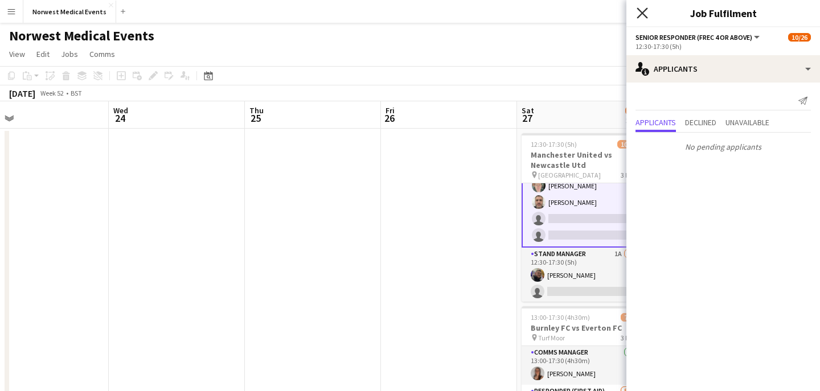
click at [644, 9] on icon "Close pop-in" at bounding box center [642, 12] width 11 height 11
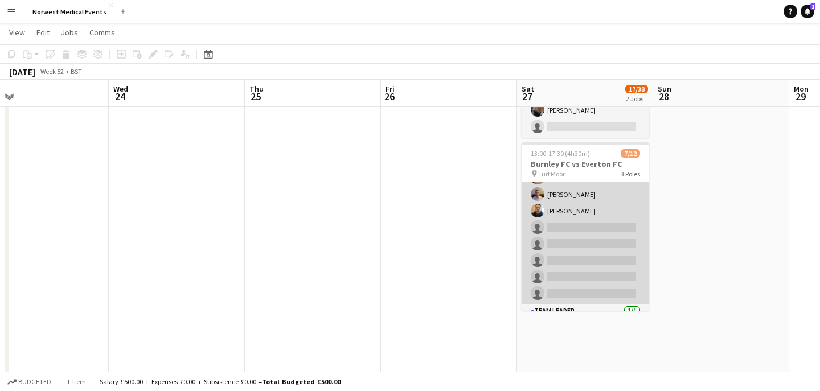
scroll to position [125, 0]
click at [597, 239] on app-card-role "Responder (First Aid) [DATE] 13:00-17:30 (4h30m) [PERSON_NAME] [PERSON_NAME] [P…" at bounding box center [586, 189] width 128 height 187
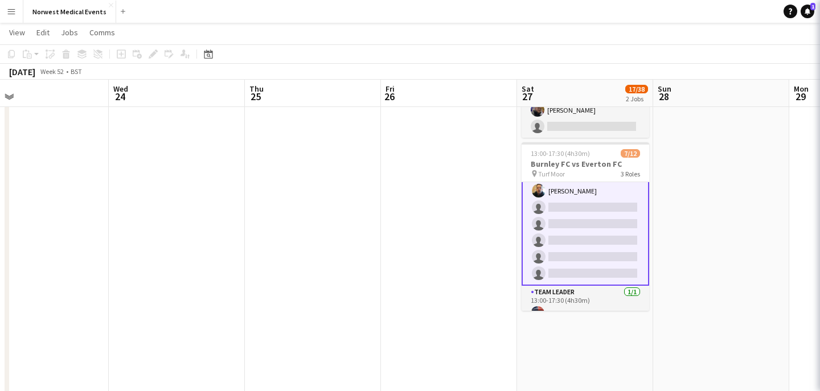
scroll to position [126, 0]
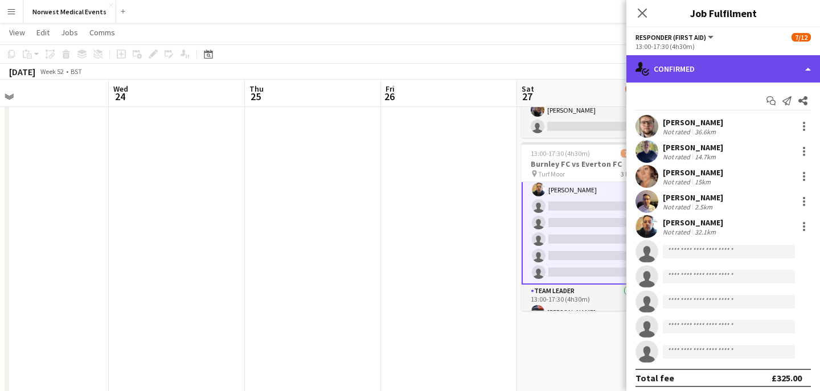
click at [707, 80] on div "single-neutral-actions-check-2 Confirmed" at bounding box center [724, 68] width 194 height 27
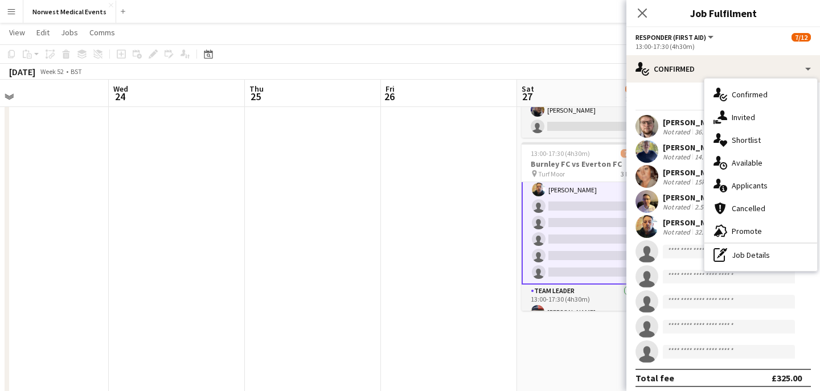
click at [751, 179] on div "single-neutral-actions-information Applicants" at bounding box center [761, 185] width 113 height 23
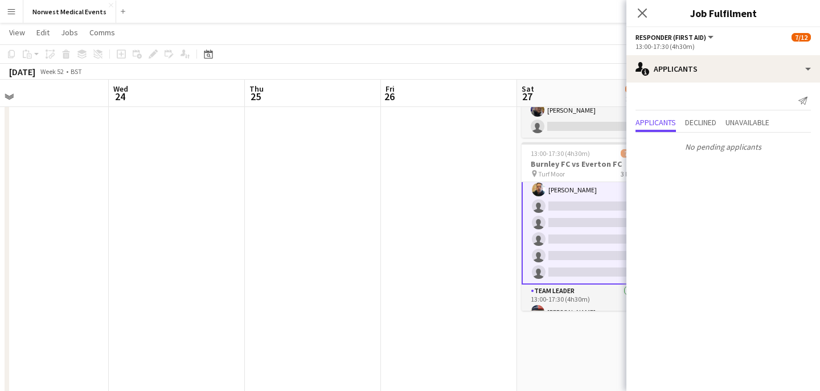
click at [641, 14] on icon at bounding box center [642, 13] width 9 height 9
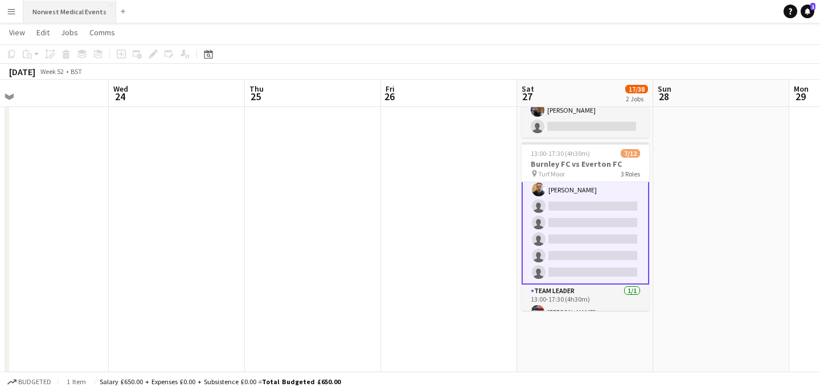
click at [82, 12] on button "Norwest Medical Events Close" at bounding box center [69, 12] width 93 height 22
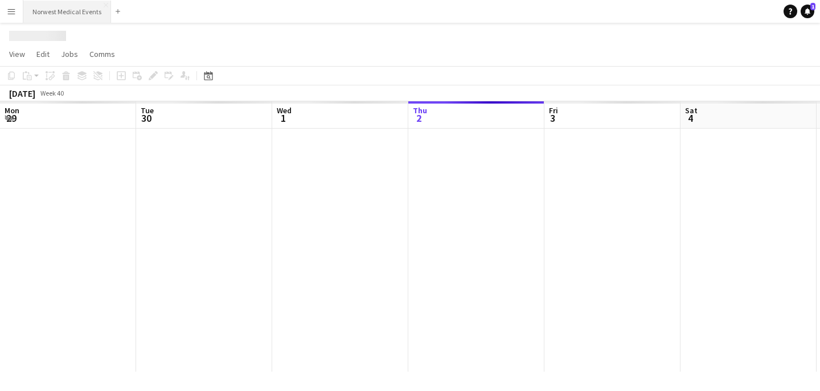
scroll to position [0, 272]
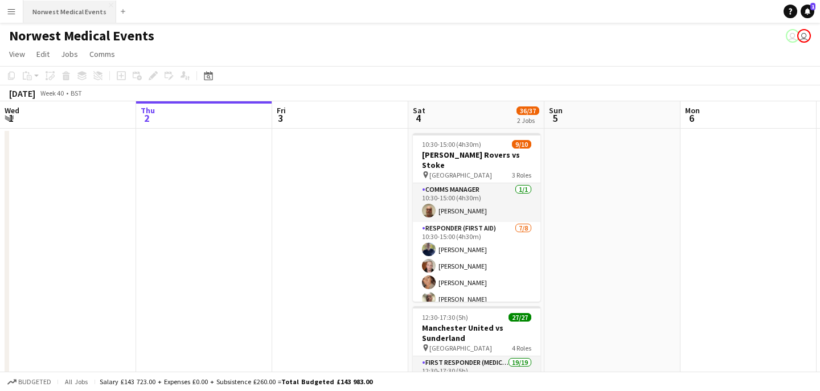
click at [87, 22] on button "Norwest Medical Events Close" at bounding box center [69, 12] width 93 height 22
